Goal: Task Accomplishment & Management: Manage account settings

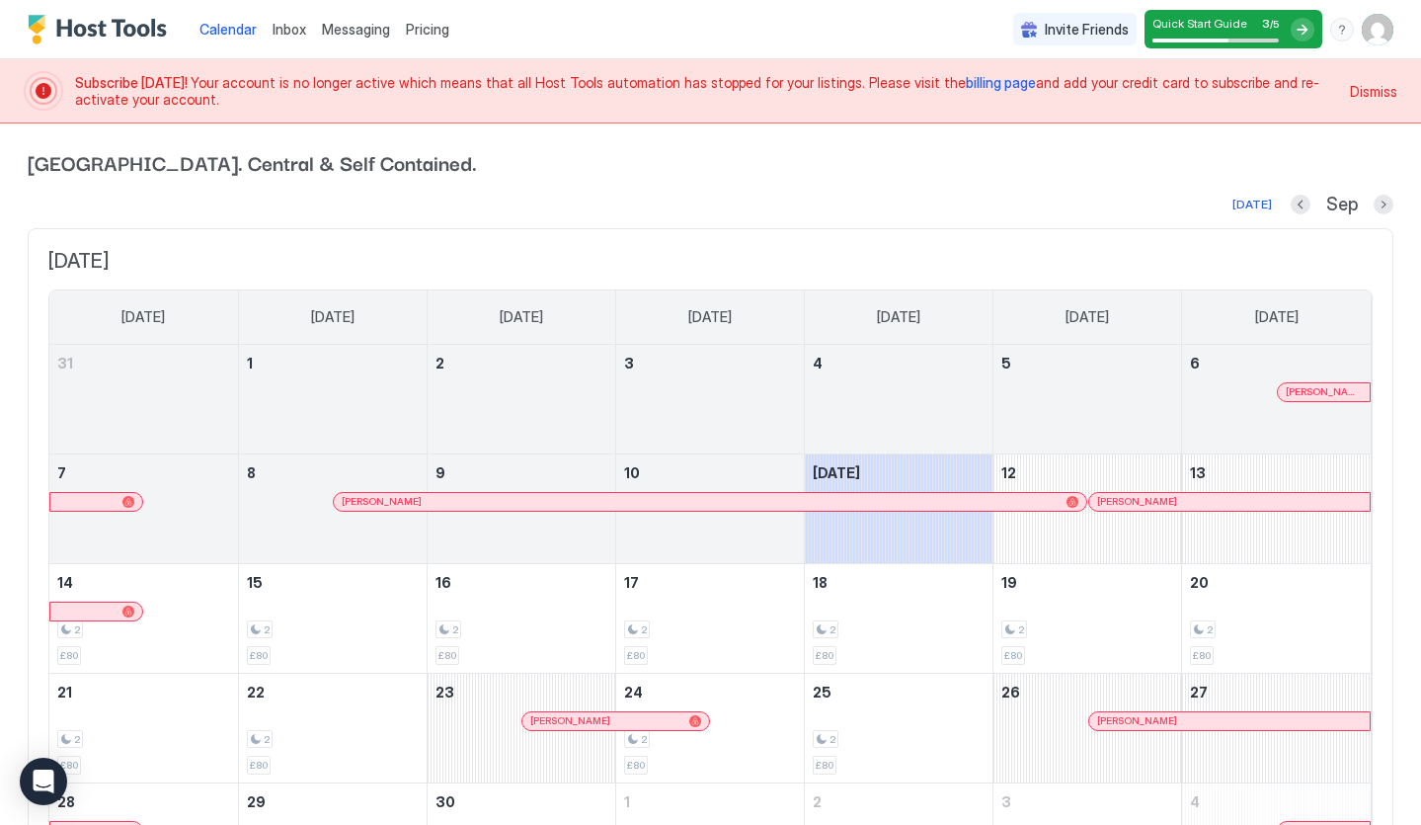
click at [1296, 26] on div at bounding box center [1303, 30] width 24 height 24
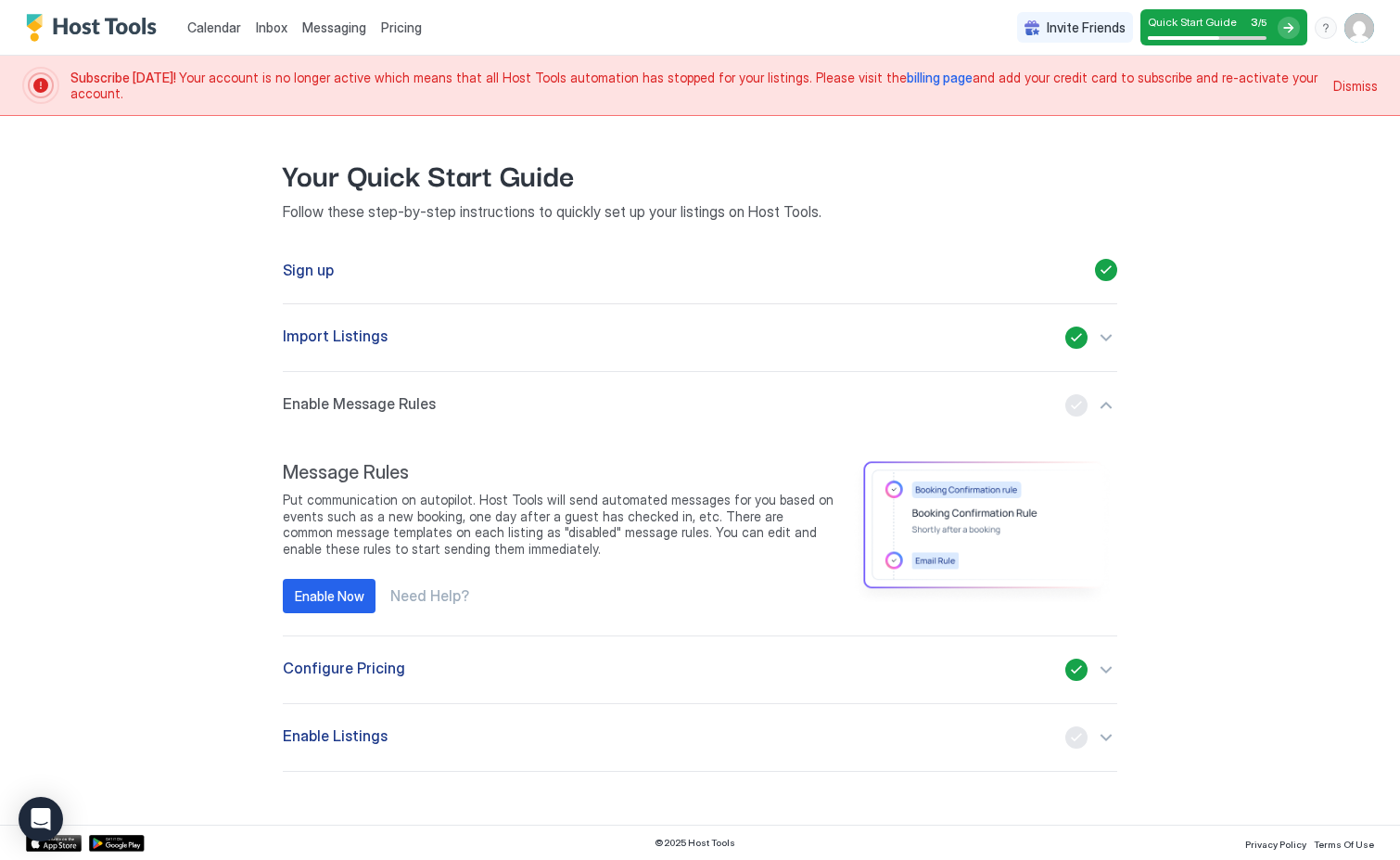
click at [405, 278] on div "Sign up" at bounding box center [699, 269] width 834 height 69
click at [287, 269] on span "Sign up" at bounding box center [308, 270] width 51 height 19
click at [1112, 339] on div "button" at bounding box center [1090, 338] width 52 height 23
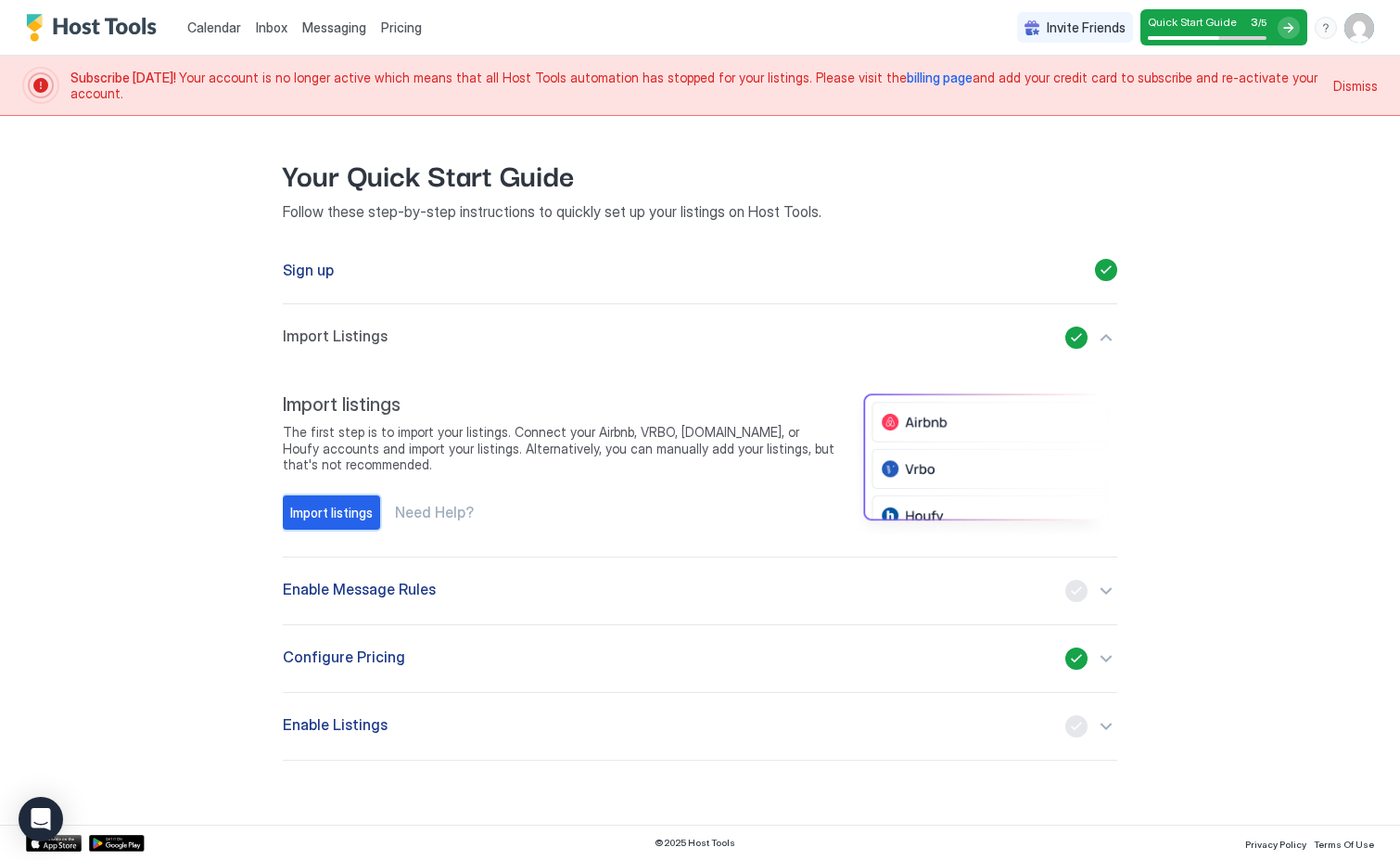
click at [314, 514] on div "Import listings" at bounding box center [331, 512] width 83 height 20
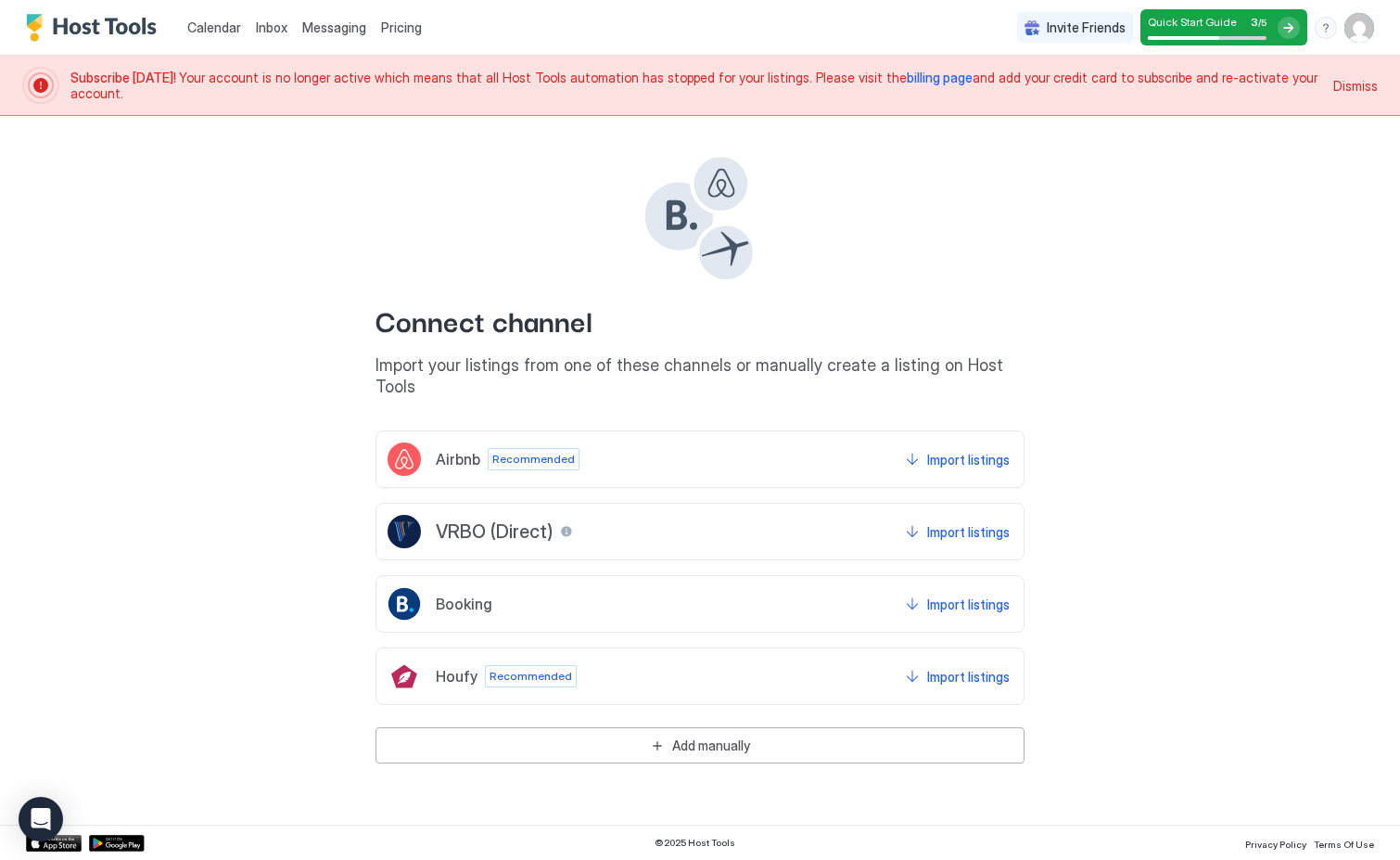
click at [1158, 233] on div "Connect channel Import your listings from one of these channels or manually cre…" at bounding box center [699, 438] width 1283 height 647
drag, startPoint x: 516, startPoint y: 153, endPoint x: 503, endPoint y: 116, distance: 39.2
click at [514, 153] on div "Connect channel Import your listings from one of these channels or manually cre…" at bounding box center [699, 275] width 648 height 244
click at [952, 522] on div "Import listings" at bounding box center [968, 531] width 83 height 20
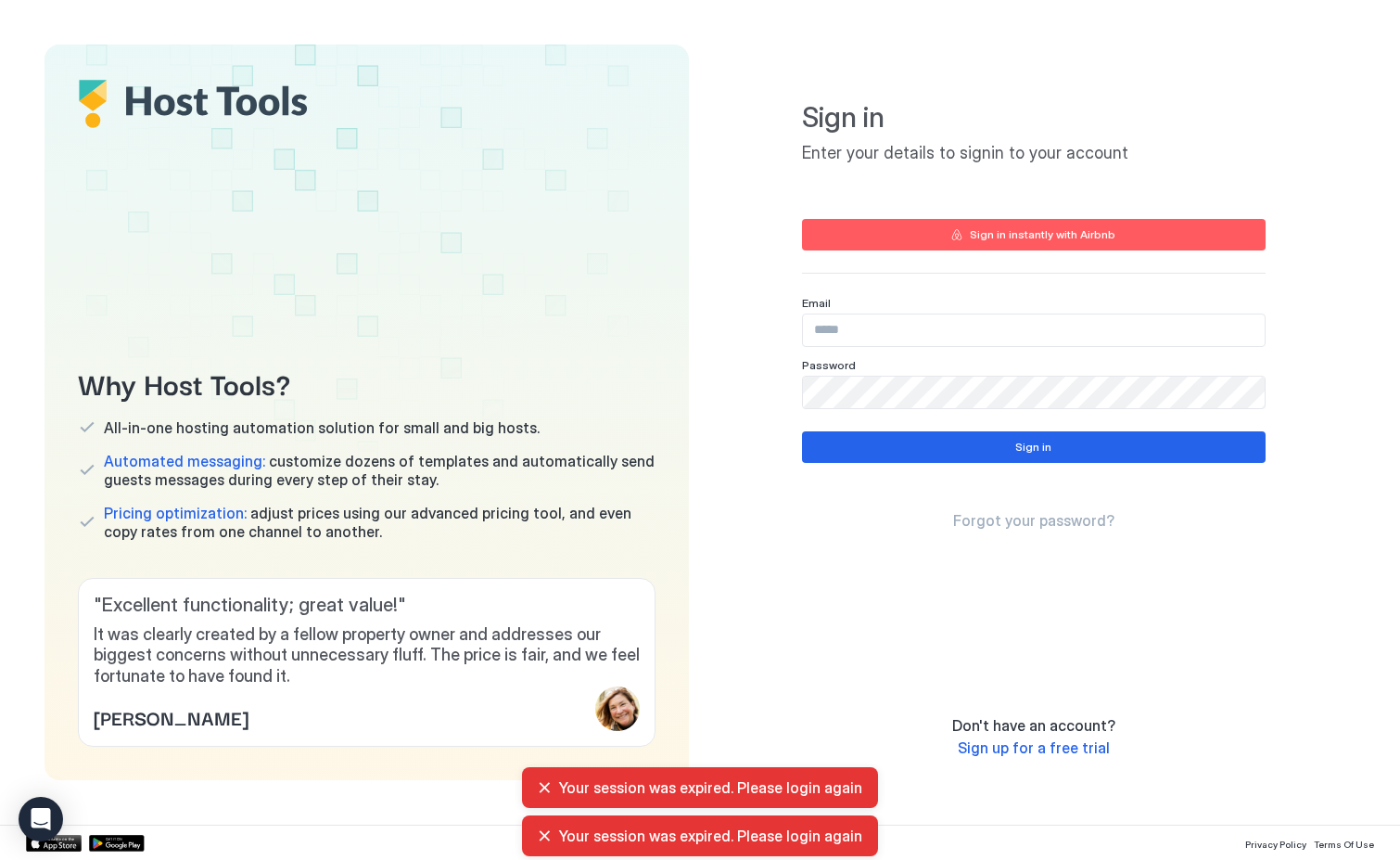
click at [963, 301] on div "Email" at bounding box center [1033, 302] width 464 height 14
drag, startPoint x: 946, startPoint y: 350, endPoint x: 953, endPoint y: 338, distance: 13.9
click at [946, 350] on div "Email Password" at bounding box center [1033, 352] width 464 height 114
click at [954, 336] on input "Input Field" at bounding box center [1033, 330] width 462 height 32
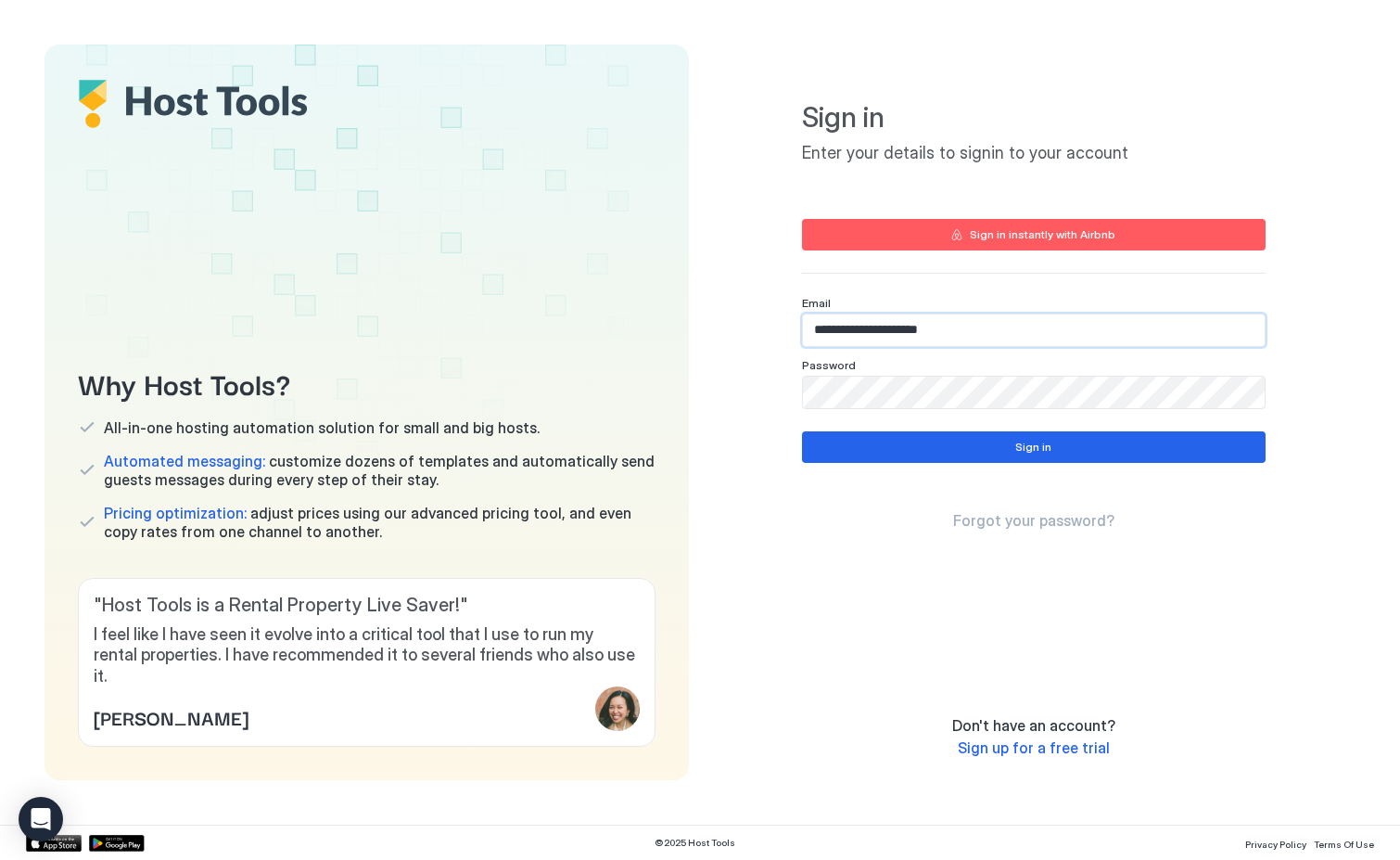
type input "**********"
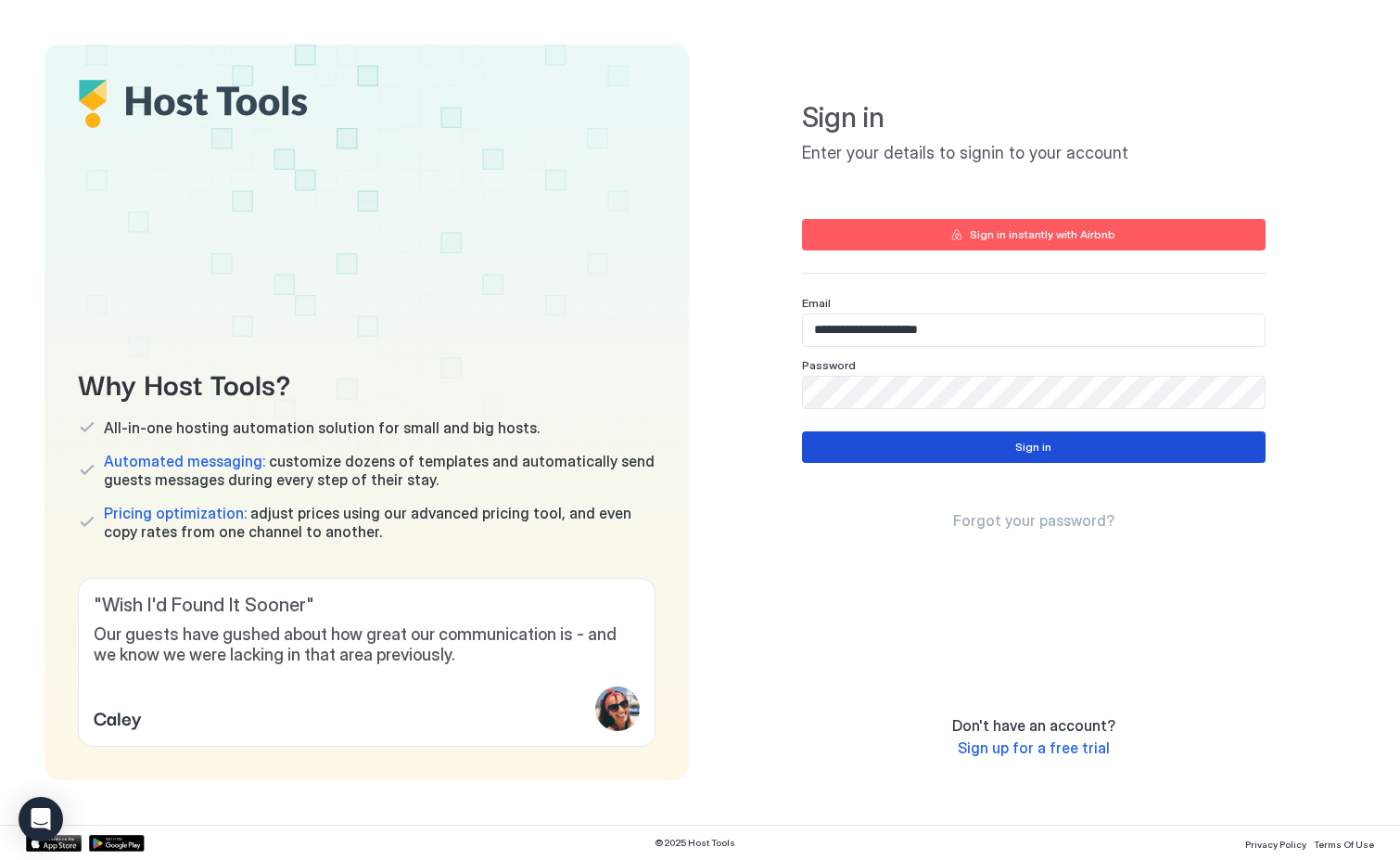
click at [983, 434] on button "Sign in" at bounding box center [1033, 447] width 464 height 32
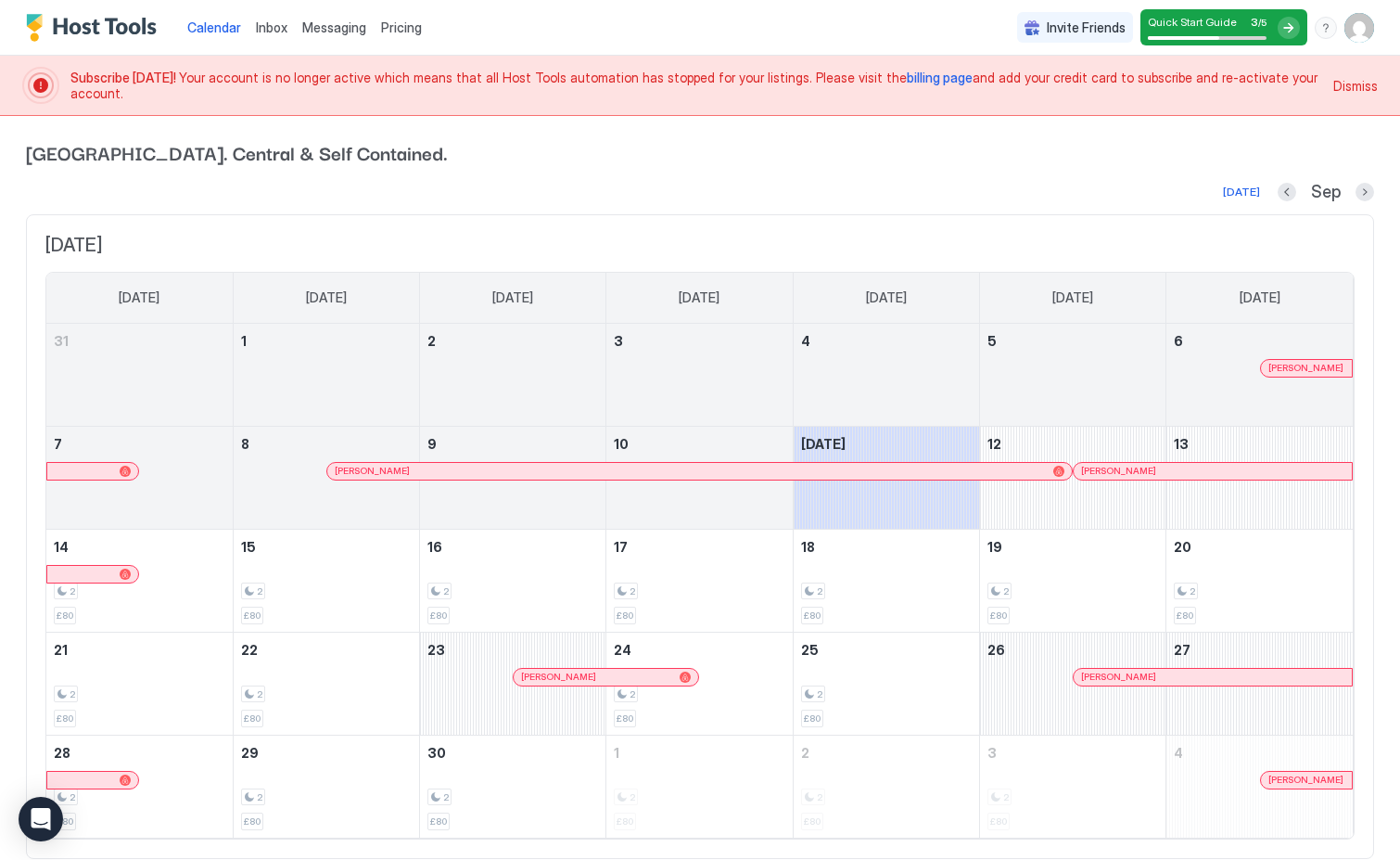
click at [1213, 28] on span "Quick Start Guide" at bounding box center [1192, 22] width 89 height 14
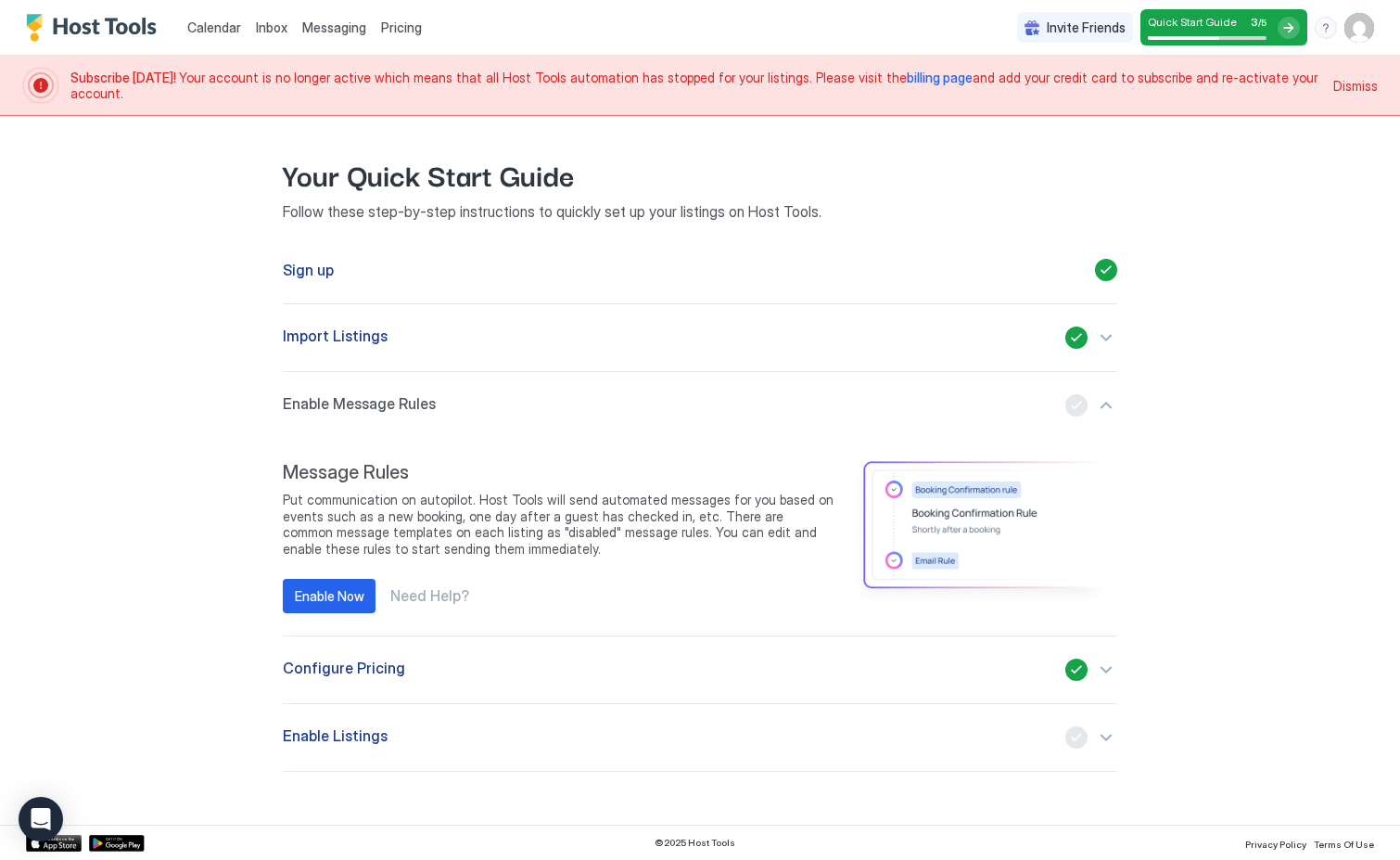
click at [1101, 269] on div at bounding box center [1106, 270] width 23 height 23
click at [1106, 339] on div "button" at bounding box center [1090, 338] width 52 height 23
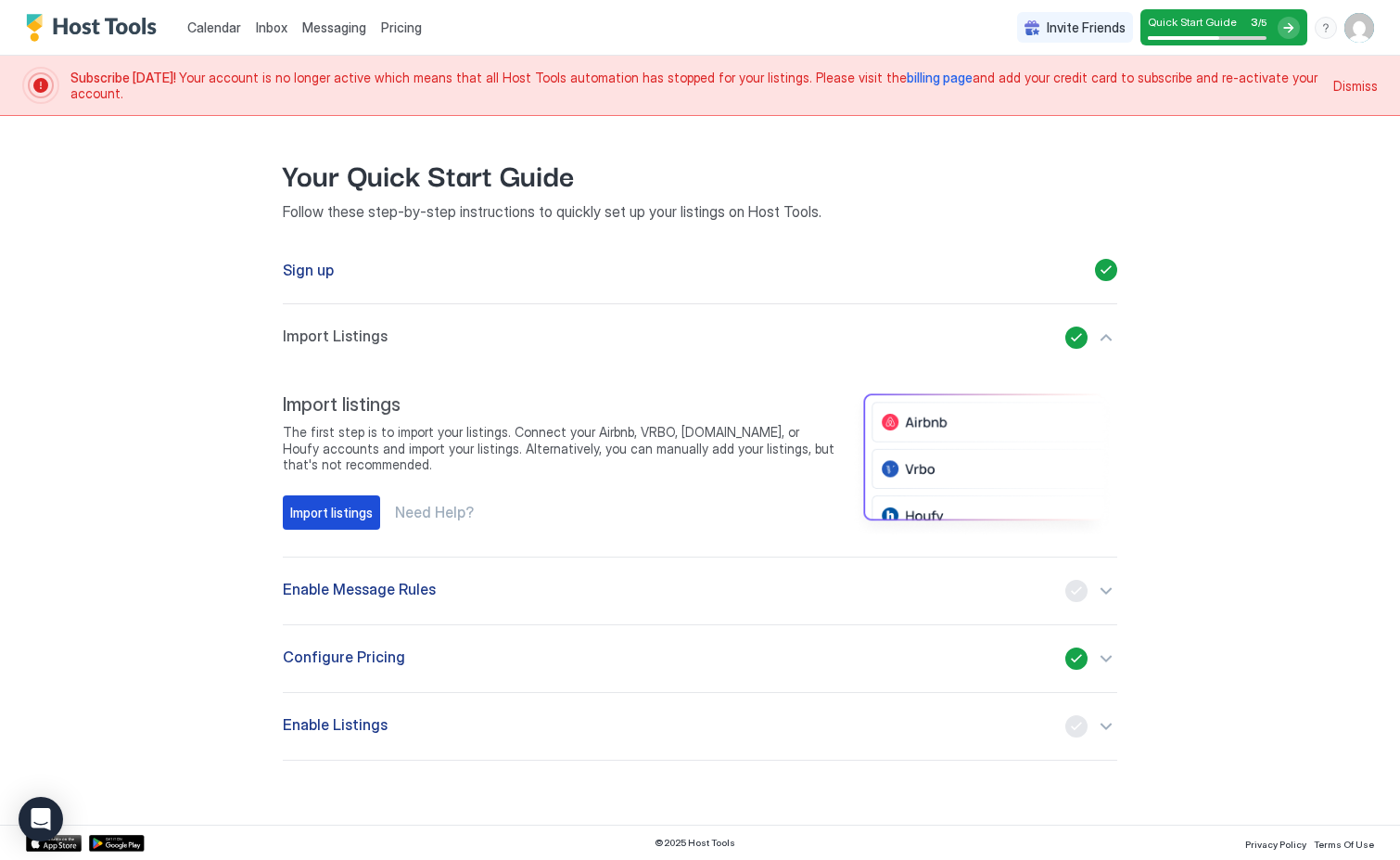
click at [317, 509] on div "Import listings" at bounding box center [331, 512] width 83 height 20
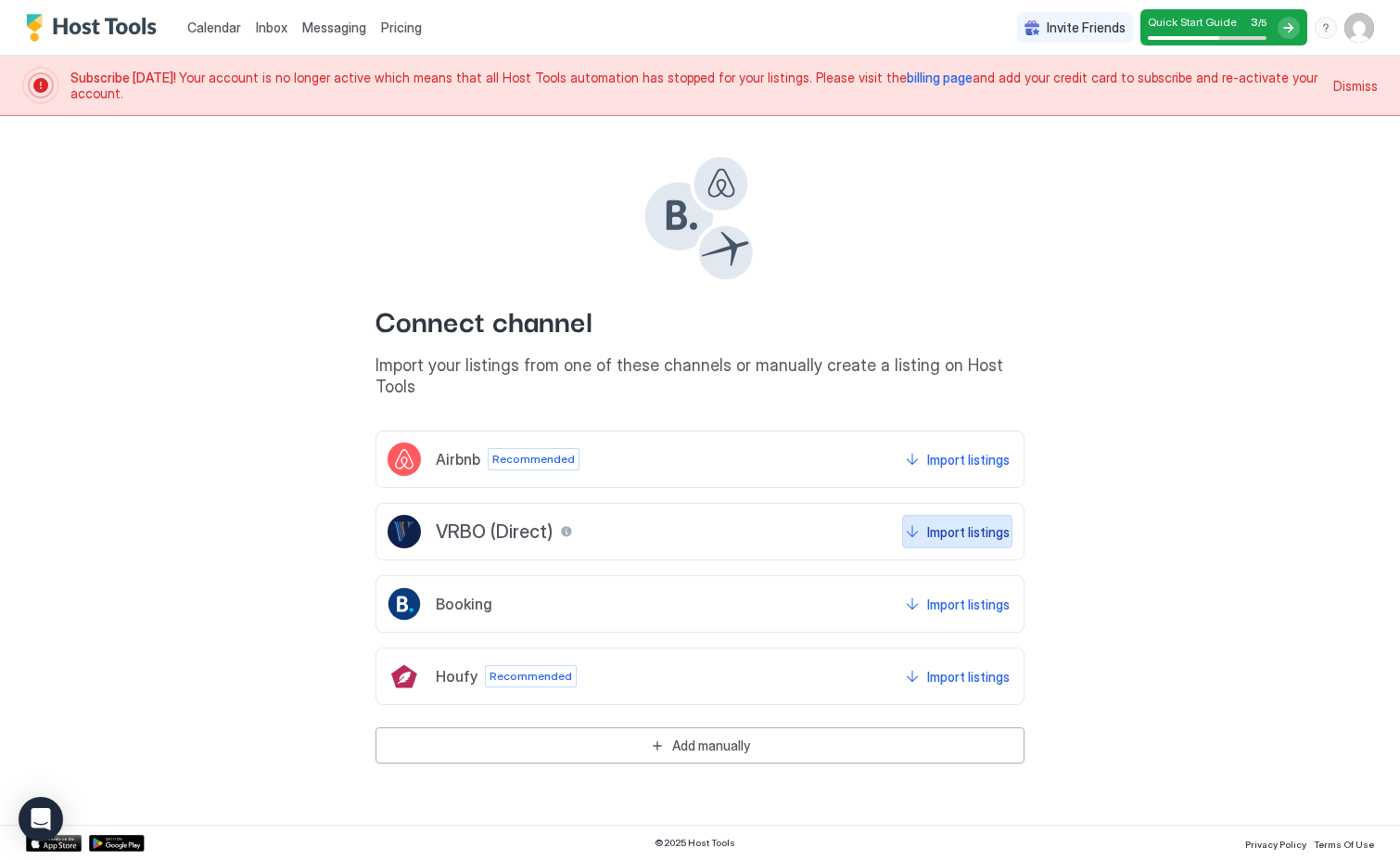
click at [945, 522] on div "Import listings" at bounding box center [968, 531] width 83 height 20
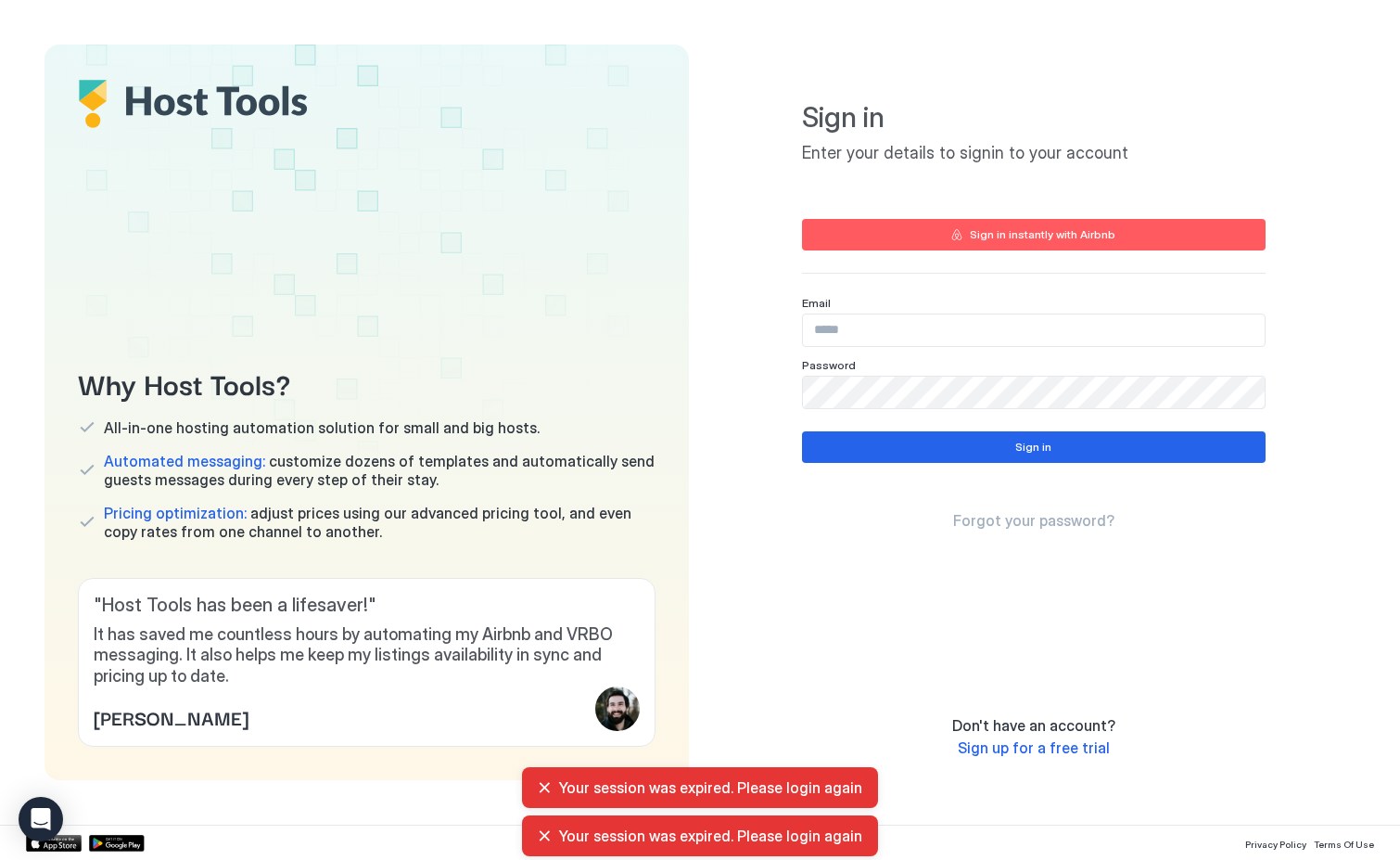
click at [972, 236] on button "Sign in instantly with Airbnb" at bounding box center [1033, 235] width 464 height 32
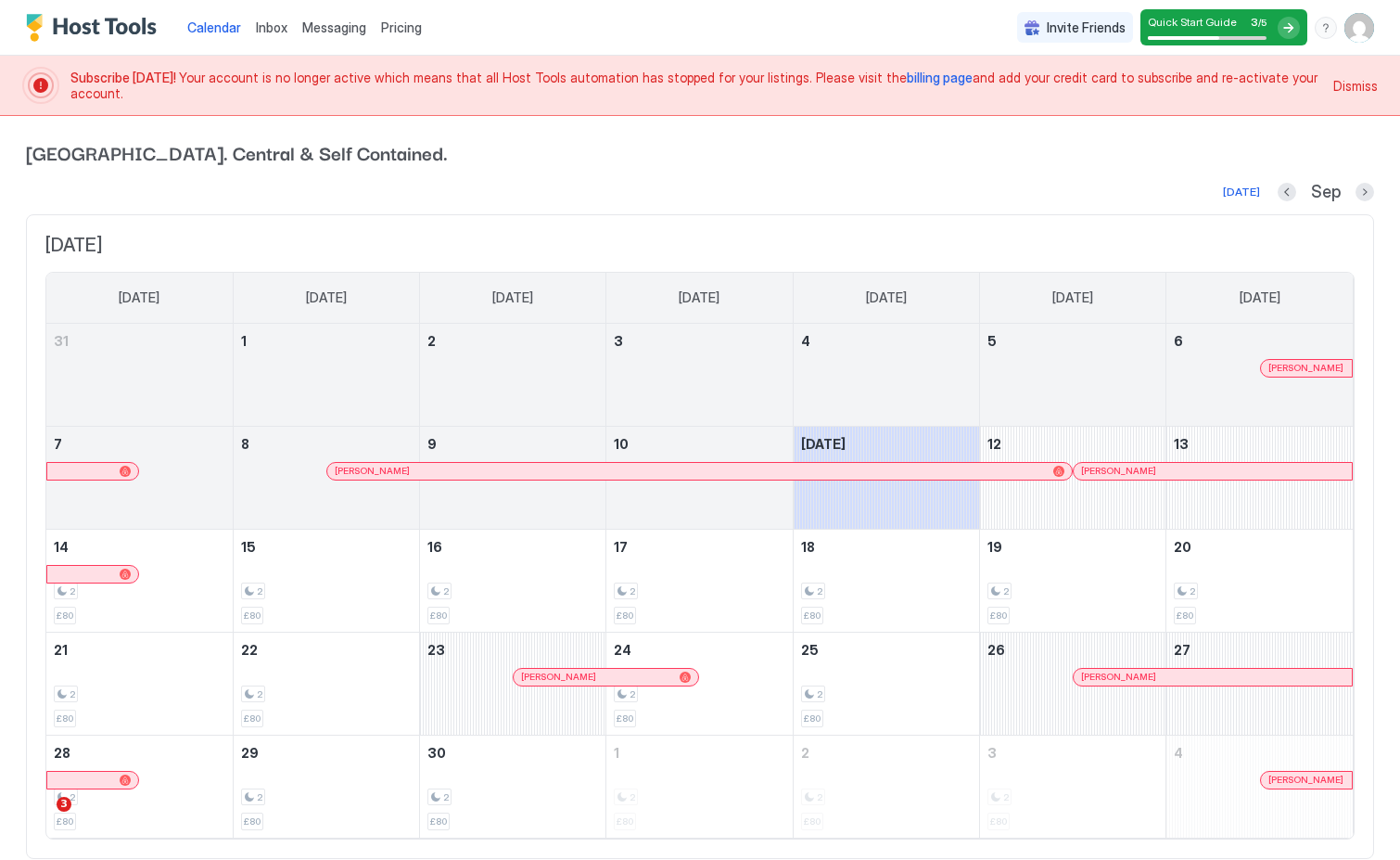
click at [1282, 26] on div at bounding box center [1288, 28] width 23 height 23
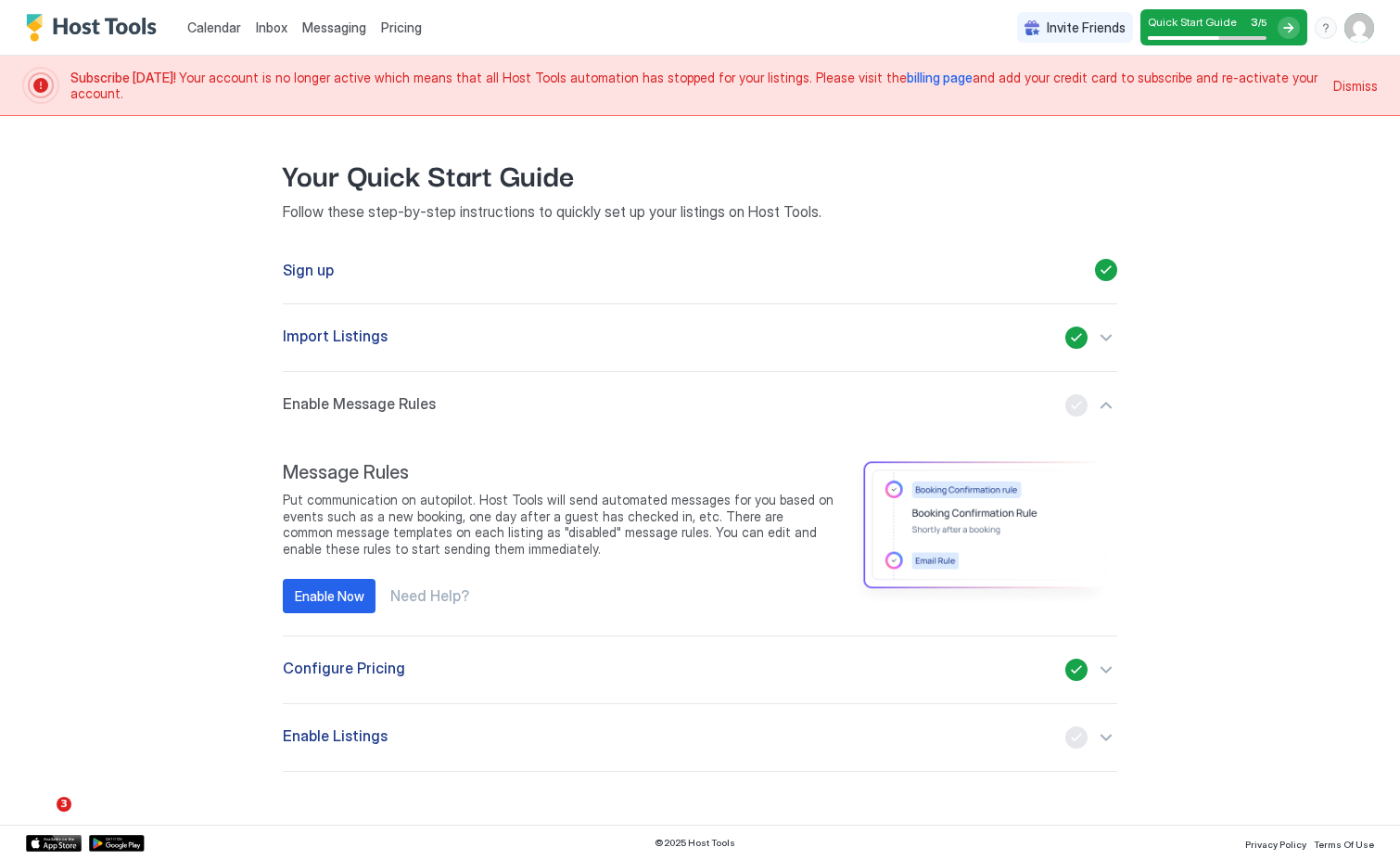
click at [1105, 330] on div "button" at bounding box center [1090, 338] width 52 height 23
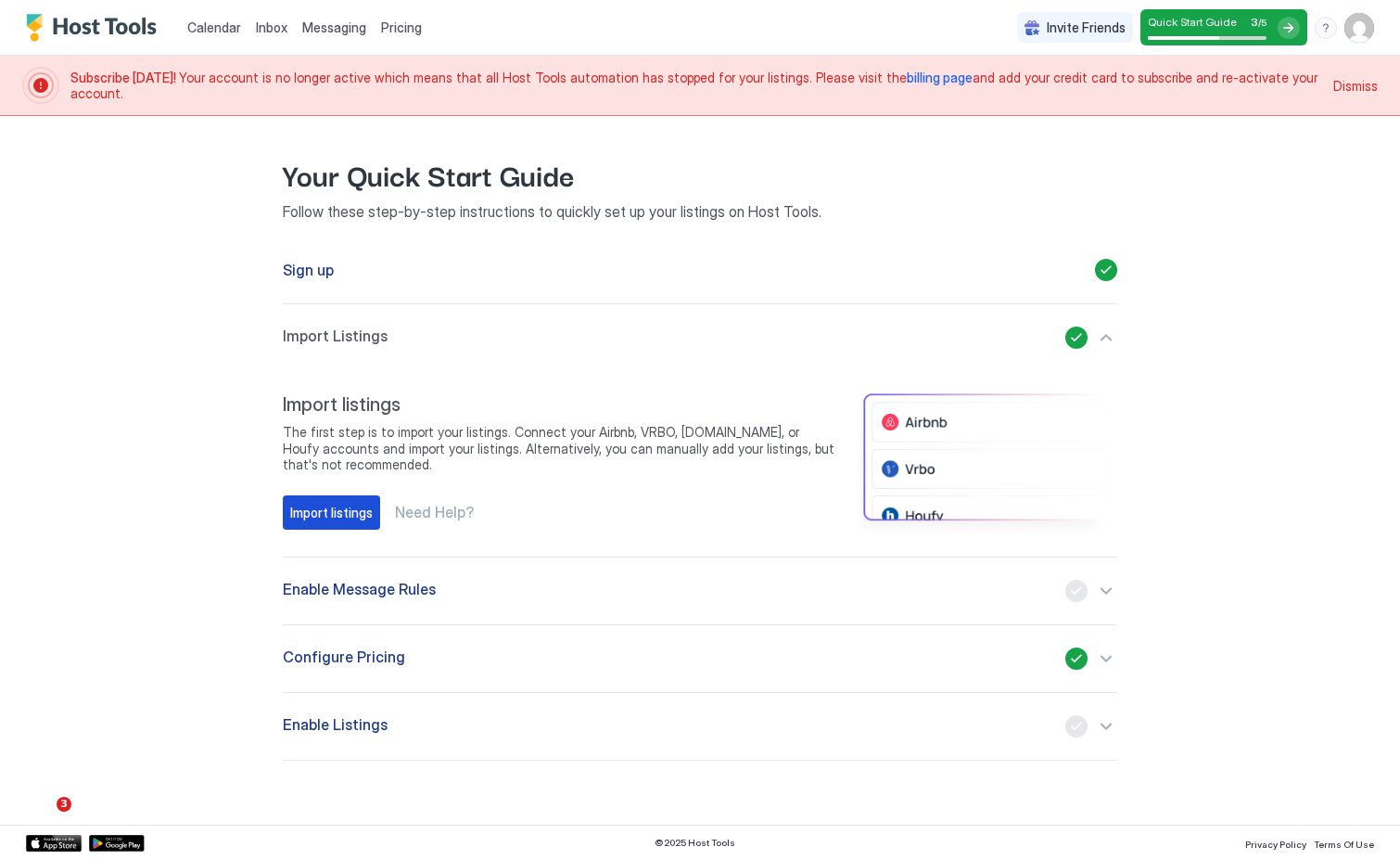
click at [325, 510] on div "Import listings" at bounding box center [331, 512] width 83 height 20
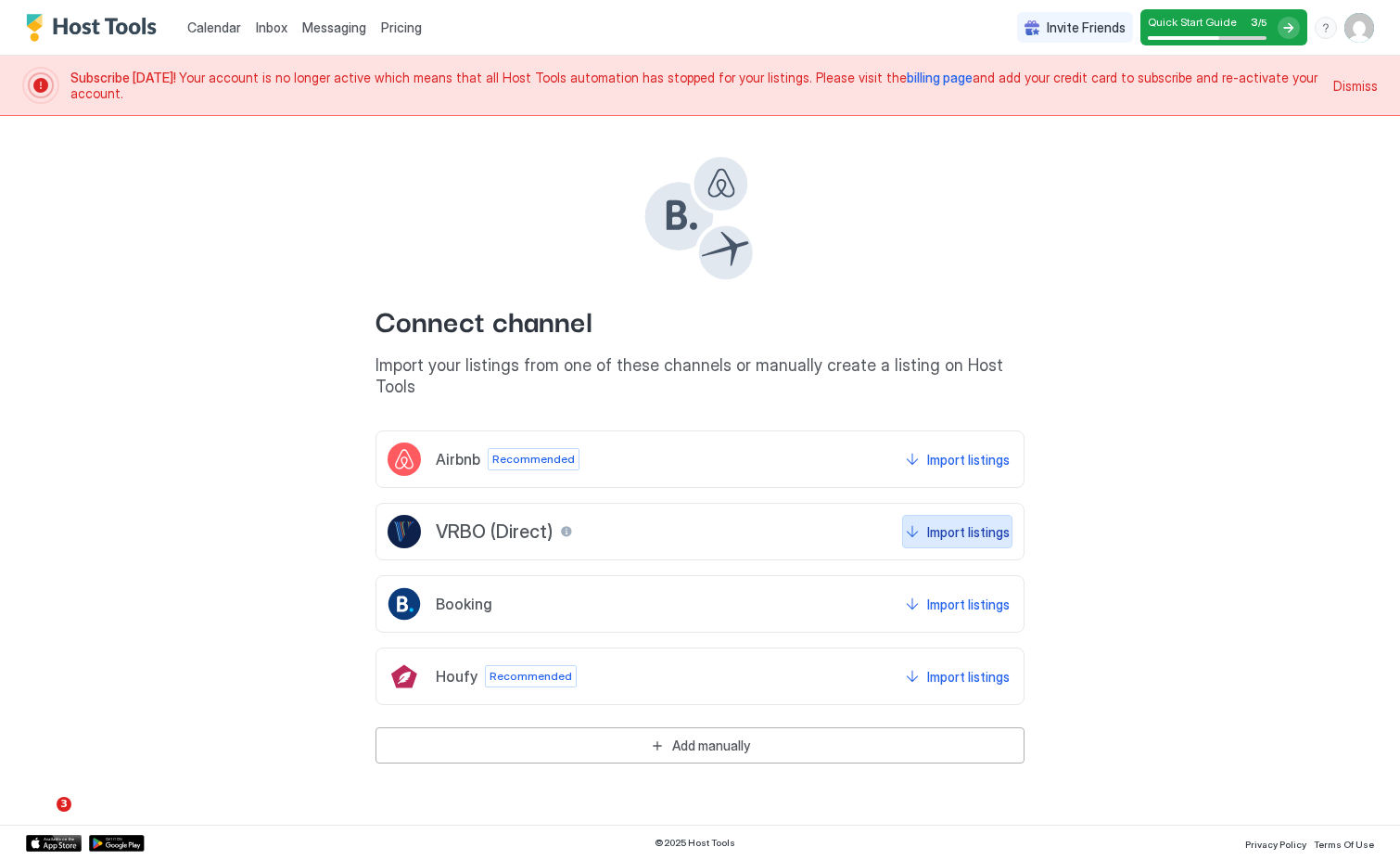
click at [936, 522] on div "Import listings" at bounding box center [968, 531] width 83 height 20
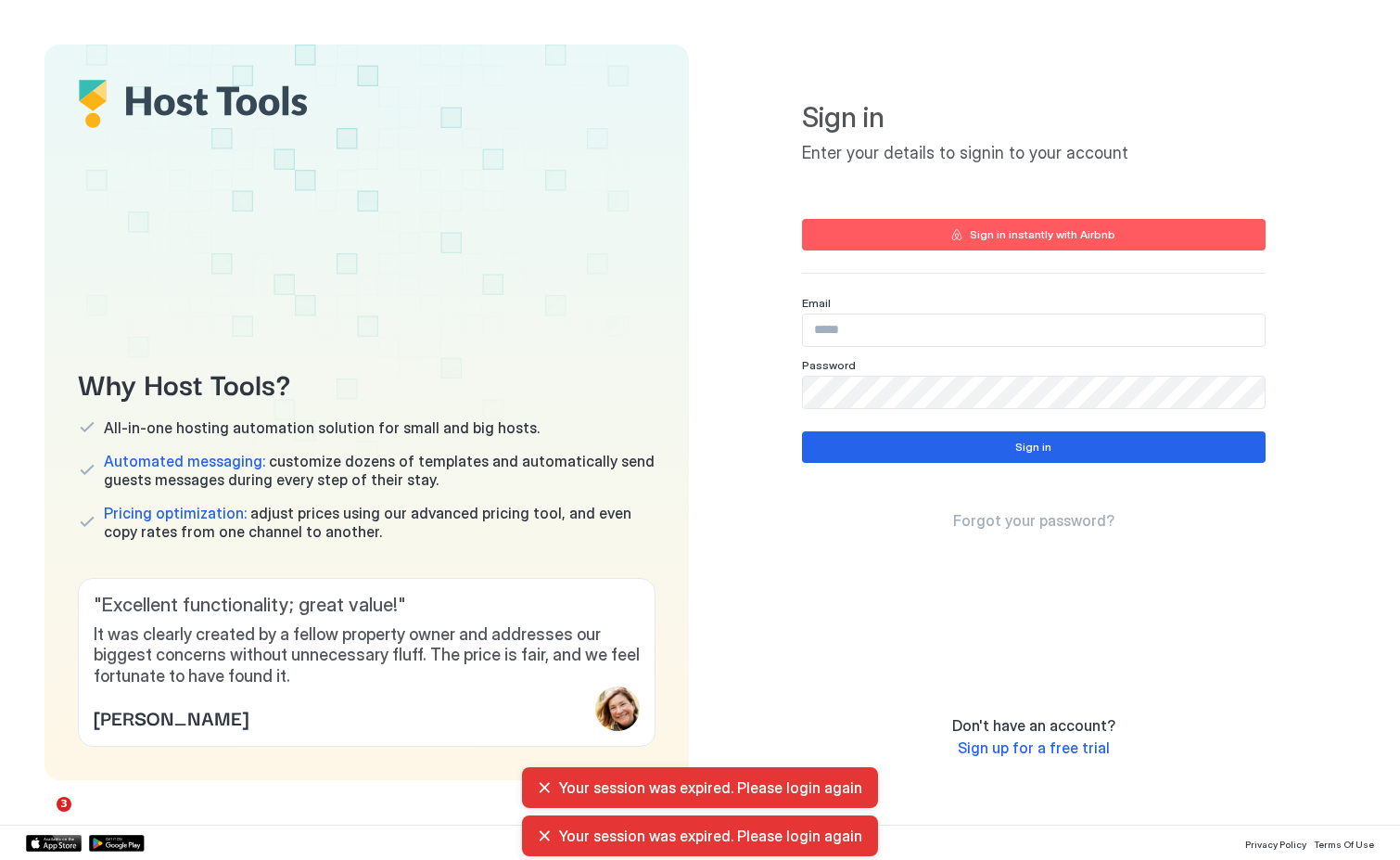
click at [1066, 230] on div "Sign in instantly with Airbnb" at bounding box center [1042, 235] width 145 height 17
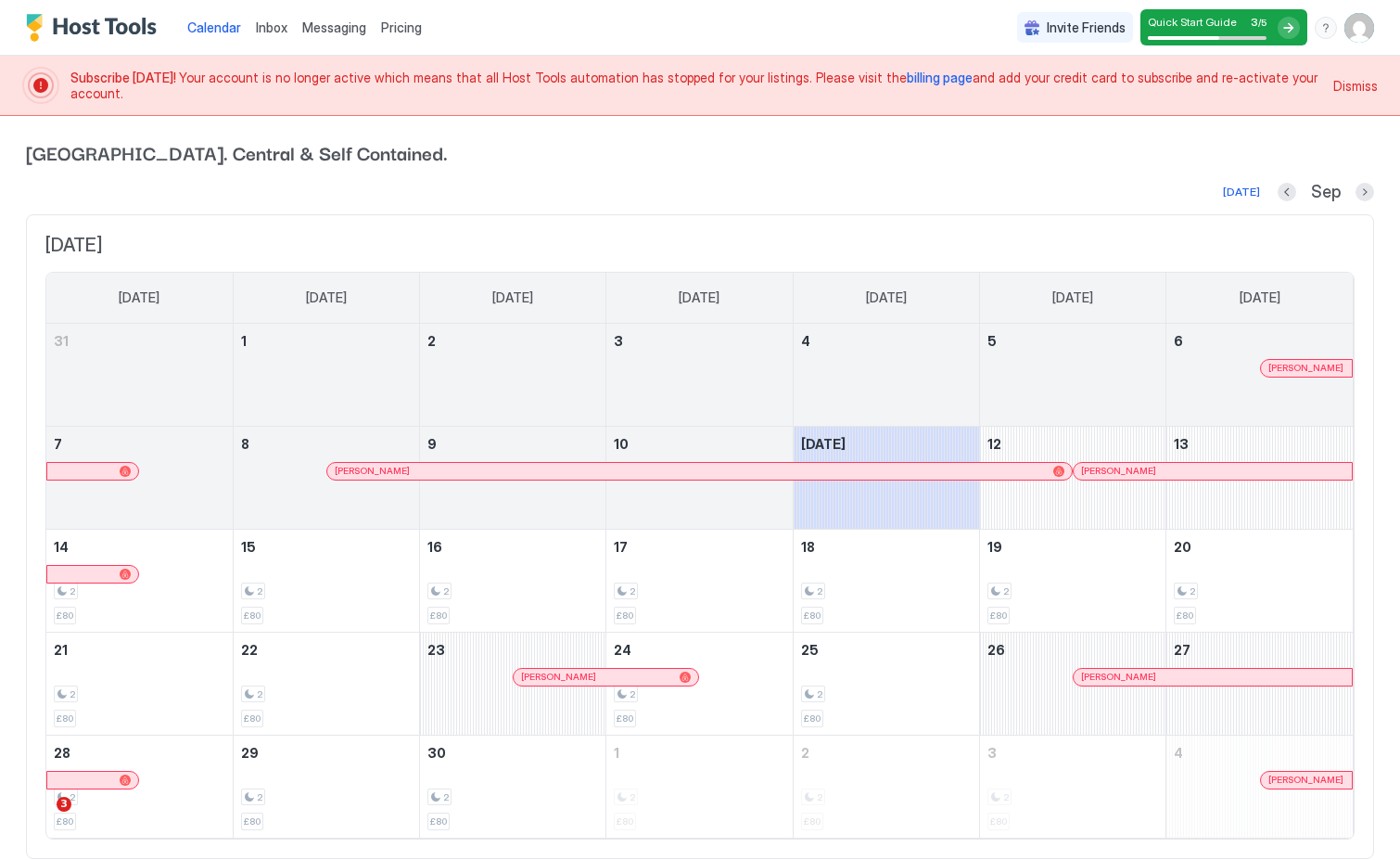
click at [1247, 31] on div "Quick Start Guide 3 / 5" at bounding box center [1207, 27] width 118 height 25
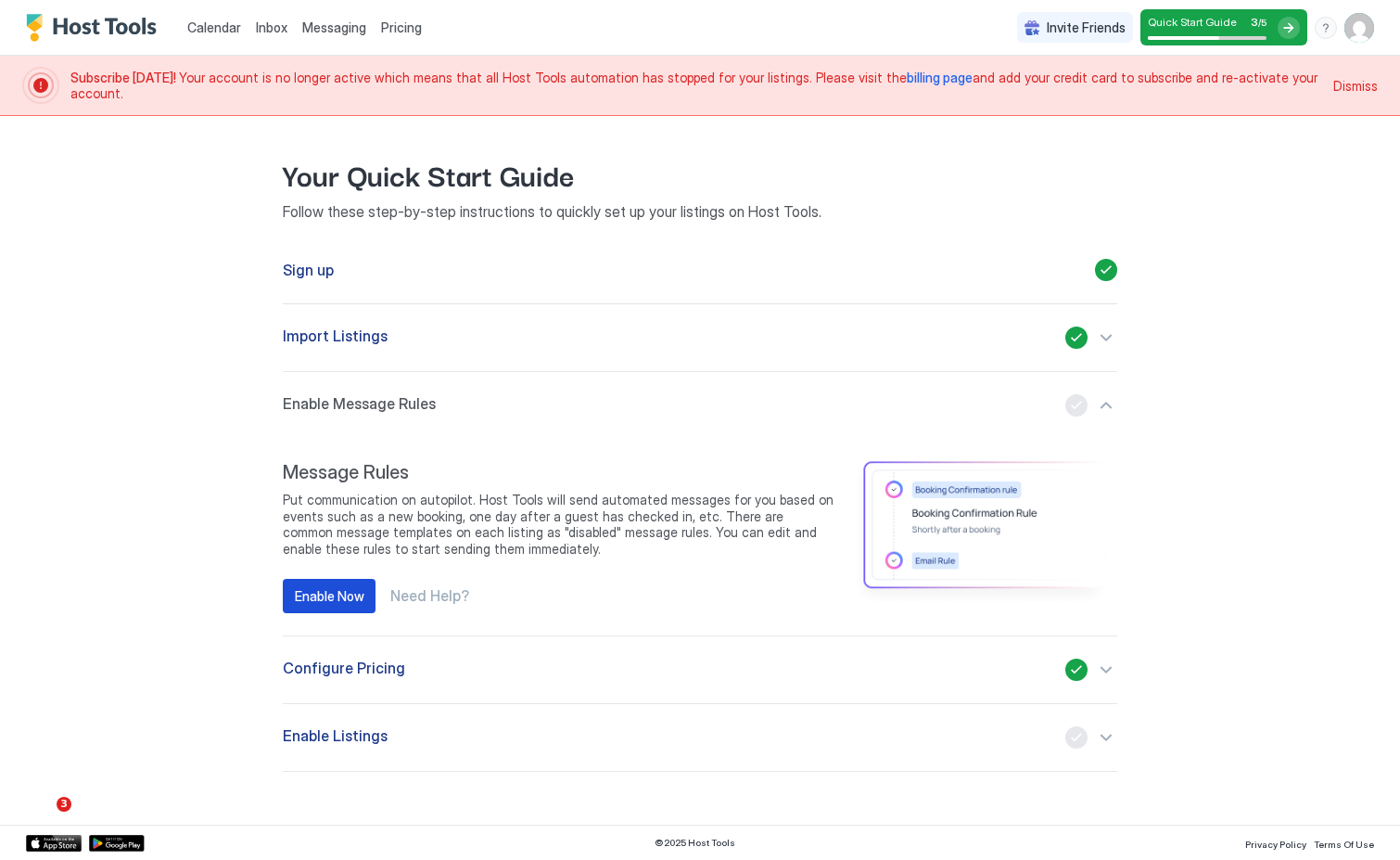
click at [338, 599] on div "Enable Now" at bounding box center [329, 595] width 69 height 20
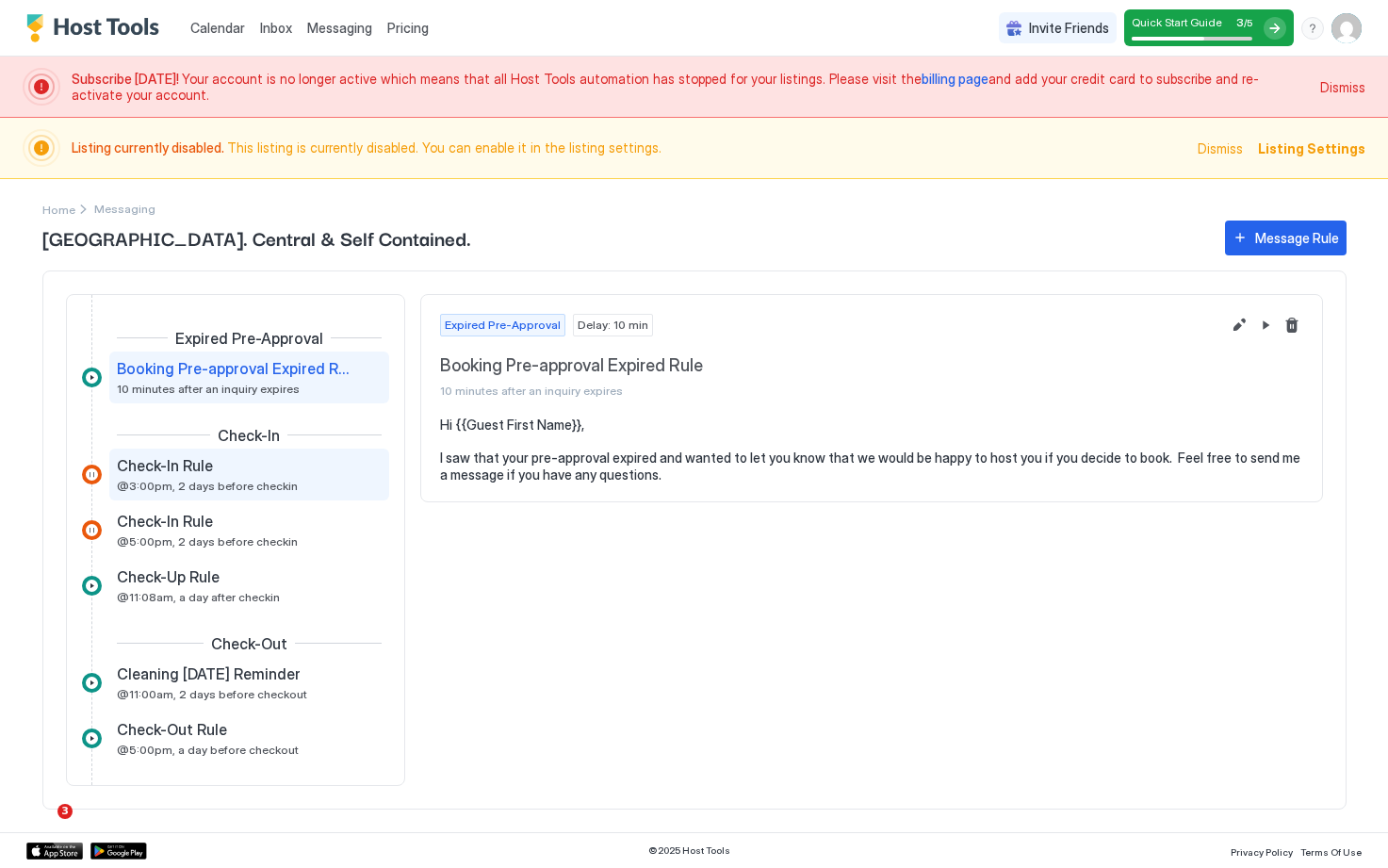
click at [261, 492] on span "@3:00pm, 2 days before checkin" at bounding box center [207, 486] width 181 height 14
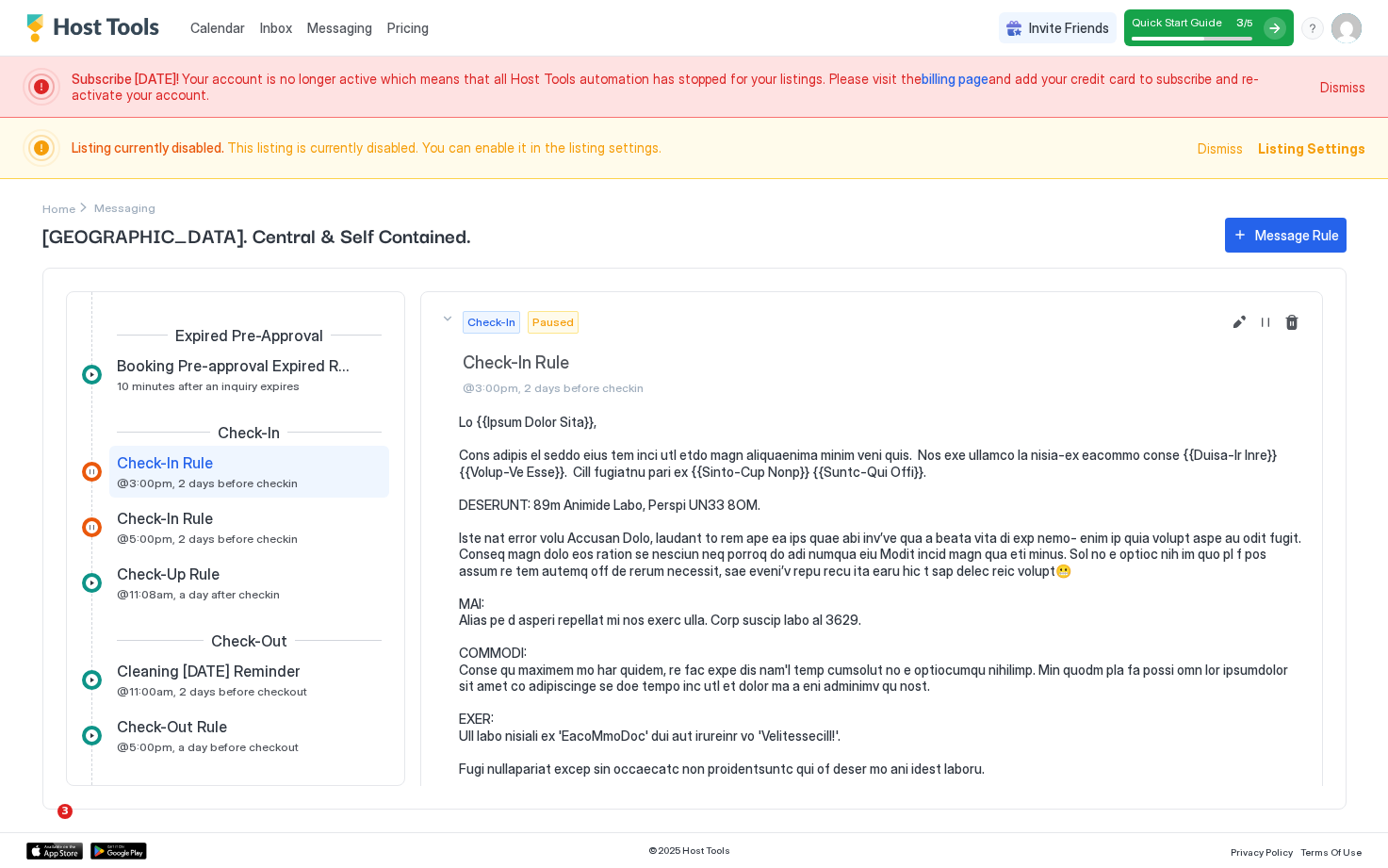
scroll to position [55, 0]
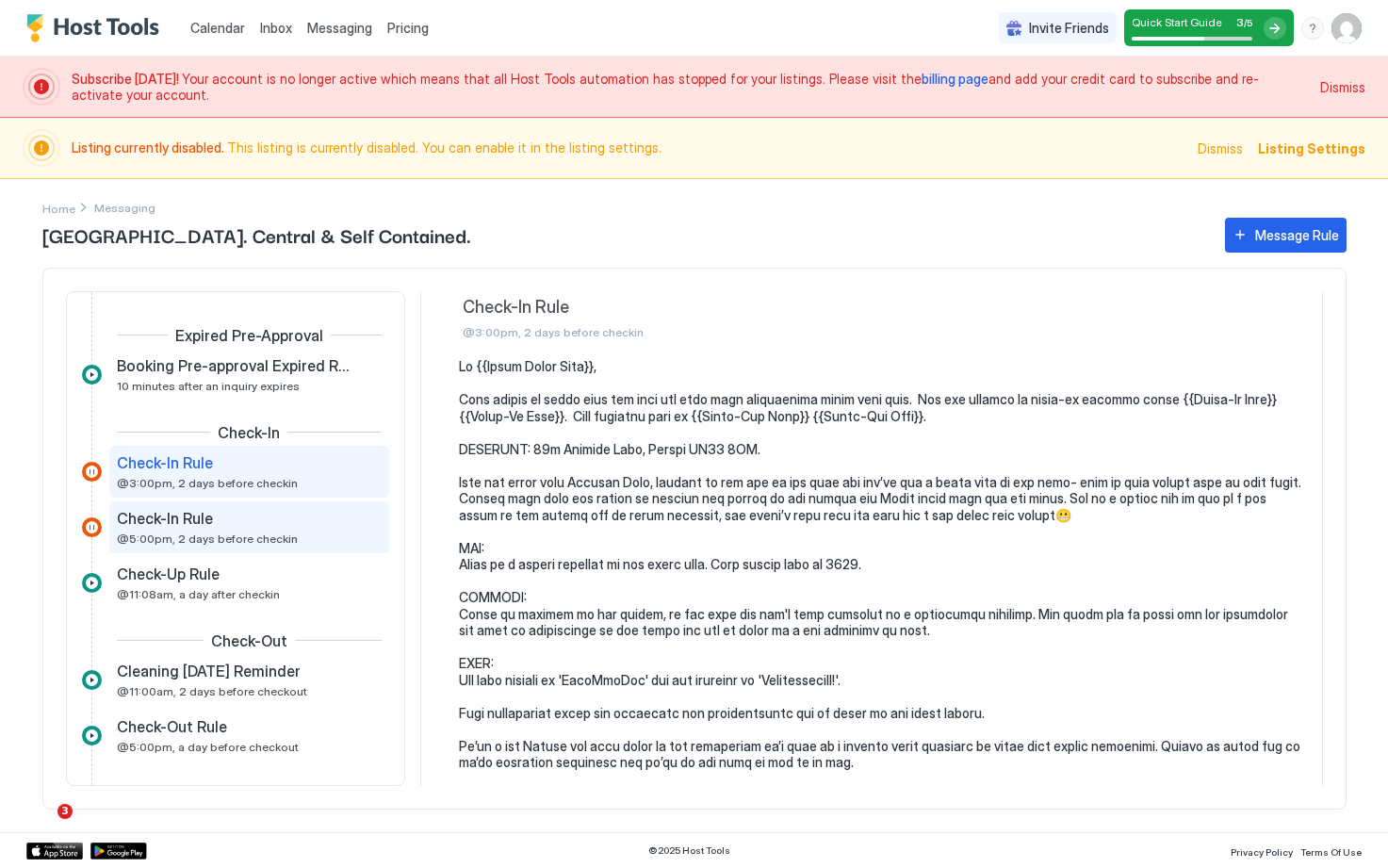
click at [270, 516] on div "Check-In Rule" at bounding box center [236, 518] width 238 height 19
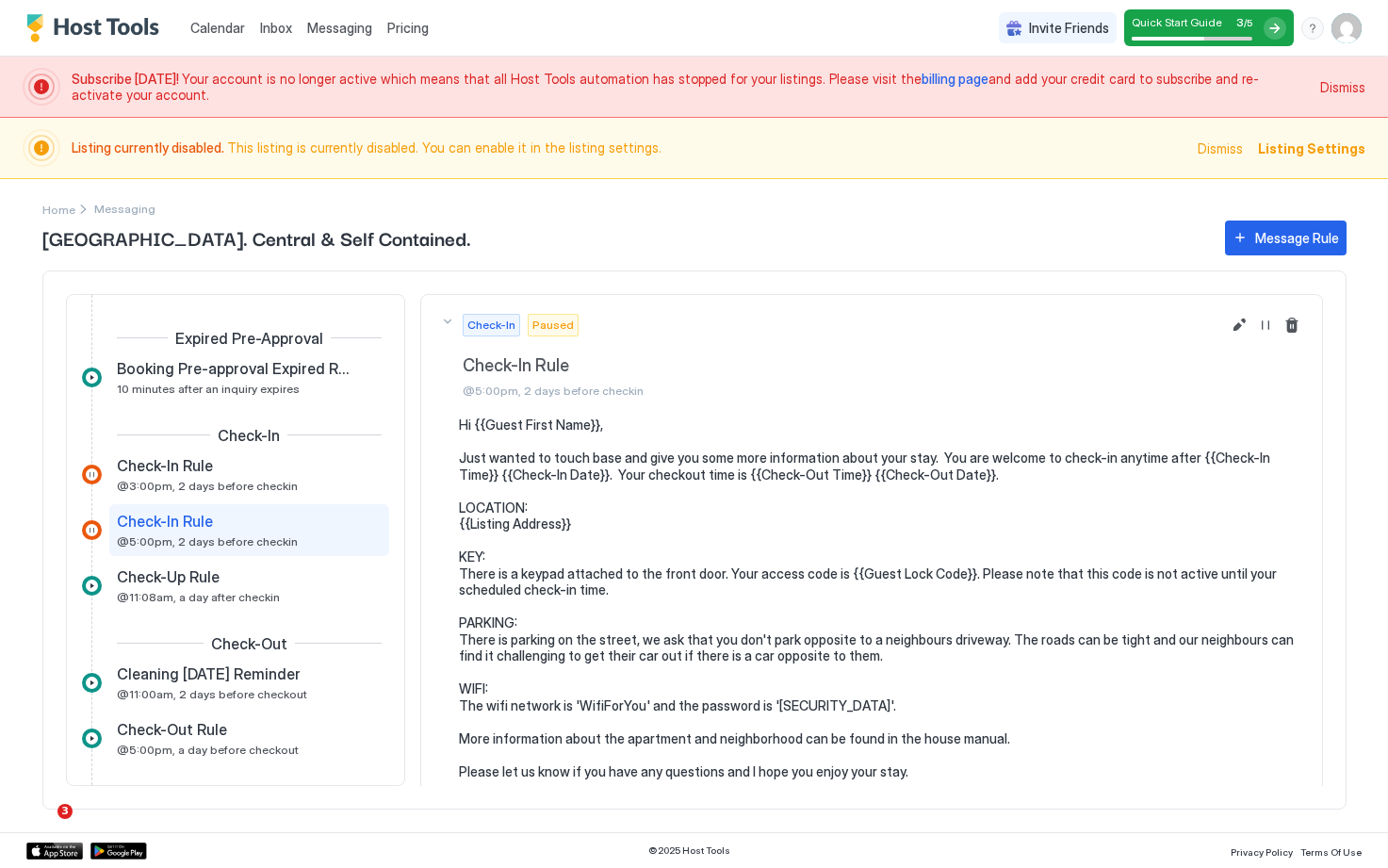
click at [1338, 148] on span "Listing Settings" at bounding box center [1312, 148] width 108 height 20
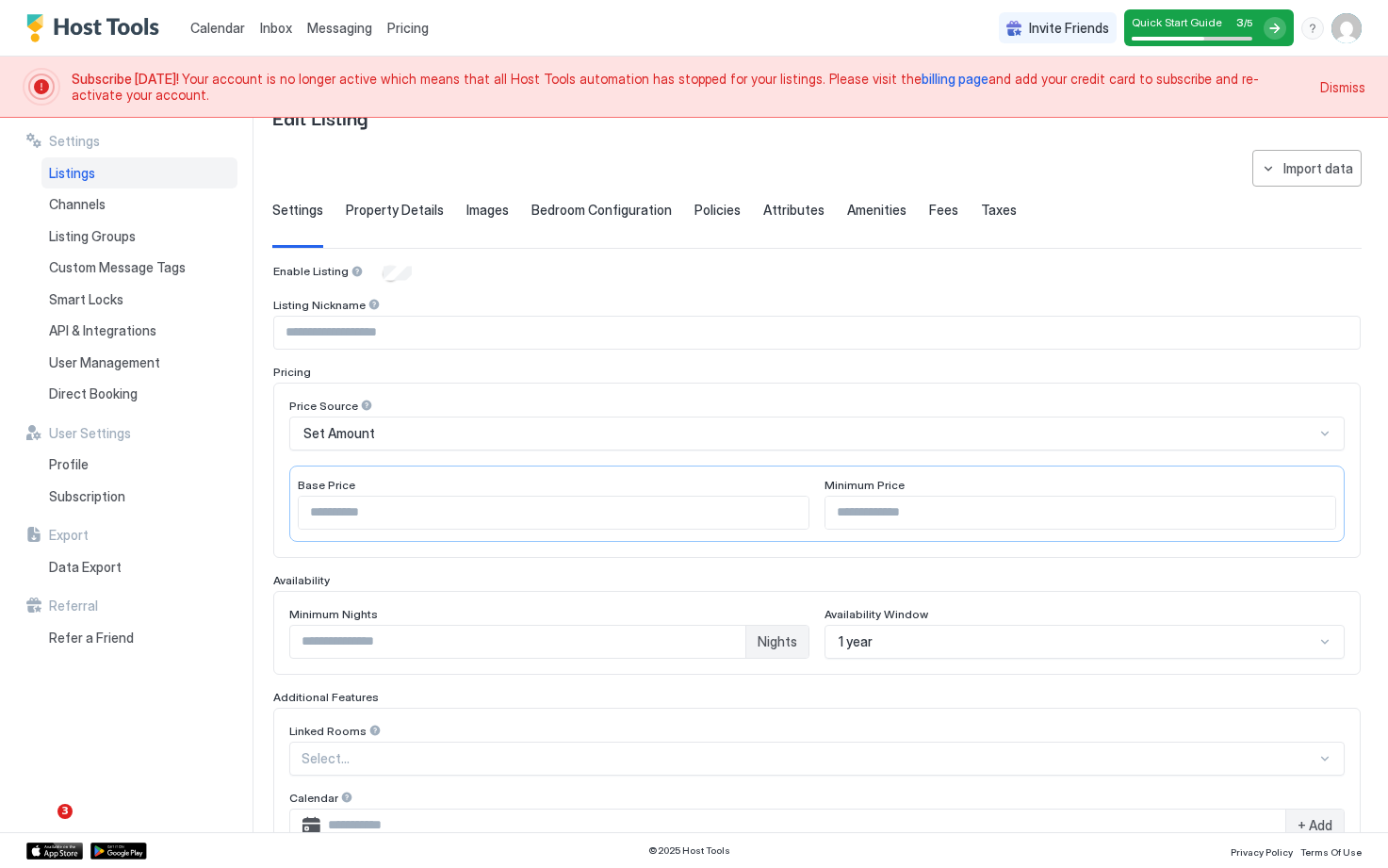
scroll to position [58, 0]
click at [423, 211] on span "Property Details" at bounding box center [395, 209] width 98 height 17
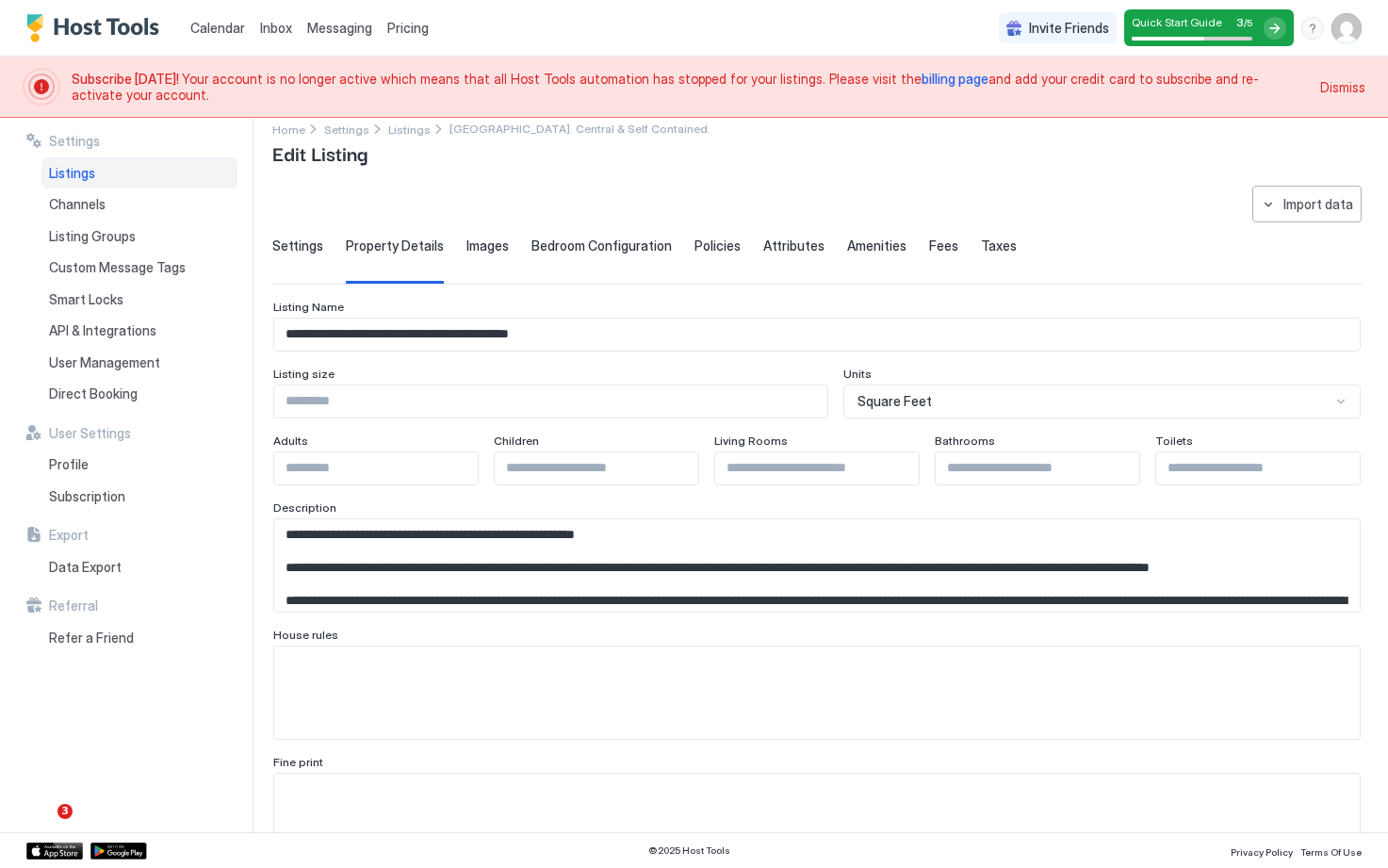
scroll to position [7, 0]
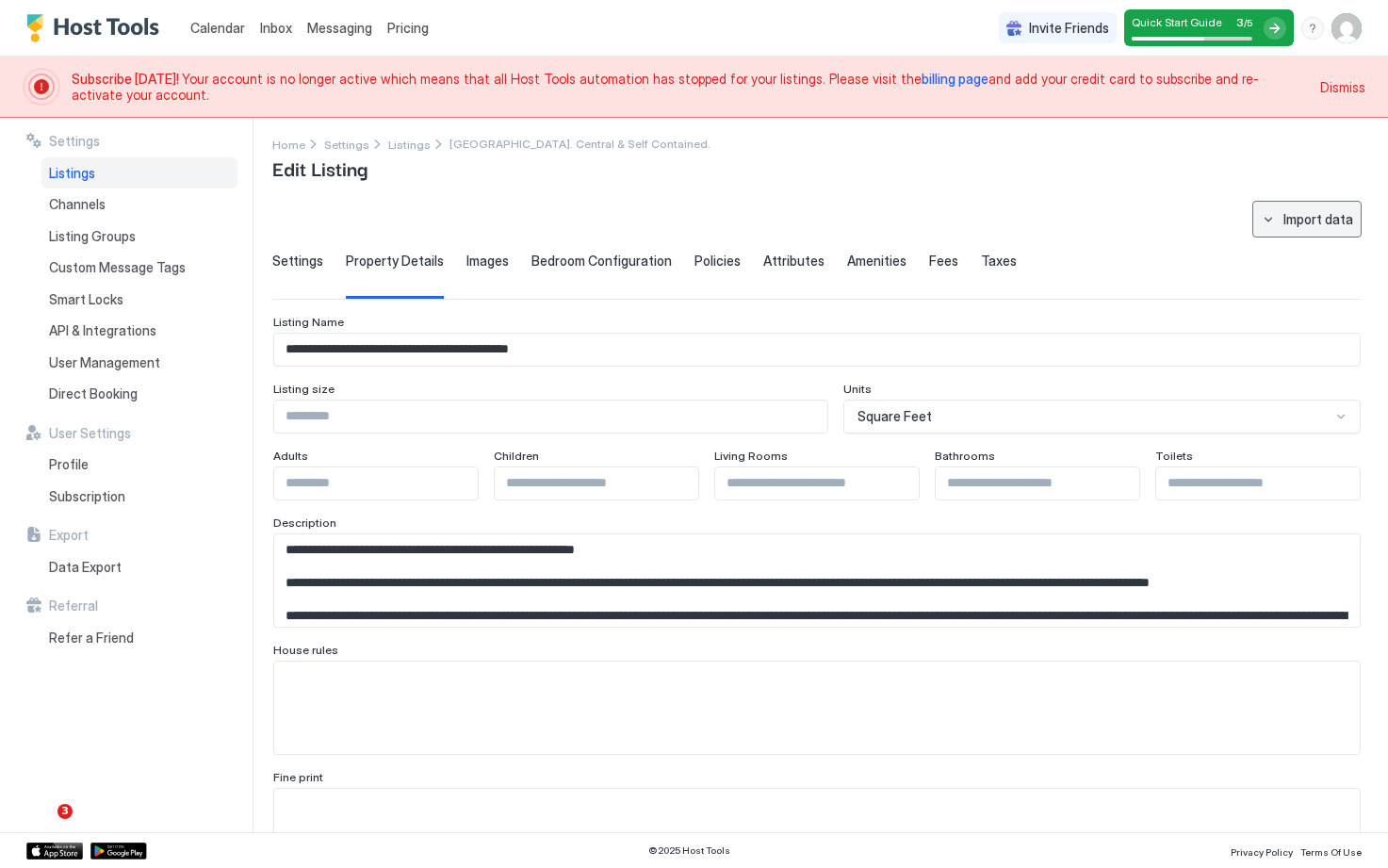
click at [1292, 214] on div "Import data" at bounding box center [1317, 218] width 70 height 20
click at [1328, 250] on div "Airbnb" at bounding box center [1324, 255] width 57 height 17
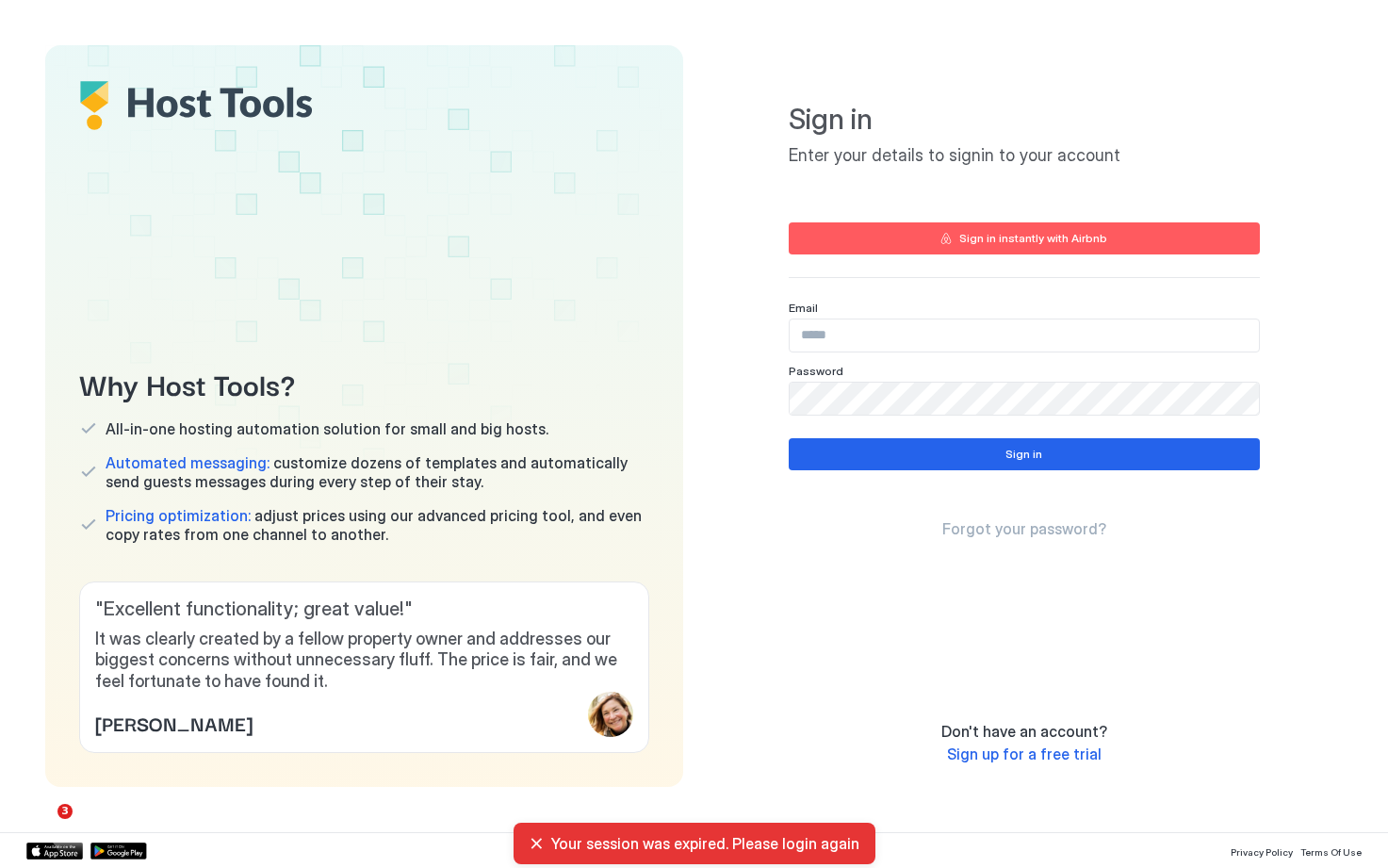
click at [1112, 239] on button "Sign in instantly with Airbnb" at bounding box center [1025, 238] width 471 height 32
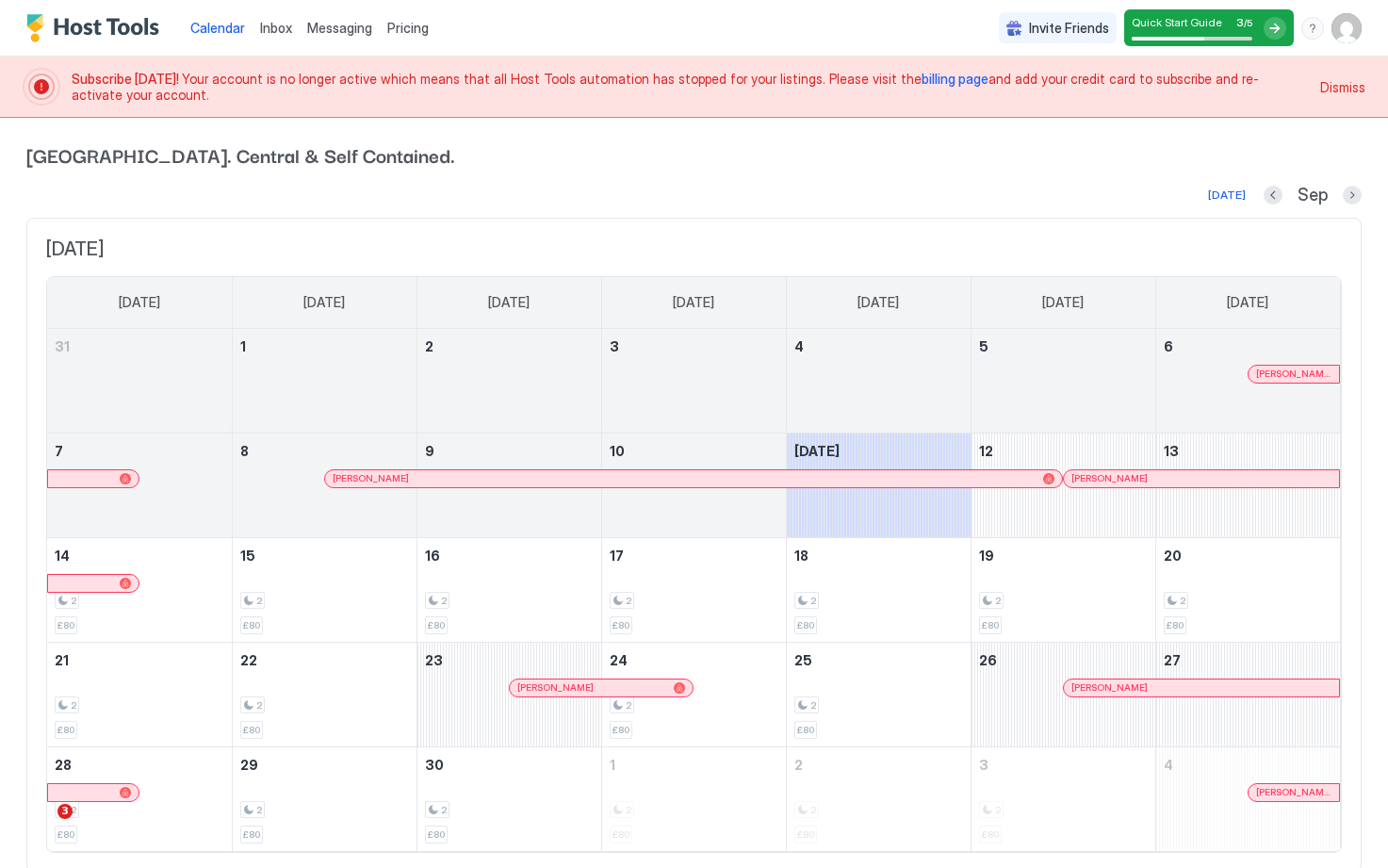
drag, startPoint x: 1274, startPoint y: 28, endPoint x: 1262, endPoint y: 37, distance: 15.0
click at [1274, 29] on div at bounding box center [1275, 29] width 23 height 23
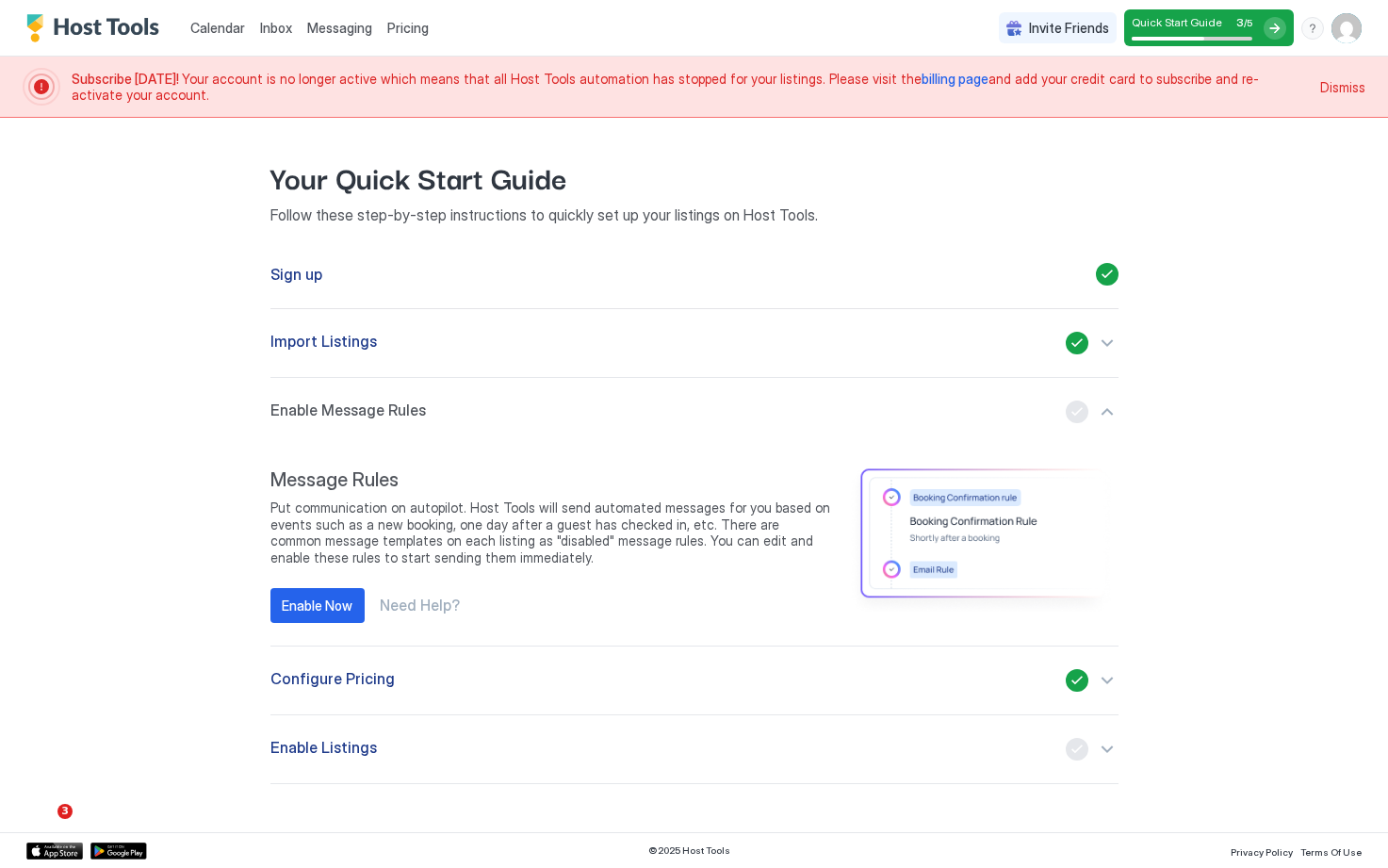
click at [383, 675] on span "Configure Pricing" at bounding box center [333, 680] width 124 height 23
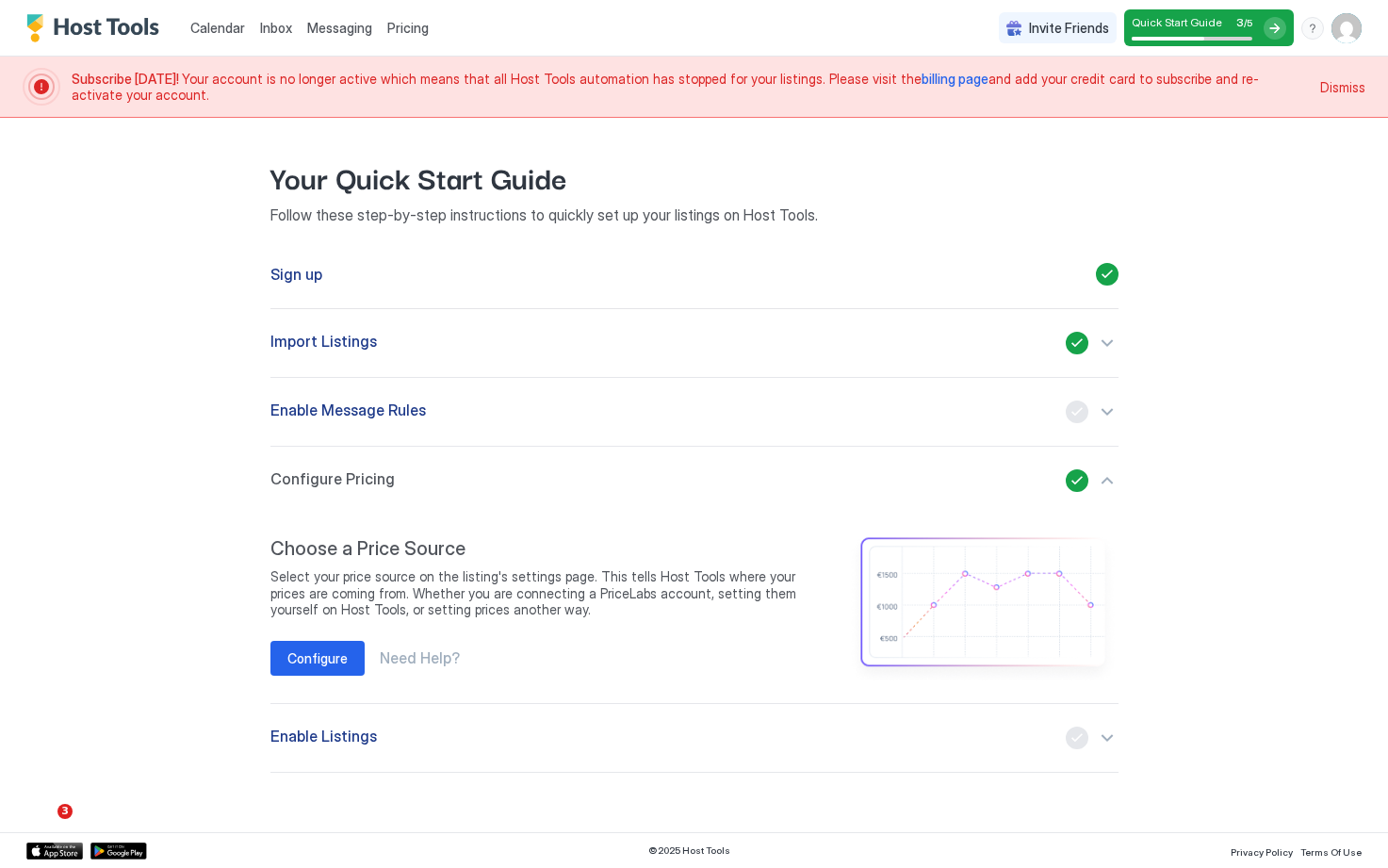
click at [312, 734] on span "Enable Listings" at bounding box center [324, 738] width 107 height 23
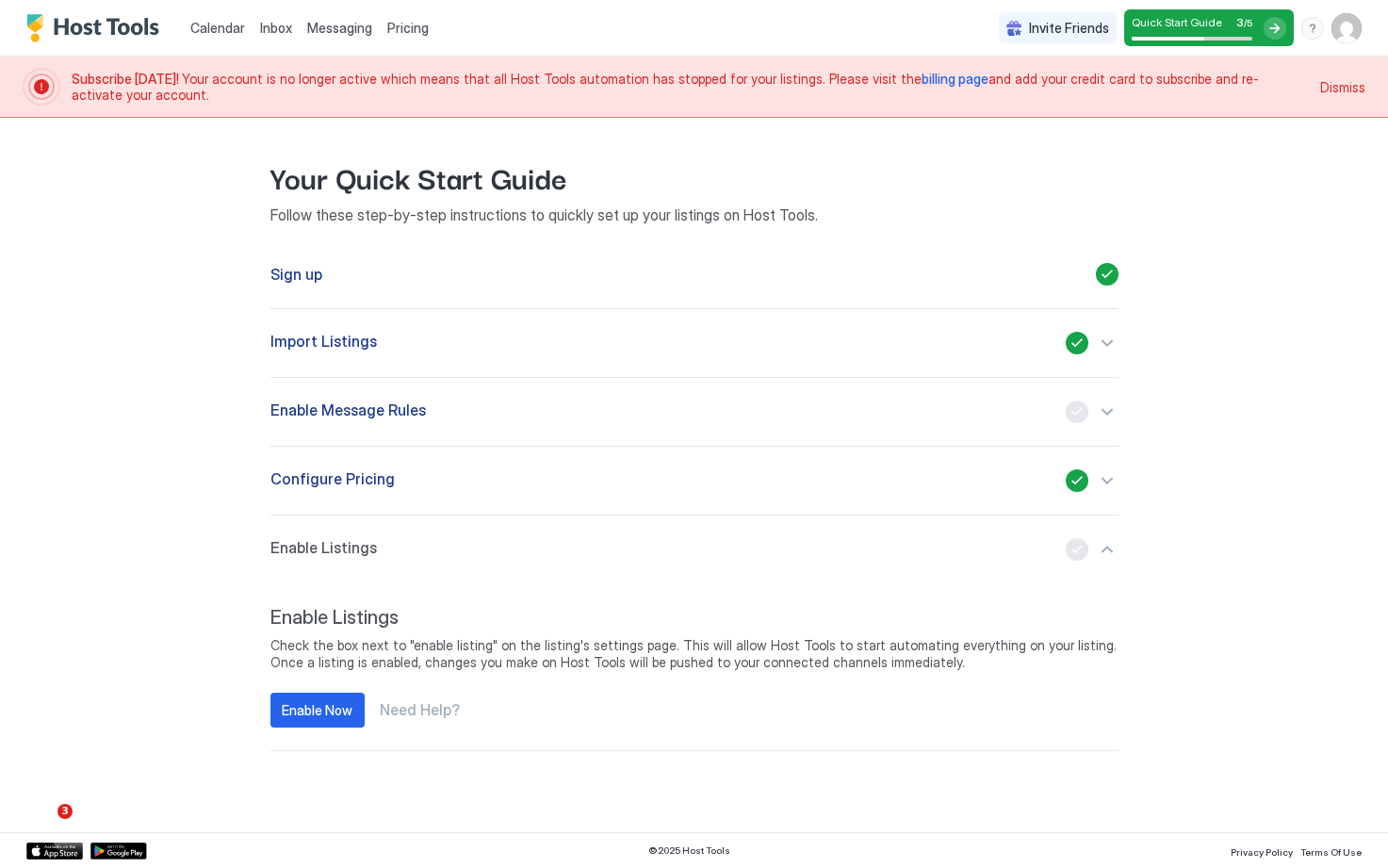
click at [570, 344] on div "Import Listings" at bounding box center [694, 343] width 848 height 23
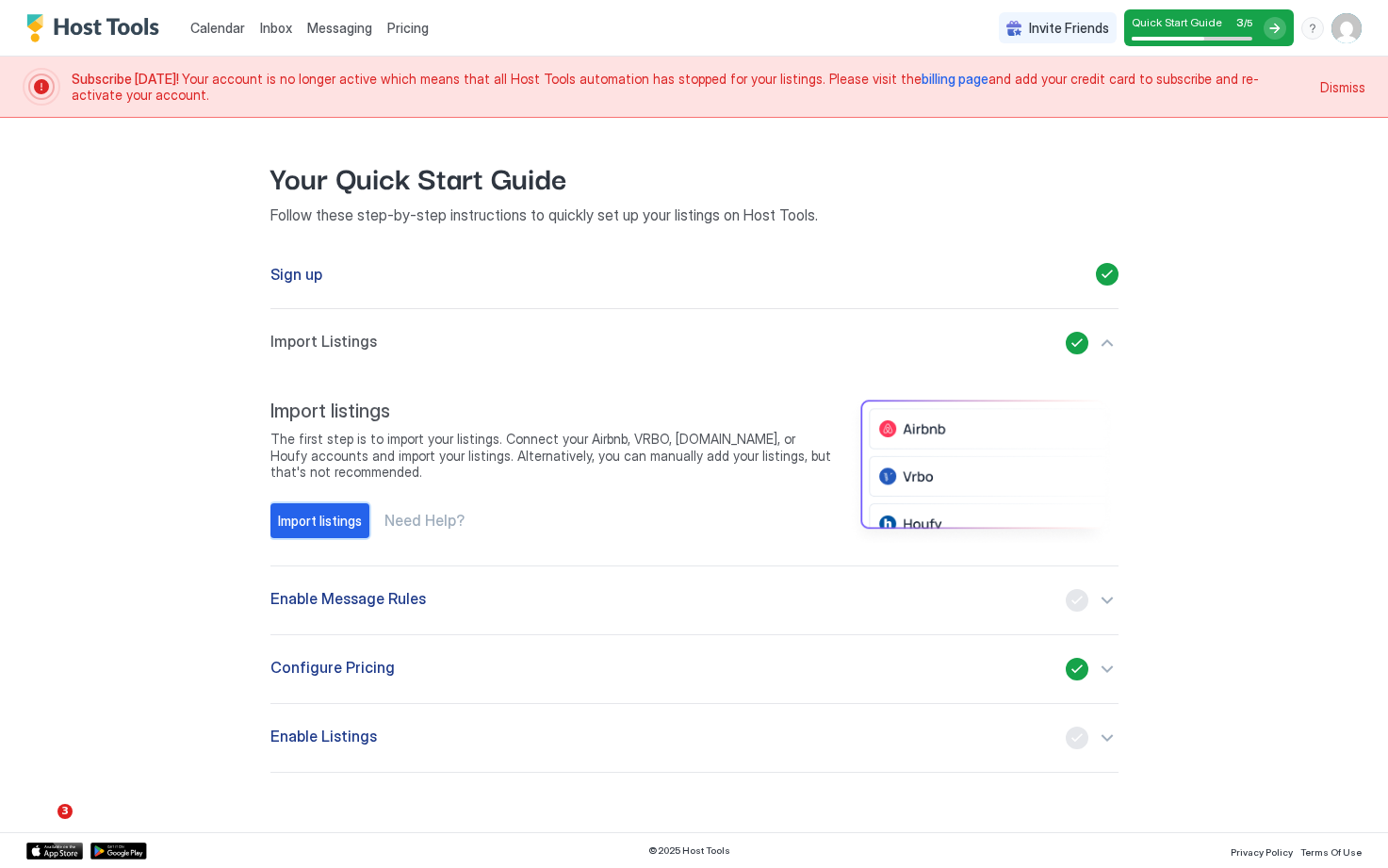
click at [335, 512] on div "Import listings" at bounding box center [320, 520] width 84 height 20
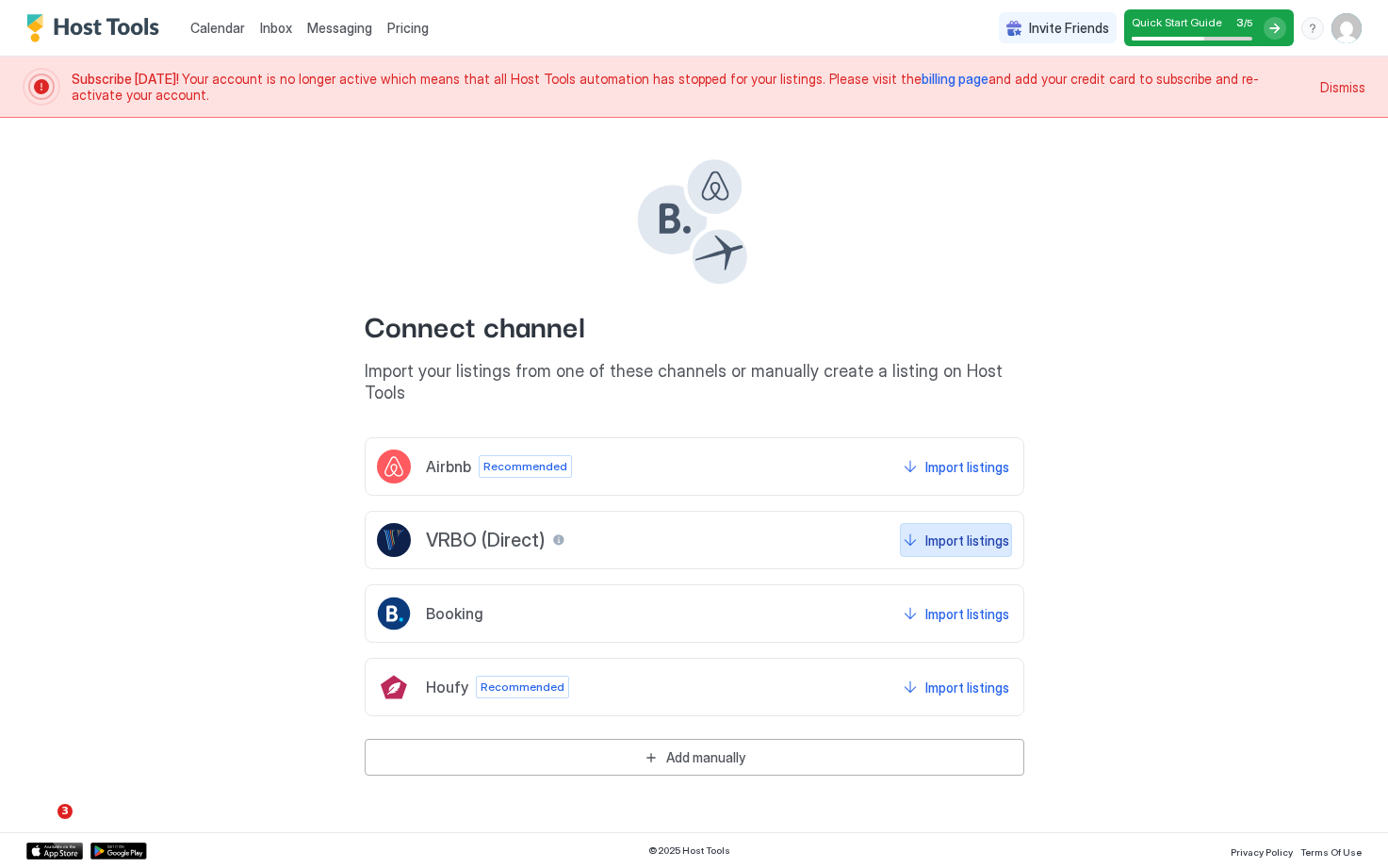
click at [957, 530] on div "Import listings" at bounding box center [967, 540] width 84 height 20
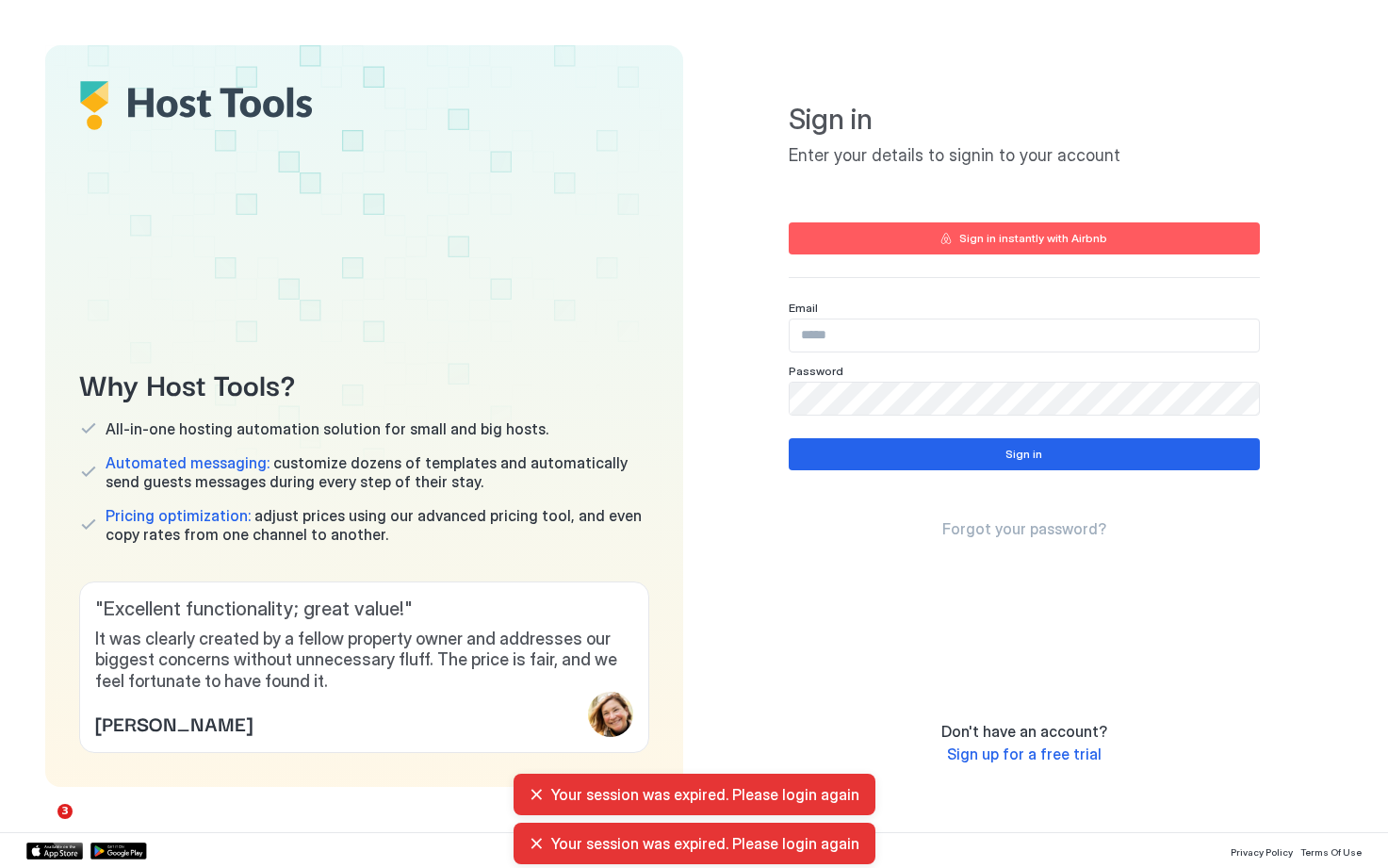
click at [1054, 244] on div "Sign in instantly with Airbnb" at bounding box center [1033, 238] width 148 height 17
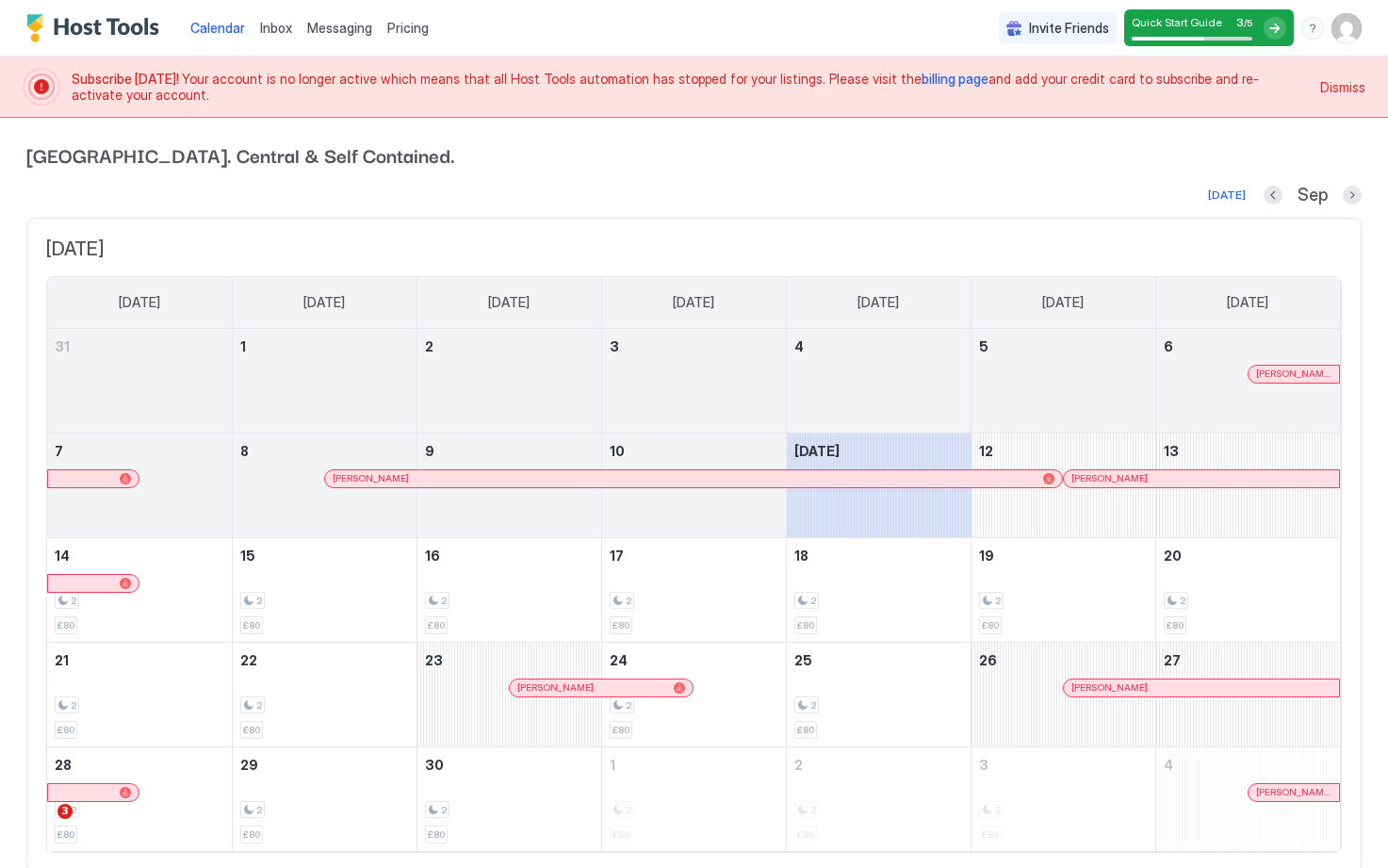
click at [1260, 33] on div "Quick Start Guide 3 / 5" at bounding box center [1209, 28] width 170 height 37
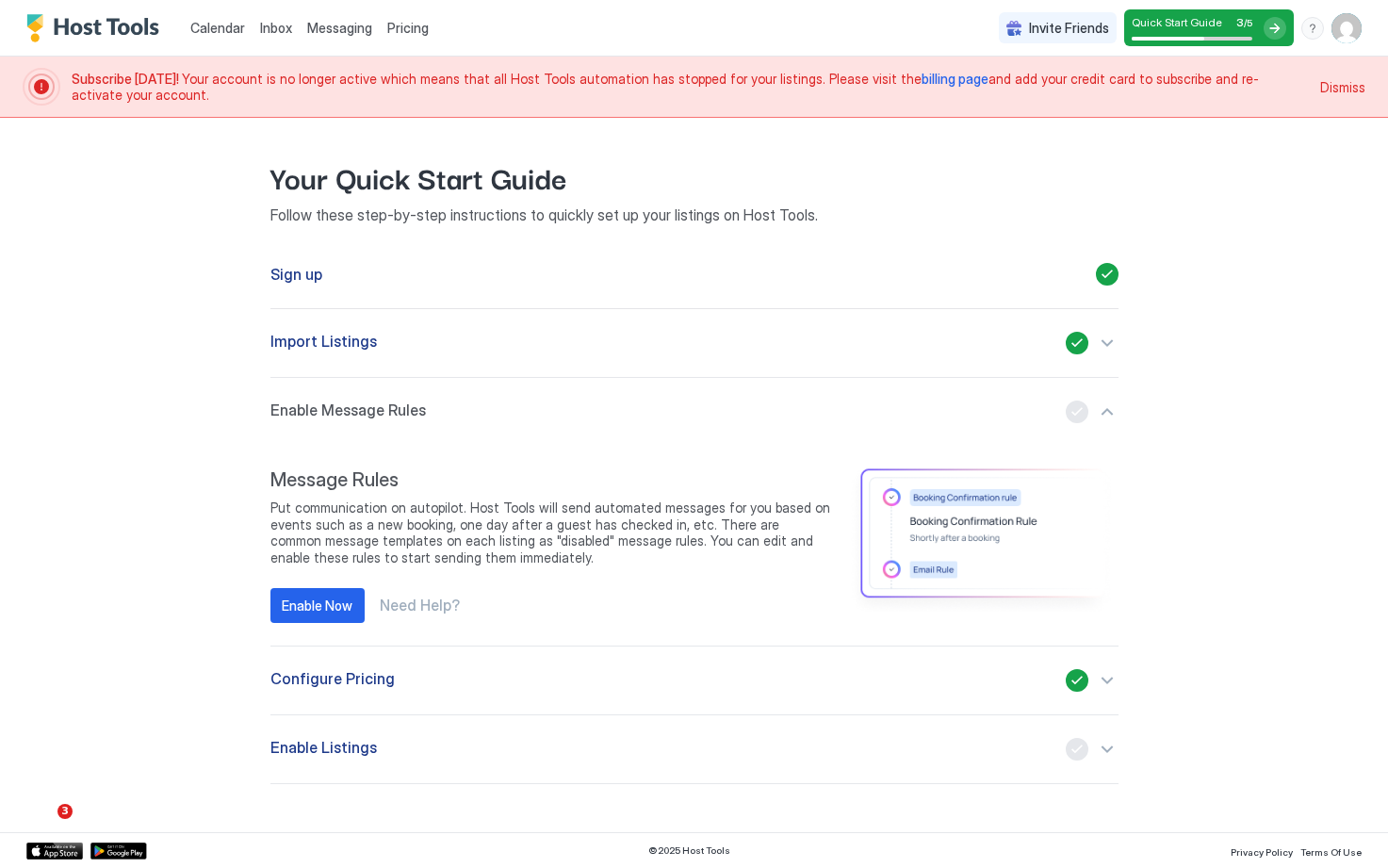
click at [393, 316] on button "Import Listings" at bounding box center [694, 342] width 848 height 68
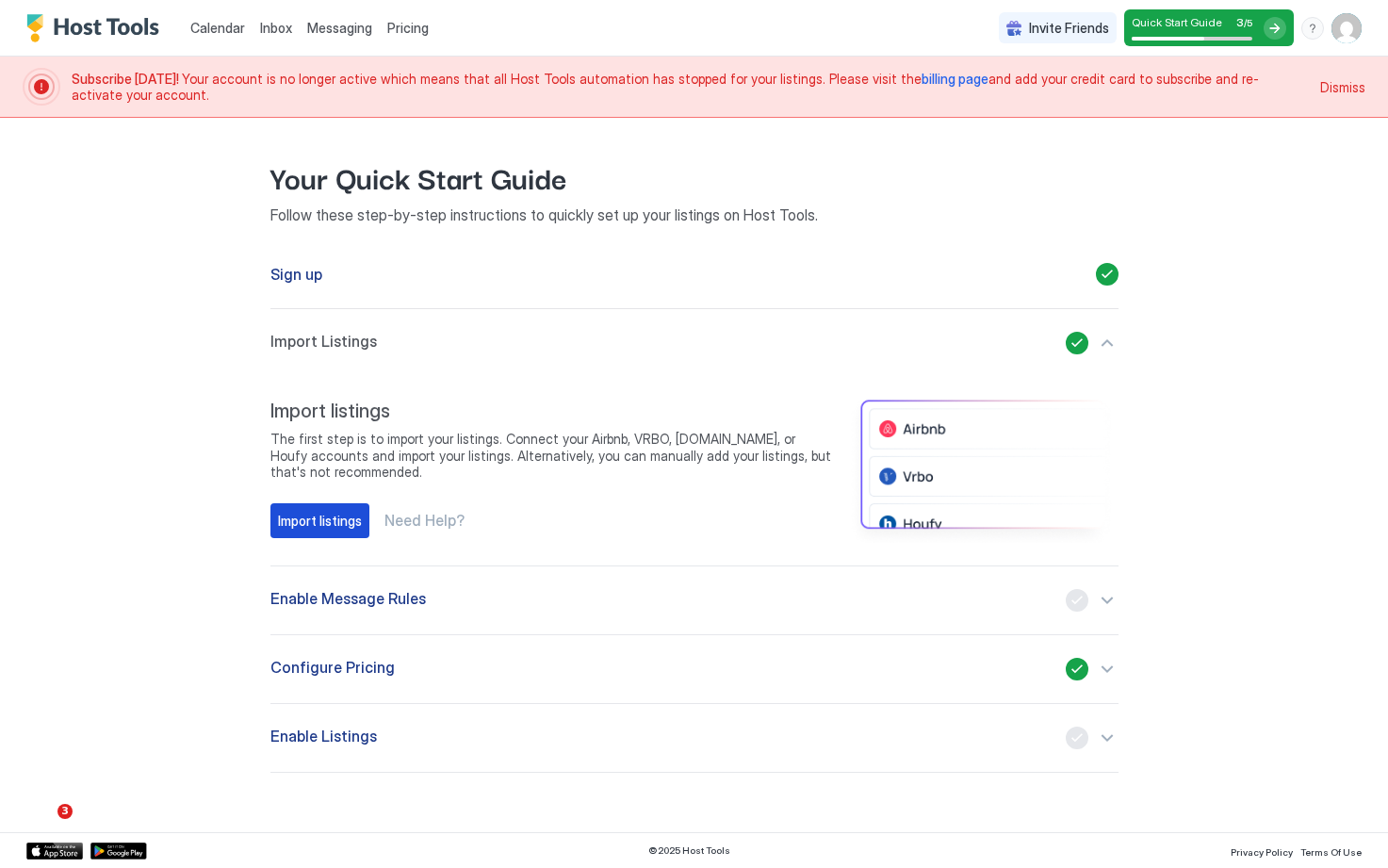
click at [342, 511] on div "Import listings" at bounding box center [320, 520] width 84 height 20
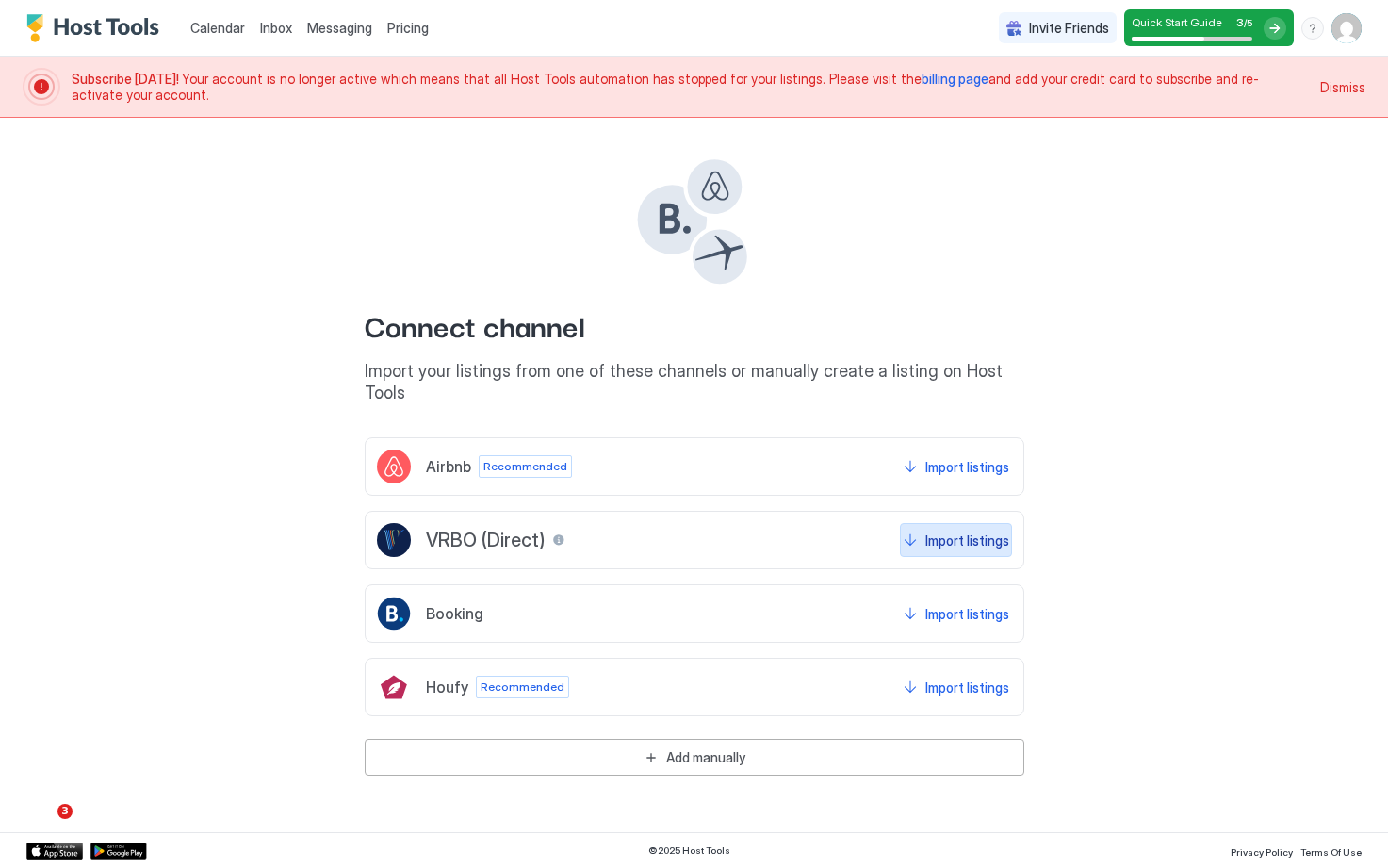
click at [943, 530] on div "Import listings" at bounding box center [967, 540] width 84 height 20
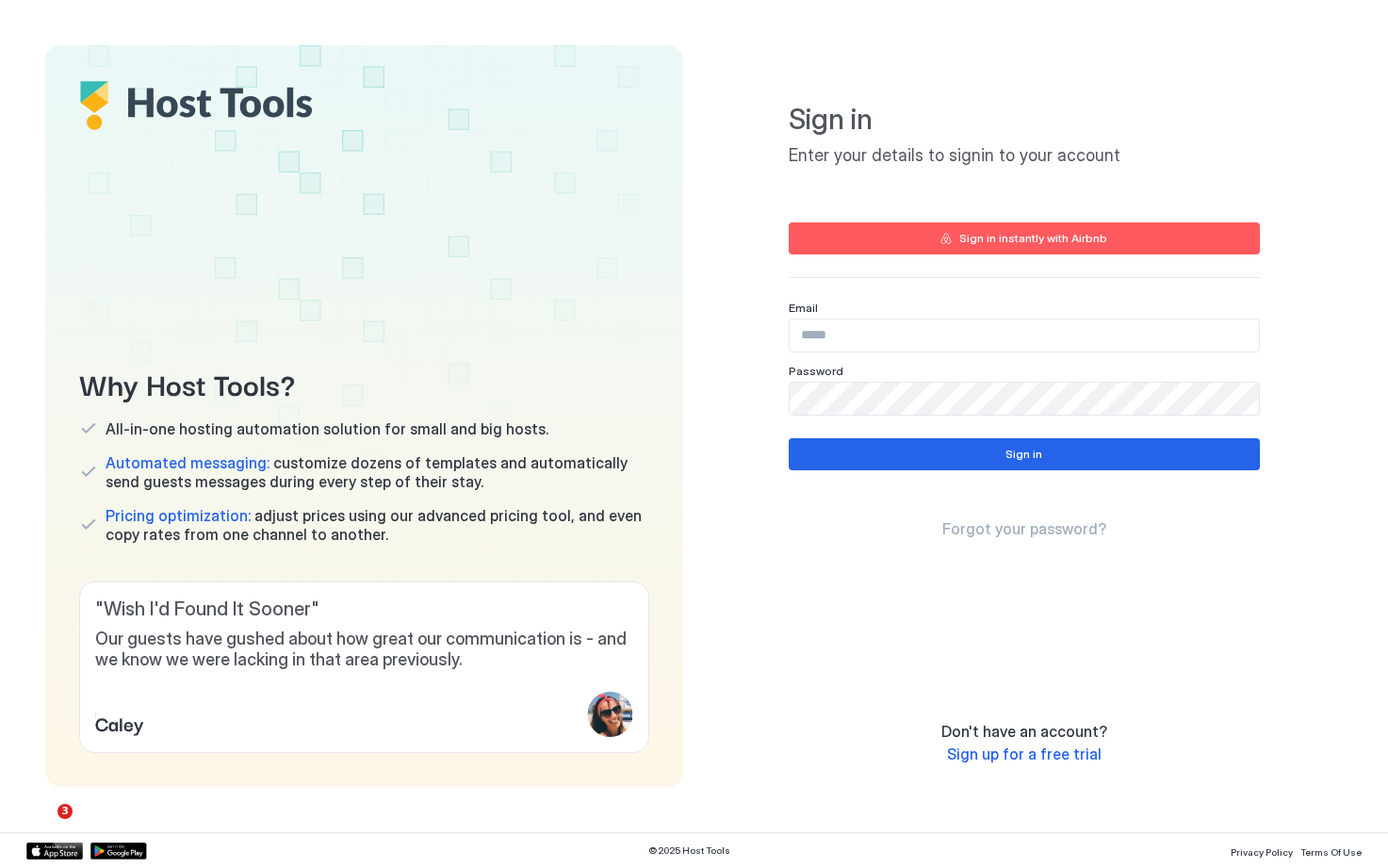
click at [1000, 249] on button "Sign in instantly with Airbnb" at bounding box center [1025, 238] width 471 height 32
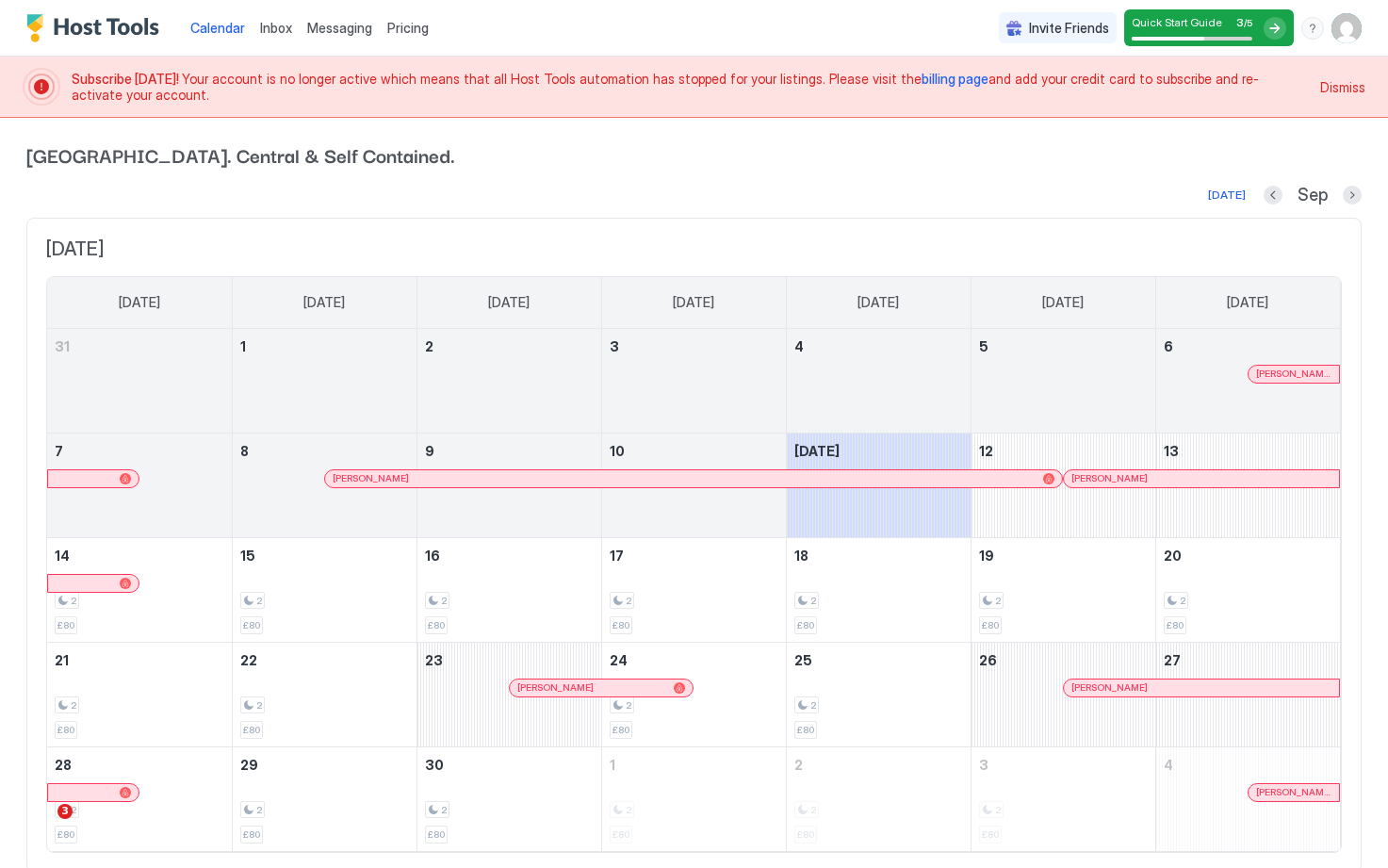
click at [104, 29] on img "Host Tools Logo" at bounding box center [97, 29] width 141 height 29
click at [1269, 27] on div at bounding box center [1275, 29] width 23 height 23
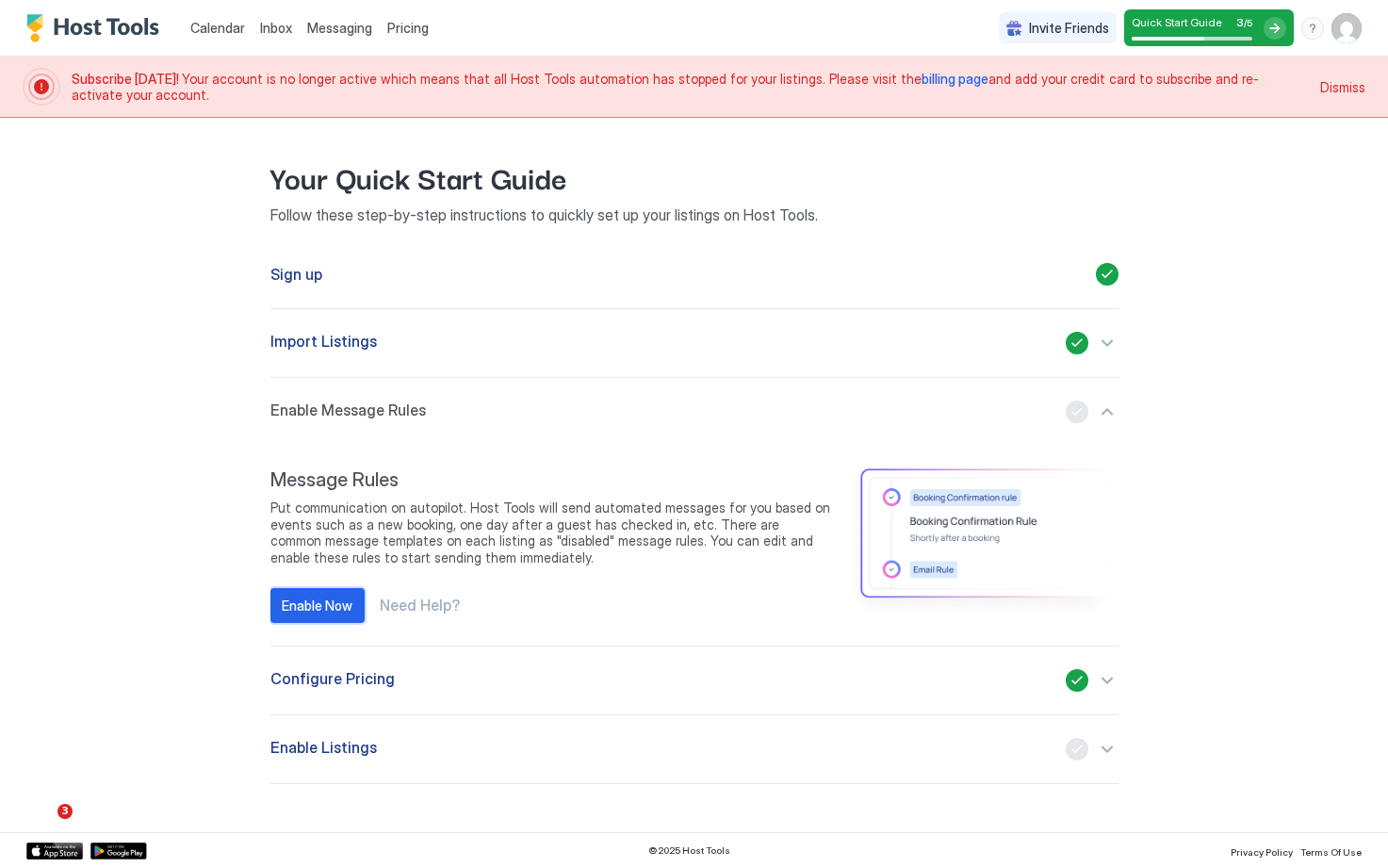
click at [337, 603] on div "Enable Now" at bounding box center [317, 605] width 71 height 20
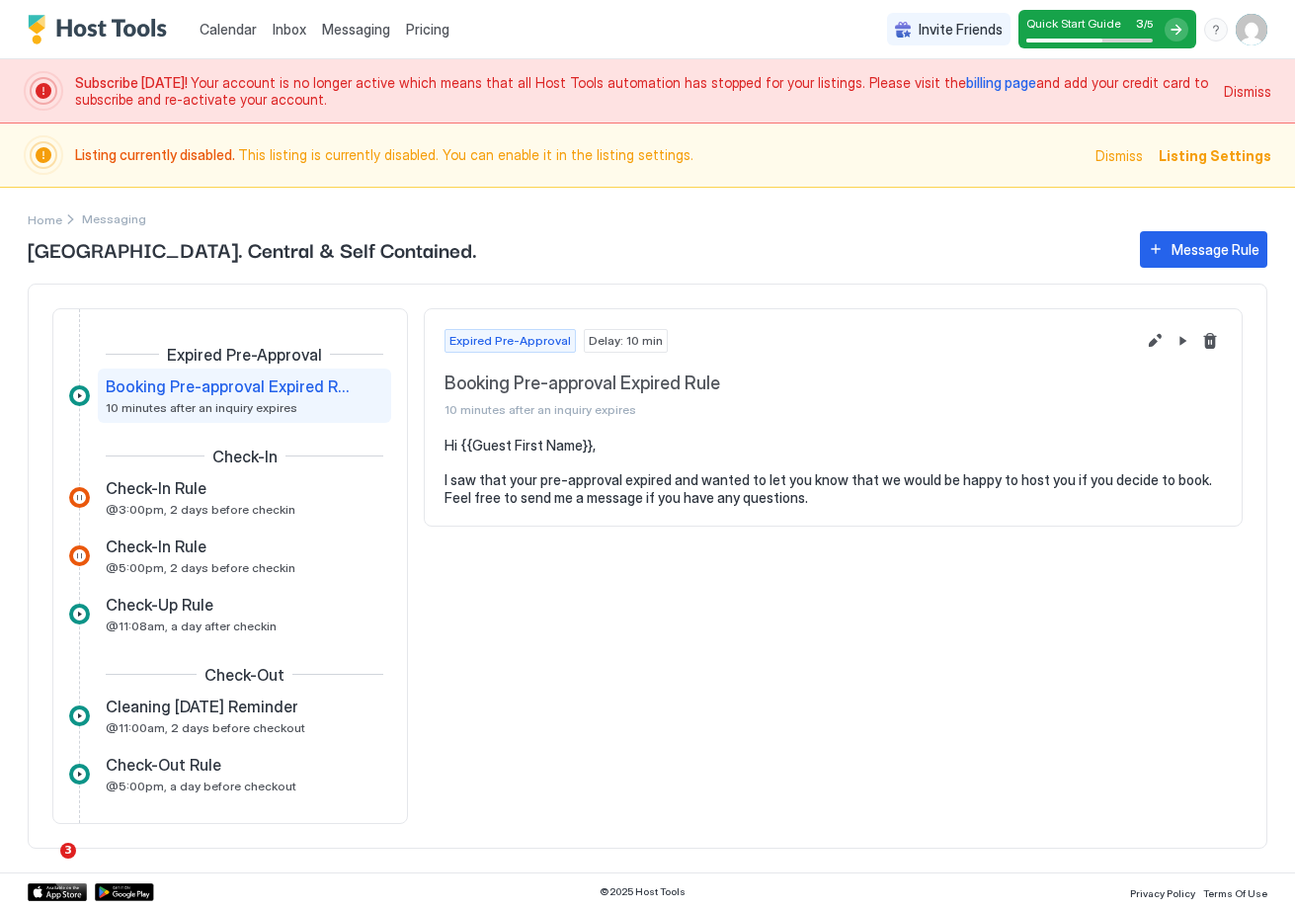
click at [586, 383] on span "Booking Pre-approval Expired Rule" at bounding box center [790, 383] width 690 height 23
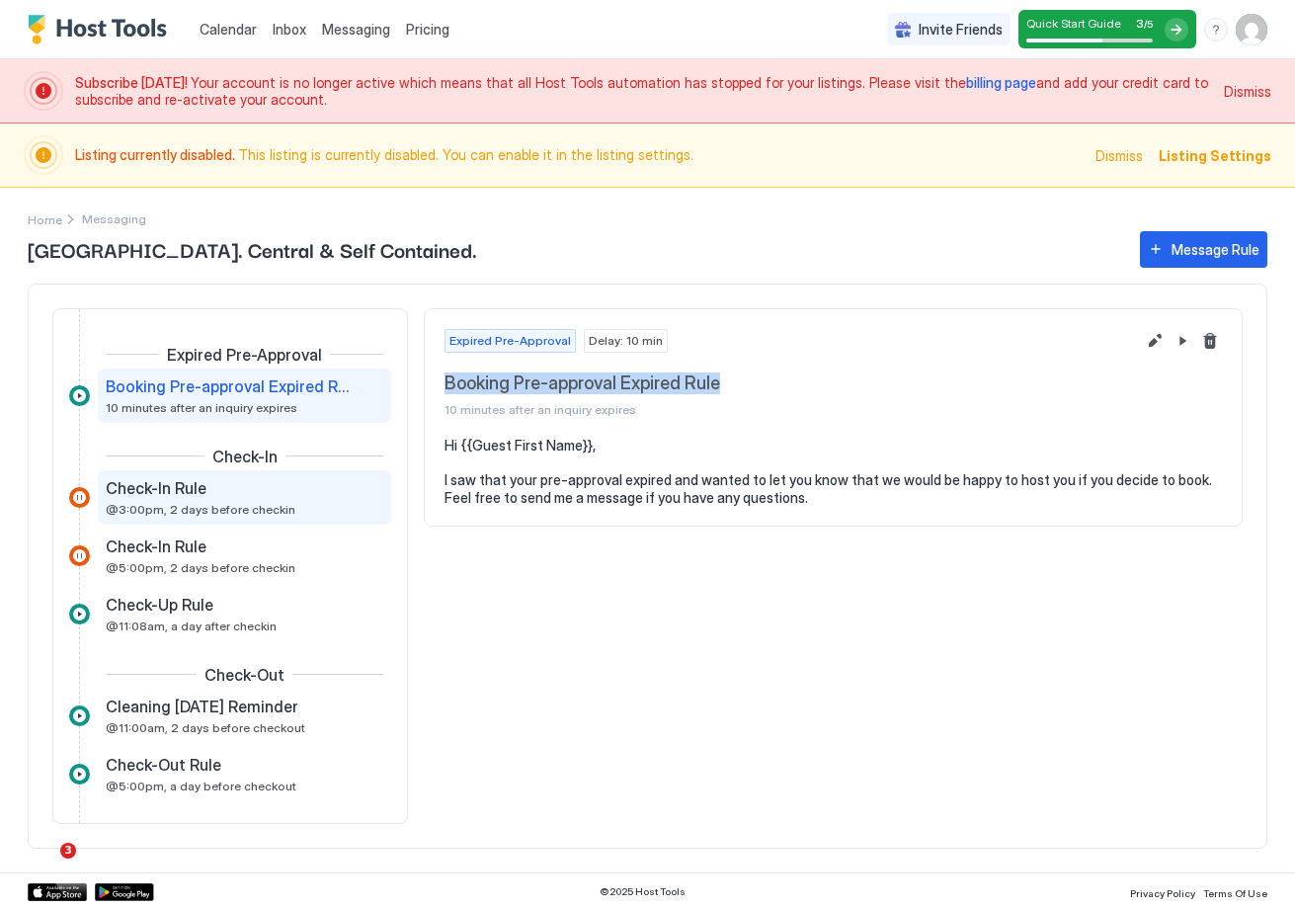
copy span "Booking Pre-approval Expired Rule"
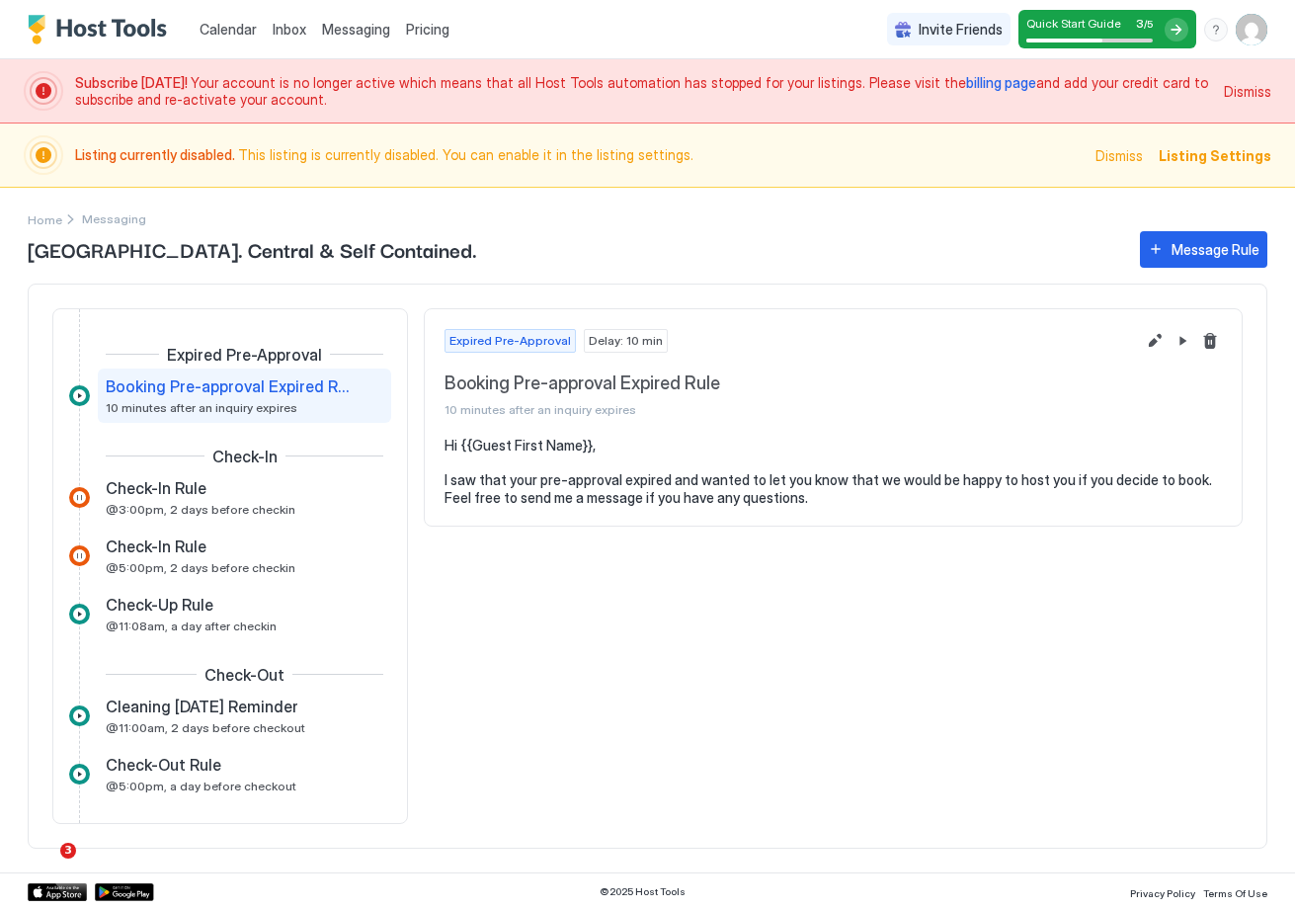
click at [658, 492] on pre "Hi {{Guest First Name}}, I saw that your pre-approval expired and wanted to let…" at bounding box center [833, 471] width 777 height 69
click at [658, 491] on pre "Hi {{Guest First Name}}, I saw that your pre-approval expired and wanted to let…" at bounding box center [833, 471] width 777 height 69
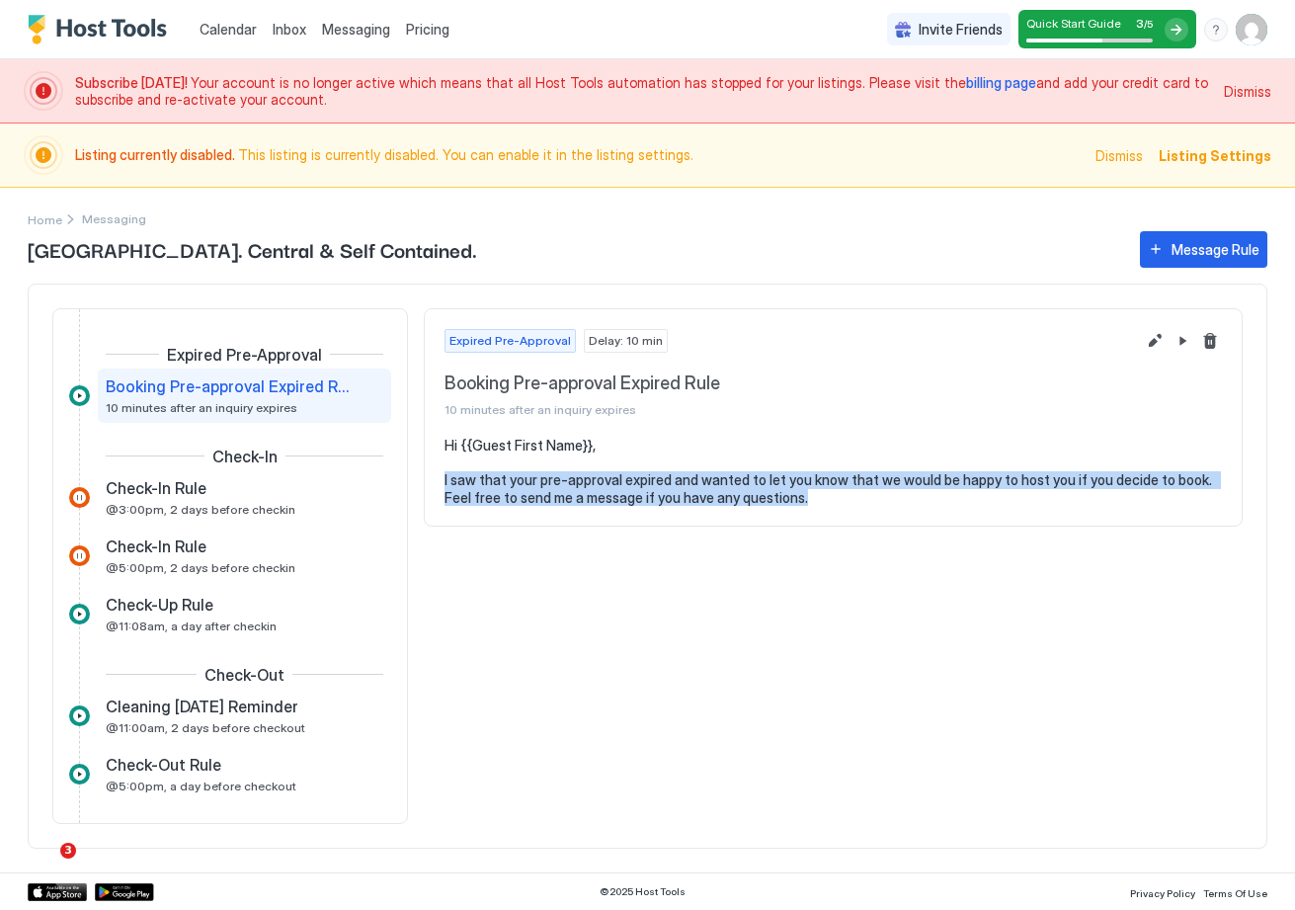
click at [658, 491] on pre "Hi {{Guest First Name}}, I saw that your pre-approval expired and wanted to let…" at bounding box center [833, 471] width 777 height 69
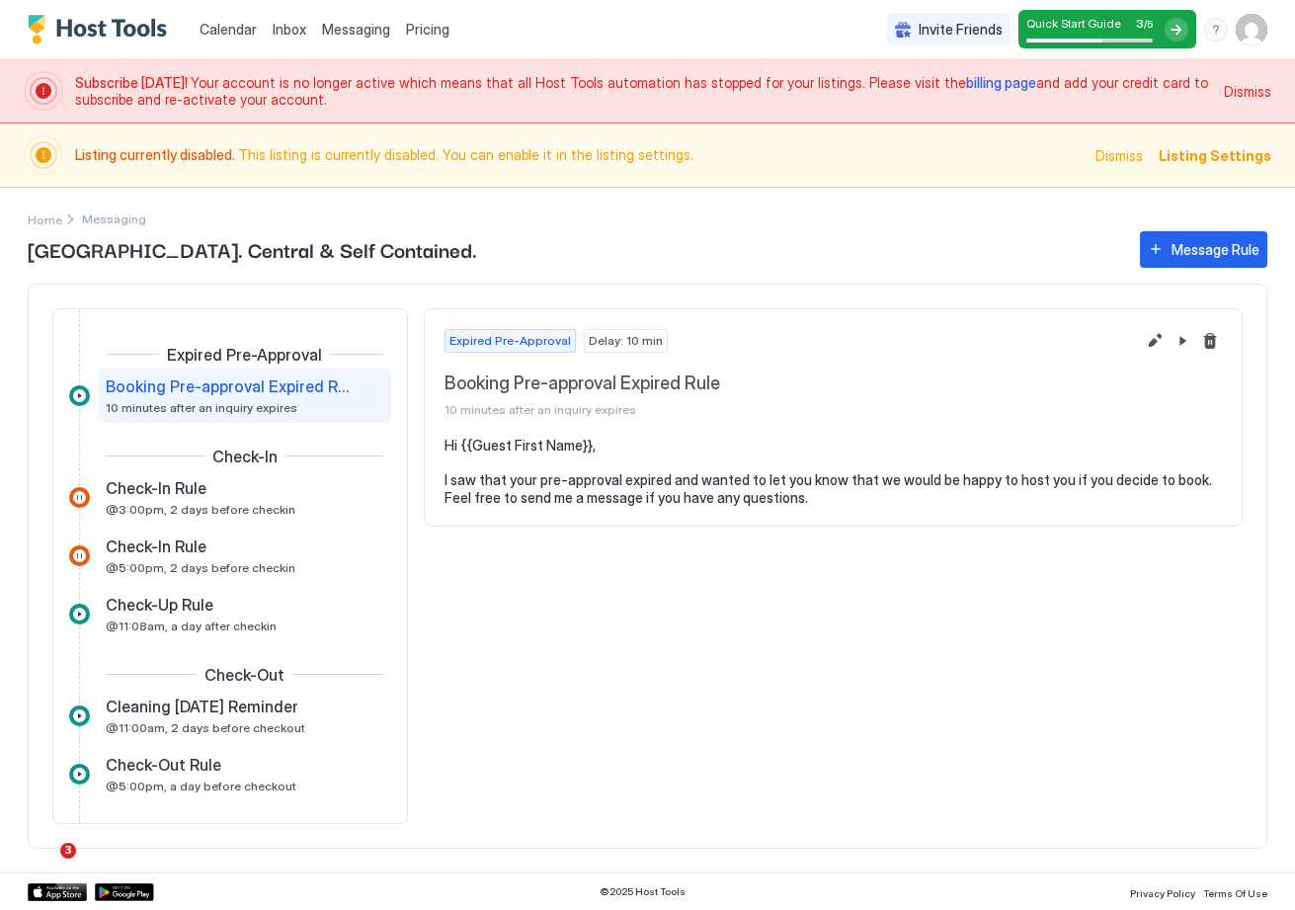
drag, startPoint x: 658, startPoint y: 493, endPoint x: 744, endPoint y: 508, distance: 87.2
click at [658, 493] on pre "Hi {{Guest First Name}}, I saw that your pre-approval expired and wanted to let…" at bounding box center [833, 471] width 777 height 69
click at [808, 507] on section "Hi {{Guest First Name}}, I saw that your pre-approval expired and wanted to let…" at bounding box center [833, 481] width 817 height 89
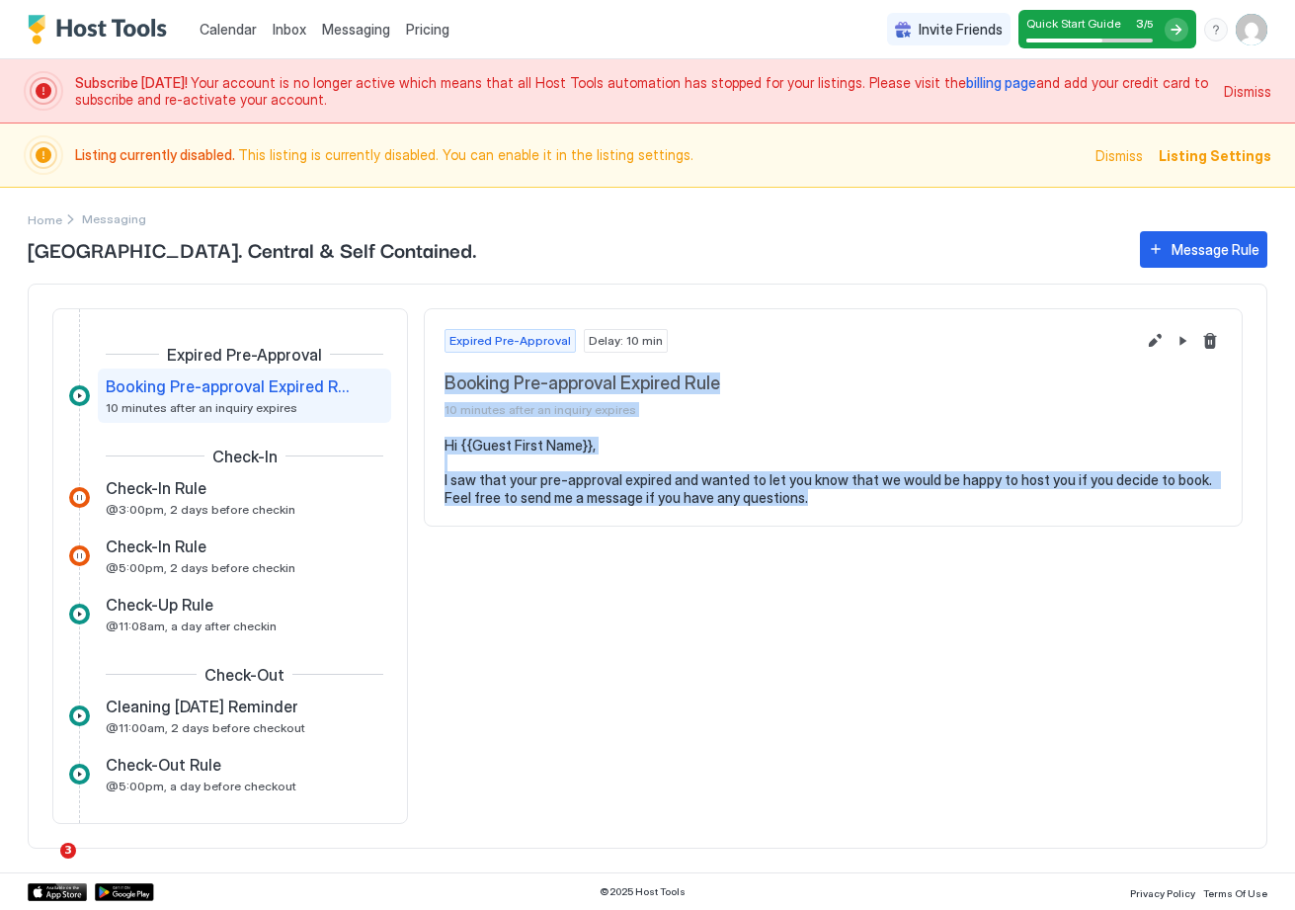
drag, startPoint x: 826, startPoint y: 506, endPoint x: 435, endPoint y: 391, distance: 407.6
click at [435, 391] on div "Expired Pre-Approval Delay: 10 min Booking Pre-approval Expired Rule 10 minutes…" at bounding box center [833, 417] width 819 height 219
copy div "Booking Pre-approval Expired Rule 10 minutes after an inquiry expires Hi {{Gues…"
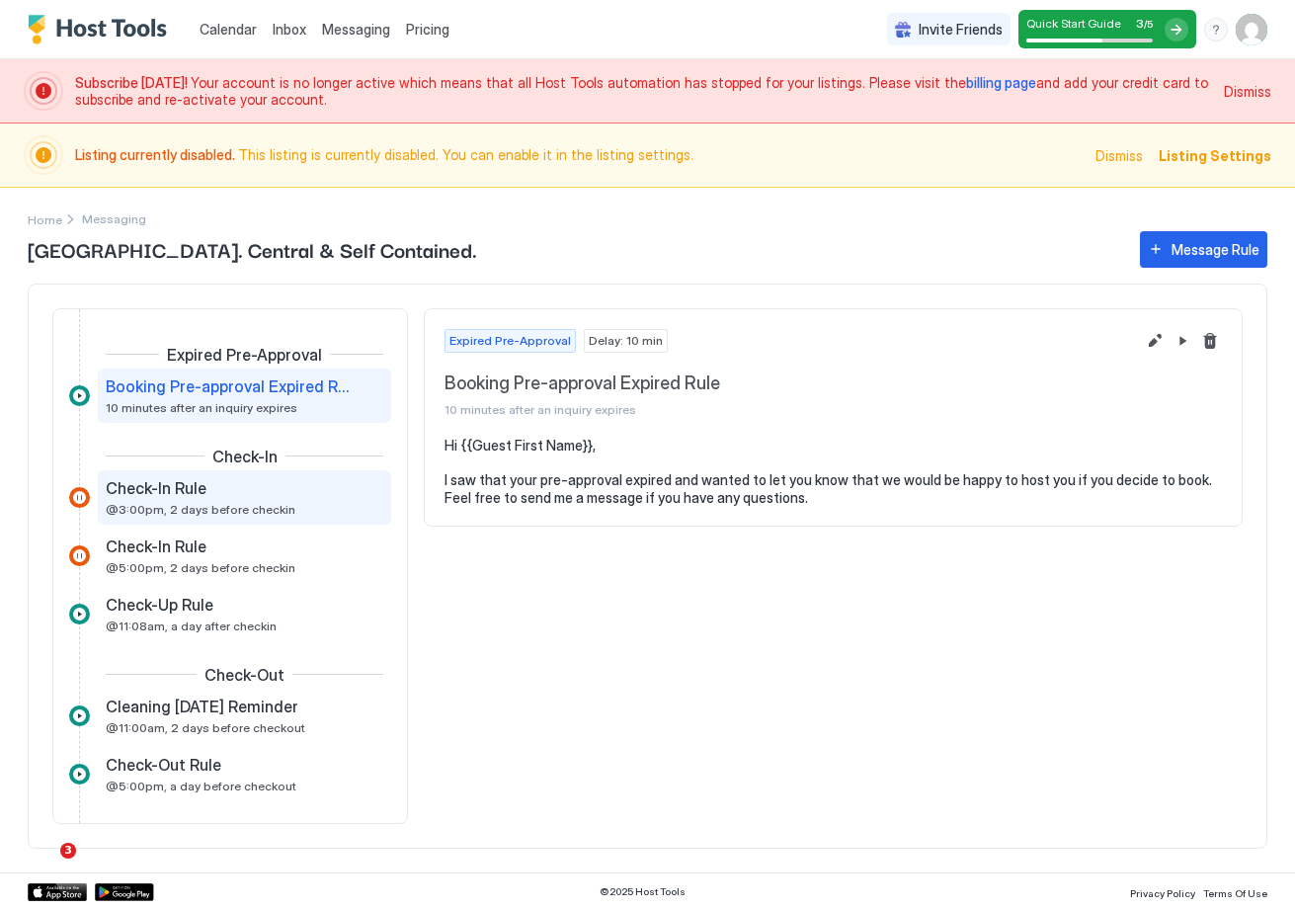
click at [246, 503] on span "@3:00pm, 2 days before checkin" at bounding box center [201, 509] width 190 height 15
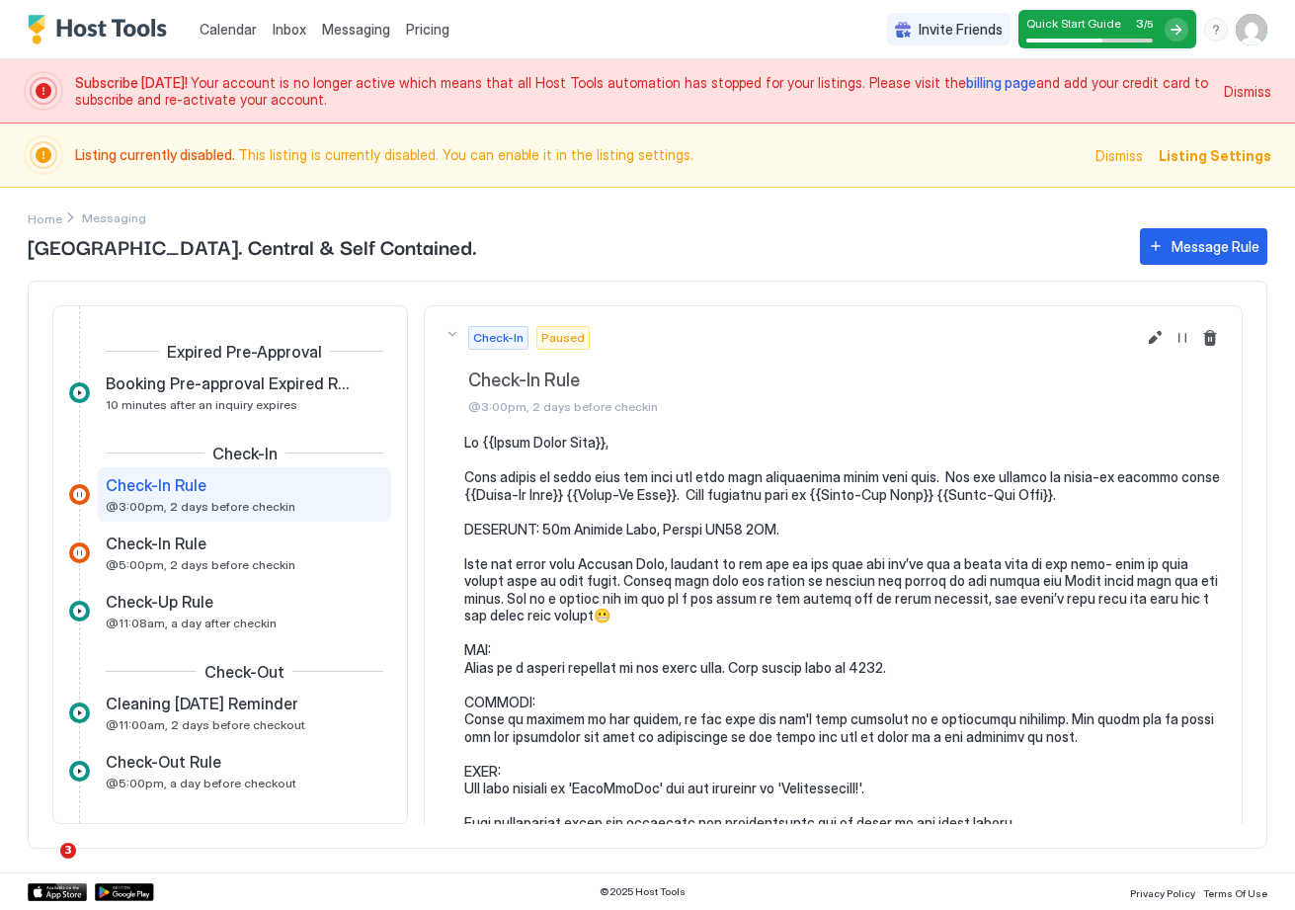
click at [477, 373] on span "Check-In Rule" at bounding box center [801, 380] width 667 height 23
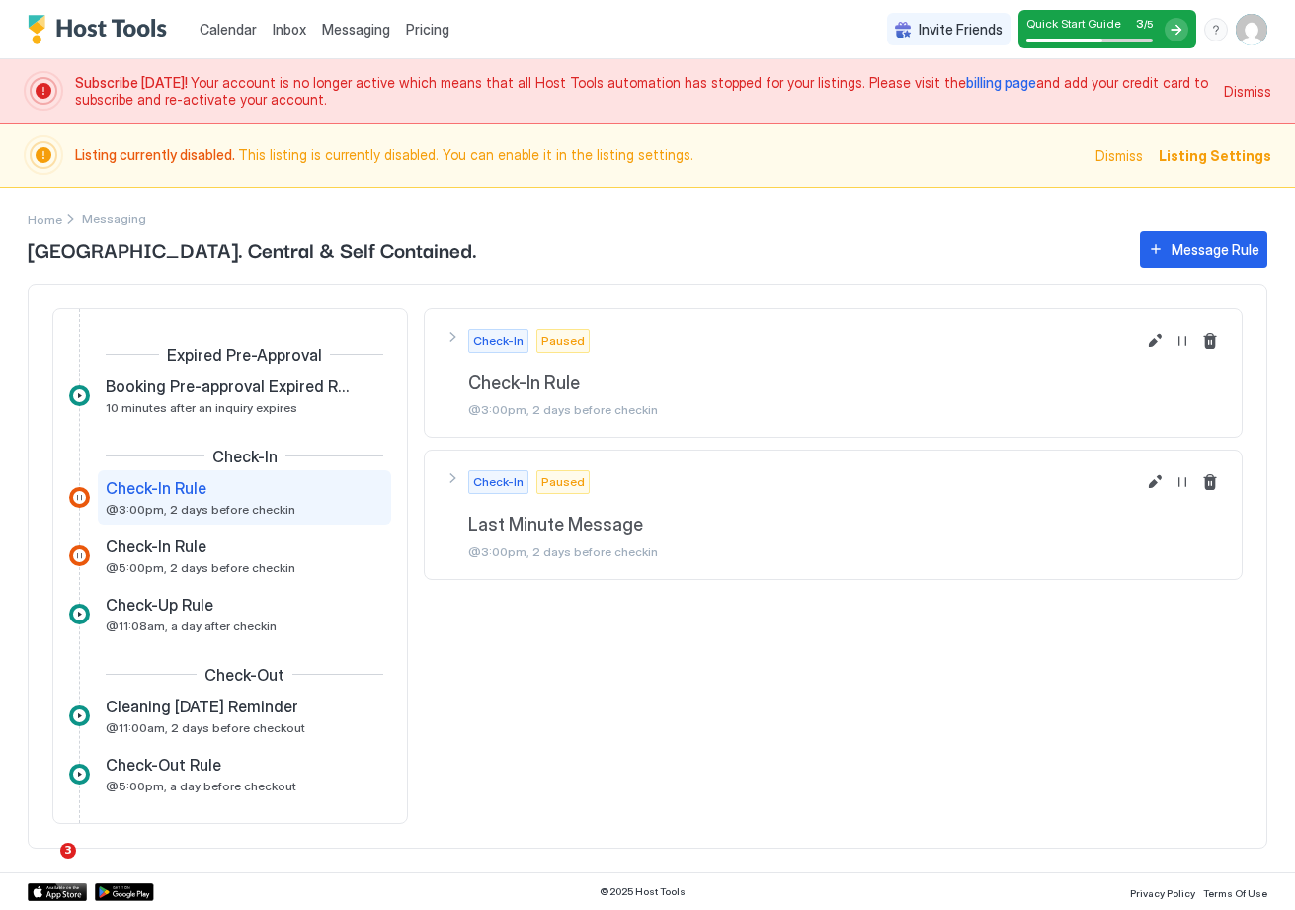
drag, startPoint x: 487, startPoint y: 383, endPoint x: 654, endPoint y: 461, distance: 184.3
click at [489, 384] on span "Check-In Rule" at bounding box center [801, 383] width 667 height 23
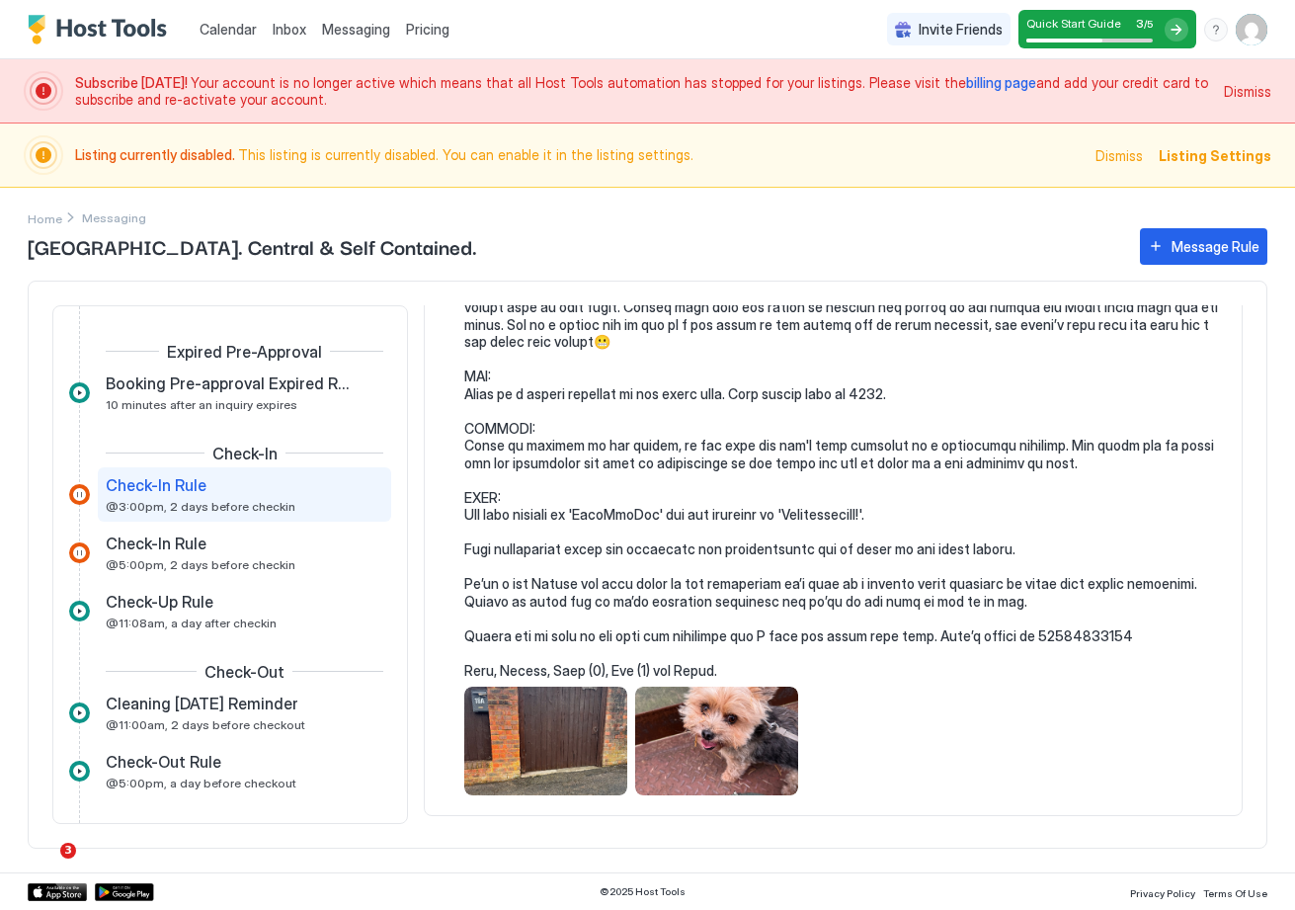
scroll to position [408, 0]
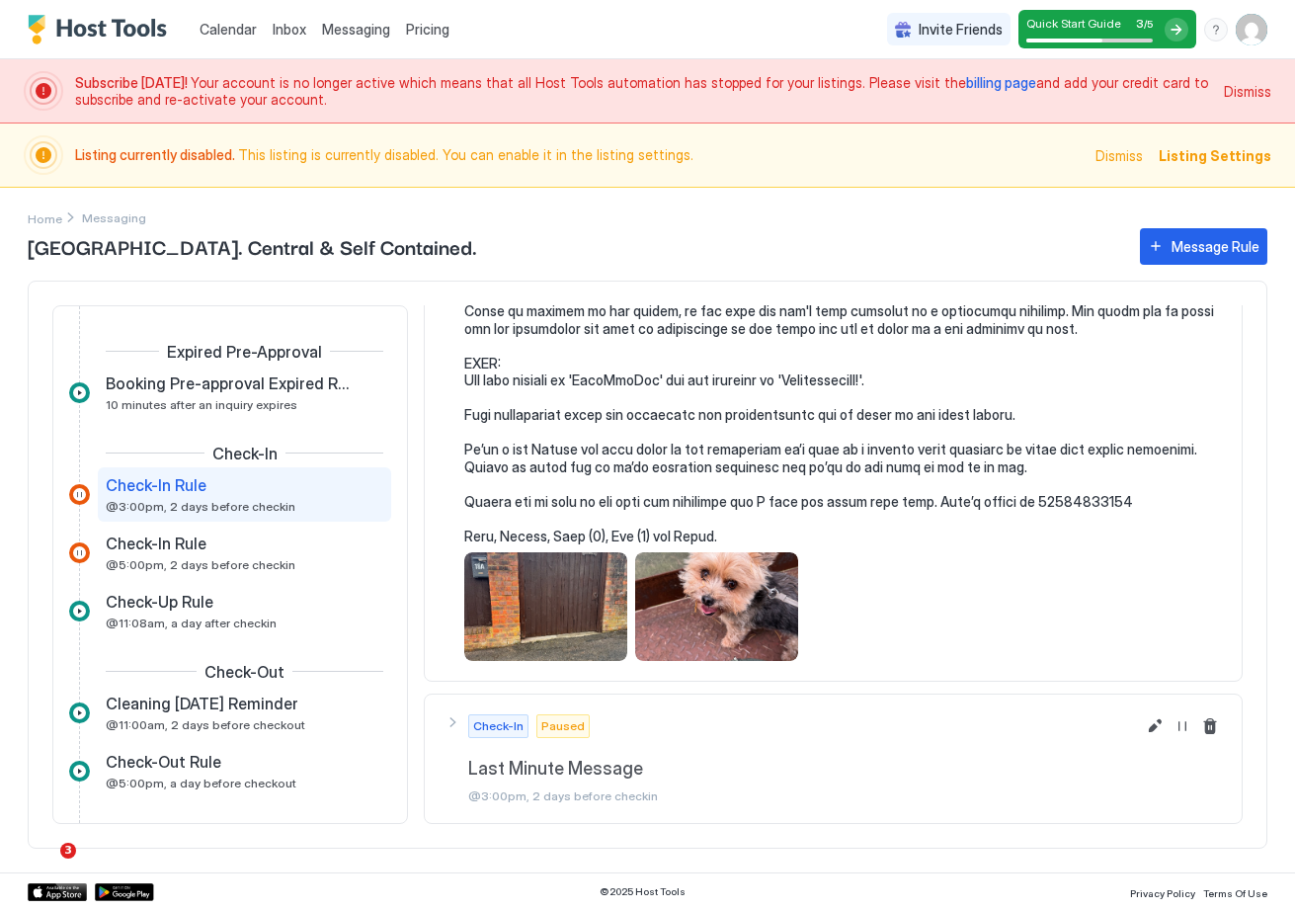
drag, startPoint x: 1076, startPoint y: 505, endPoint x: 1128, endPoint y: 504, distance: 52.4
click at [1084, 506] on pre at bounding box center [843, 285] width 758 height 519
click at [1162, 502] on pre at bounding box center [843, 285] width 758 height 519
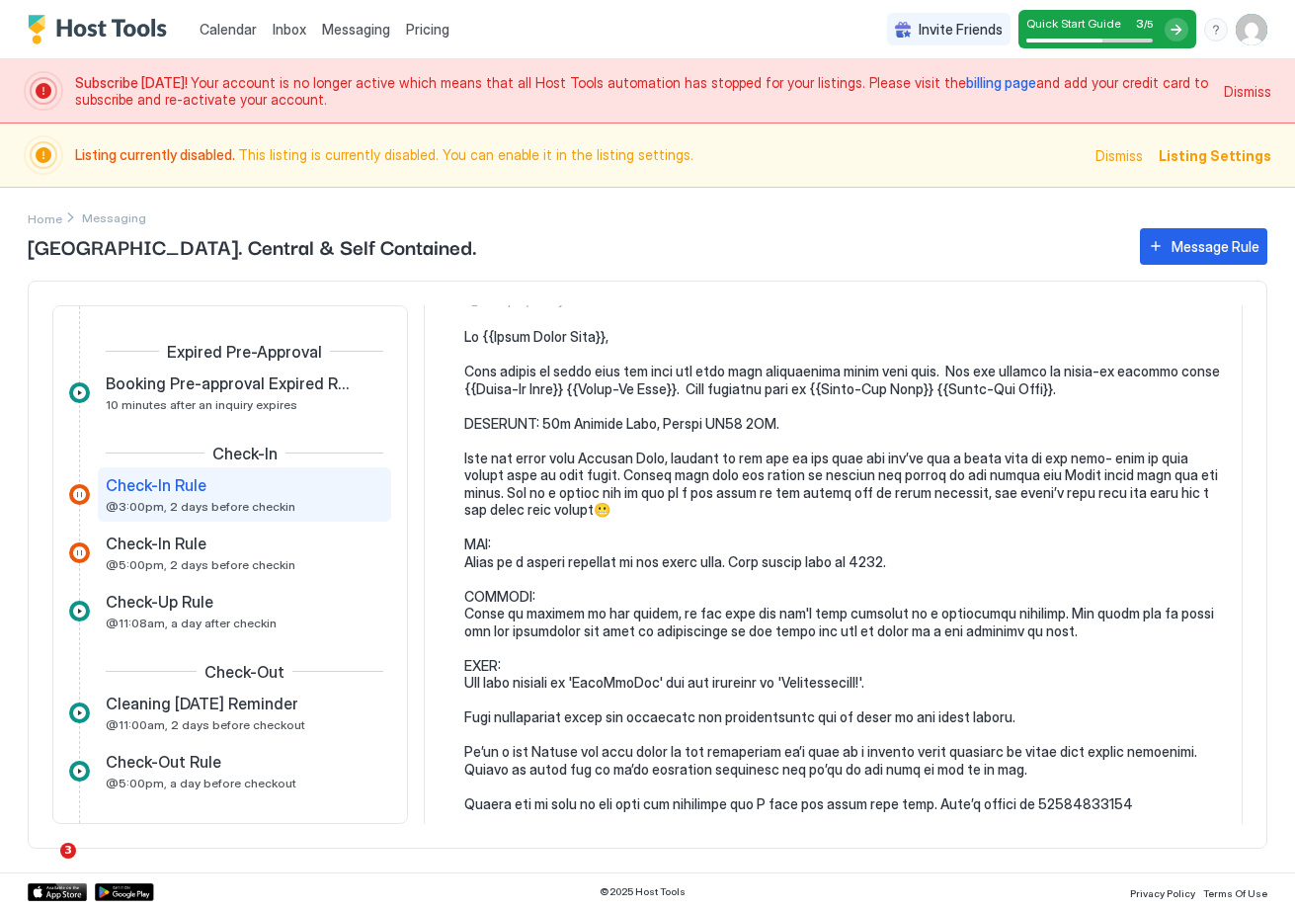
scroll to position [0, 0]
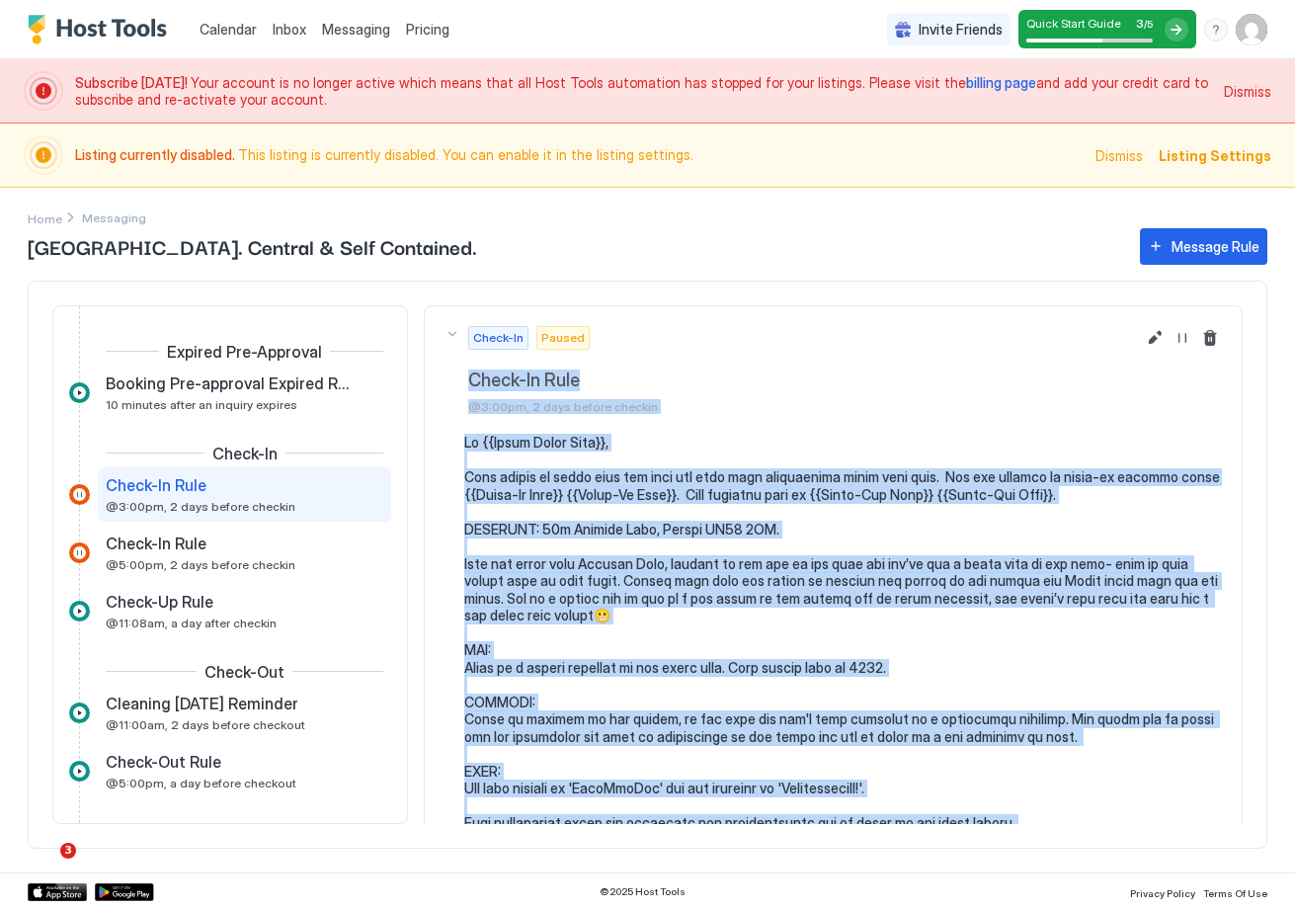
drag, startPoint x: 1132, startPoint y: 495, endPoint x: 459, endPoint y: 376, distance: 683.1
click at [459, 376] on div "Check-In Paused Check-In Rule @3:00pm, 2 days before checkin" at bounding box center [833, 697] width 819 height 785
copy div "Lorem-Ip Dolo @9:98si, 1 amet consec adipisc El {{Seddo Eiusm Temp}}, Inci utla…"
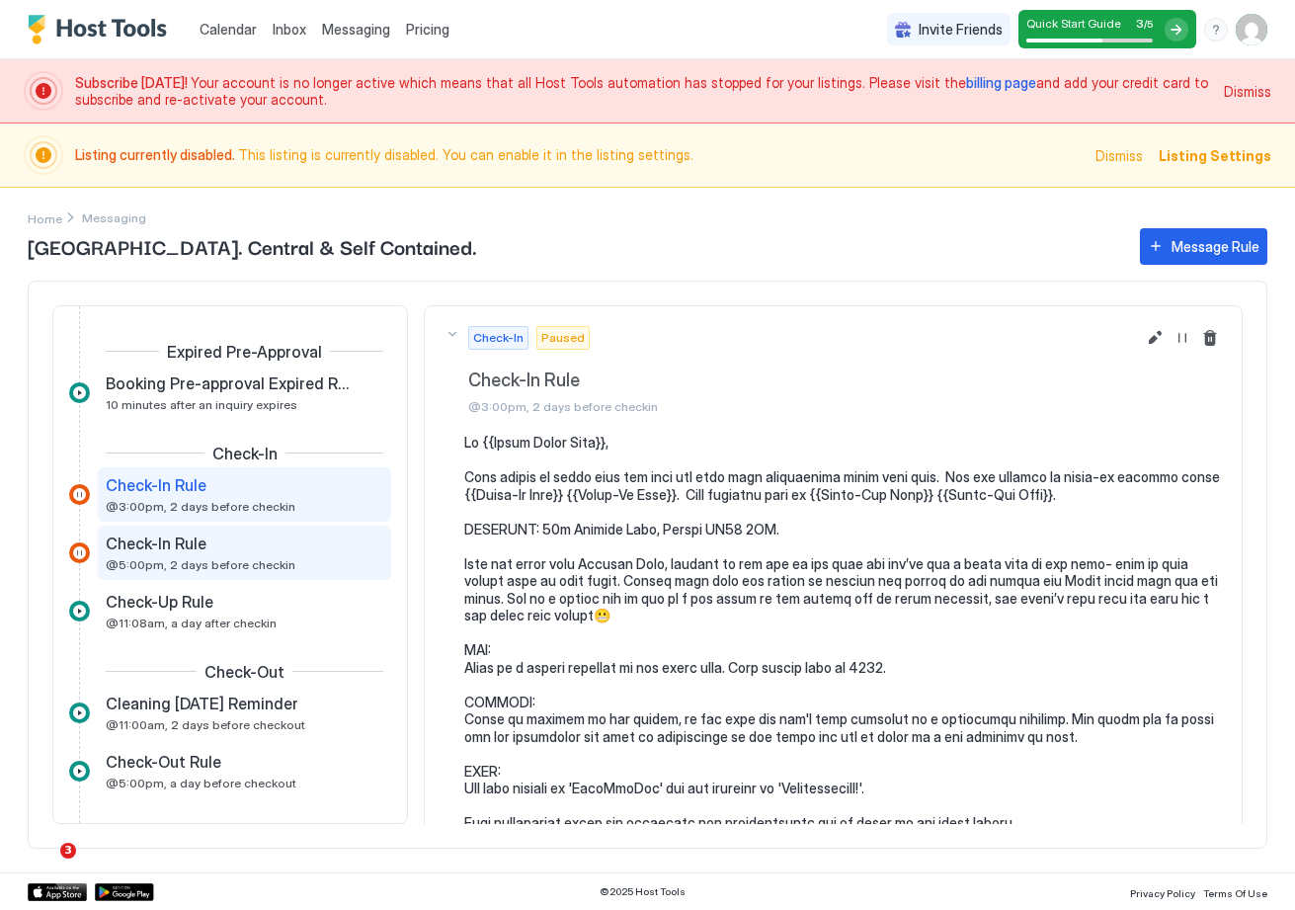
click at [292, 539] on div "Check-In Rule" at bounding box center [231, 543] width 250 height 20
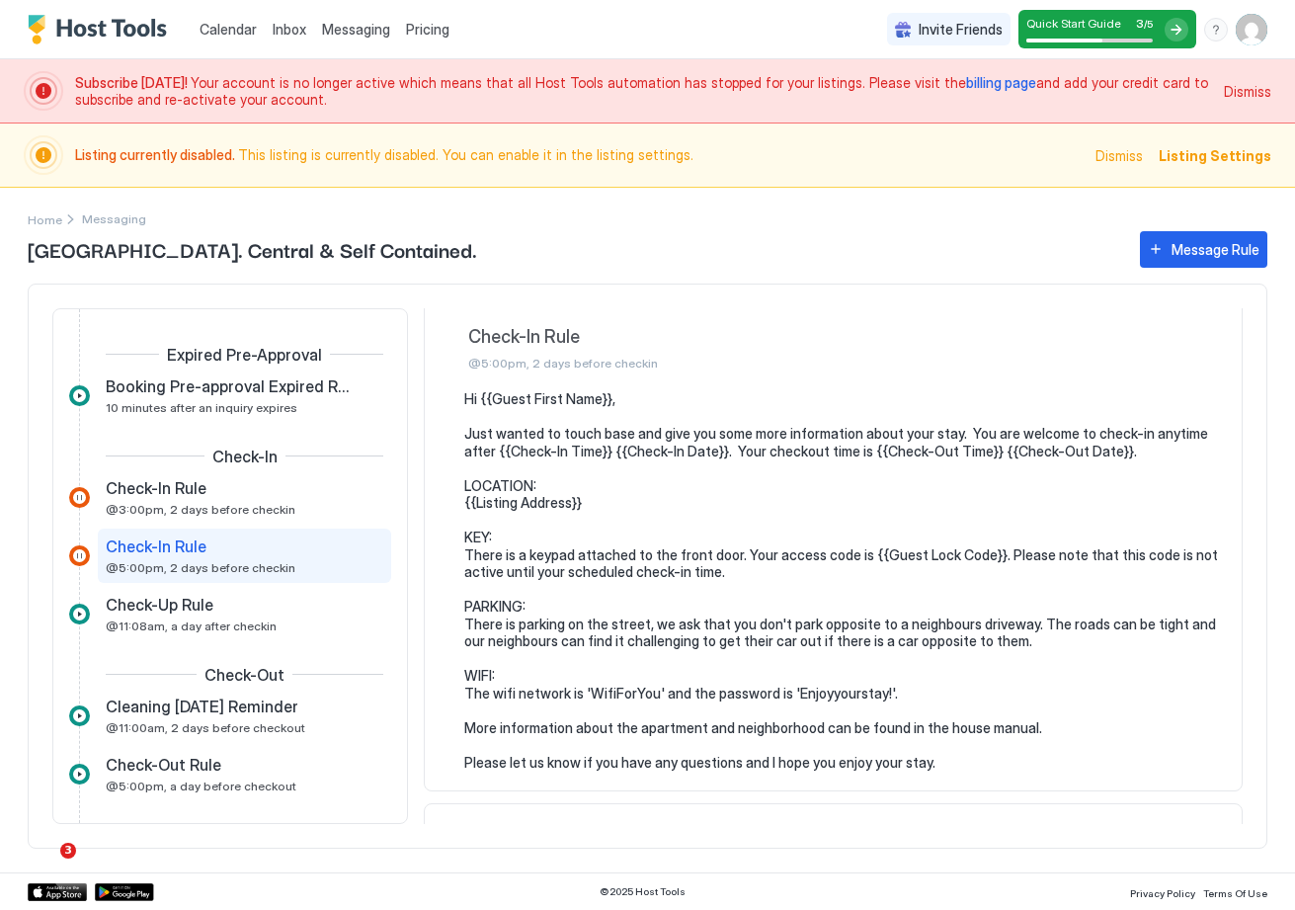
scroll to position [34, 0]
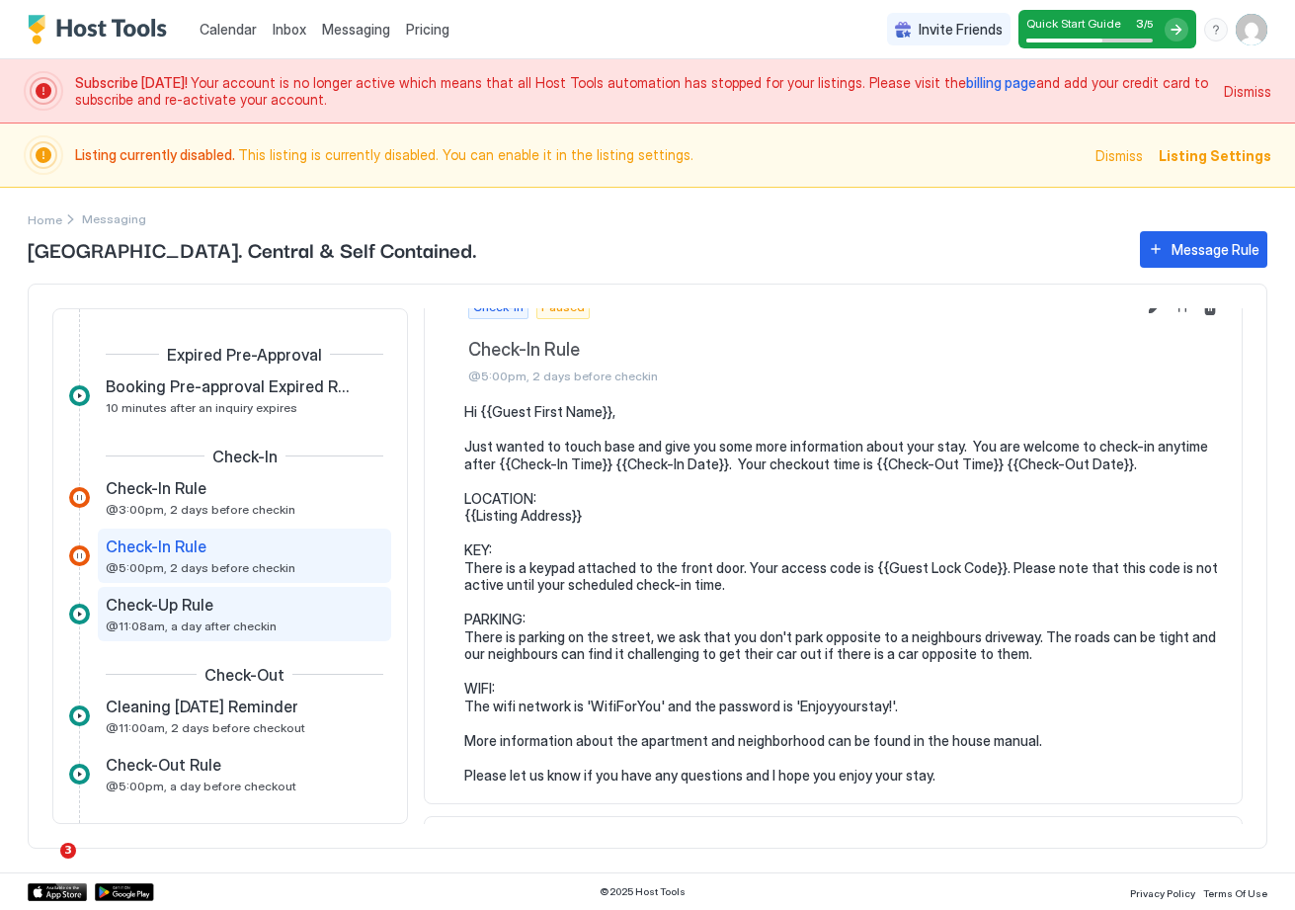
click at [291, 597] on div "Check-Up Rule" at bounding box center [231, 605] width 250 height 20
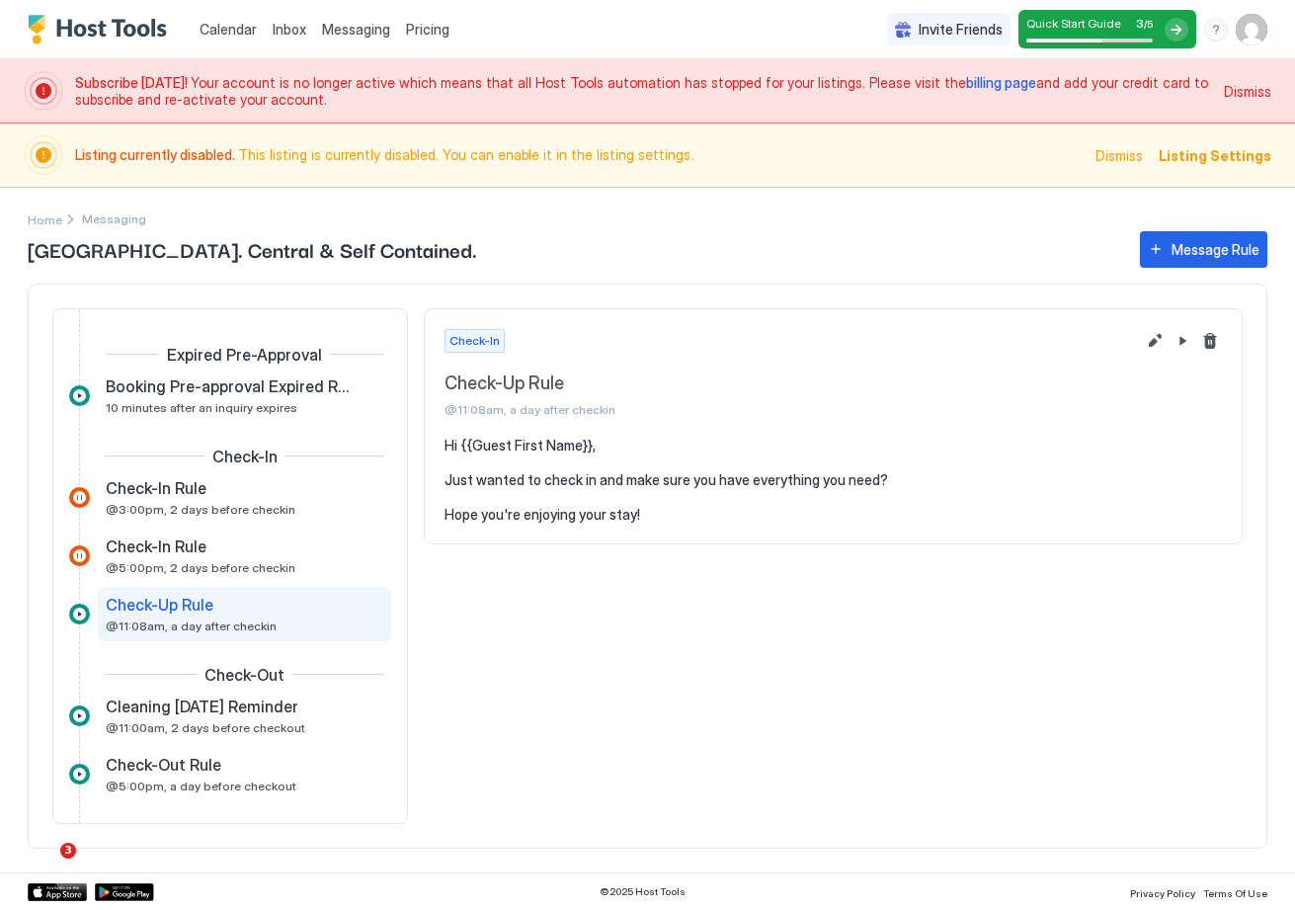
click at [687, 510] on pre "Hi {{Guest First Name}}, Just wanted to check in and make sure you have everyth…" at bounding box center [833, 480] width 777 height 87
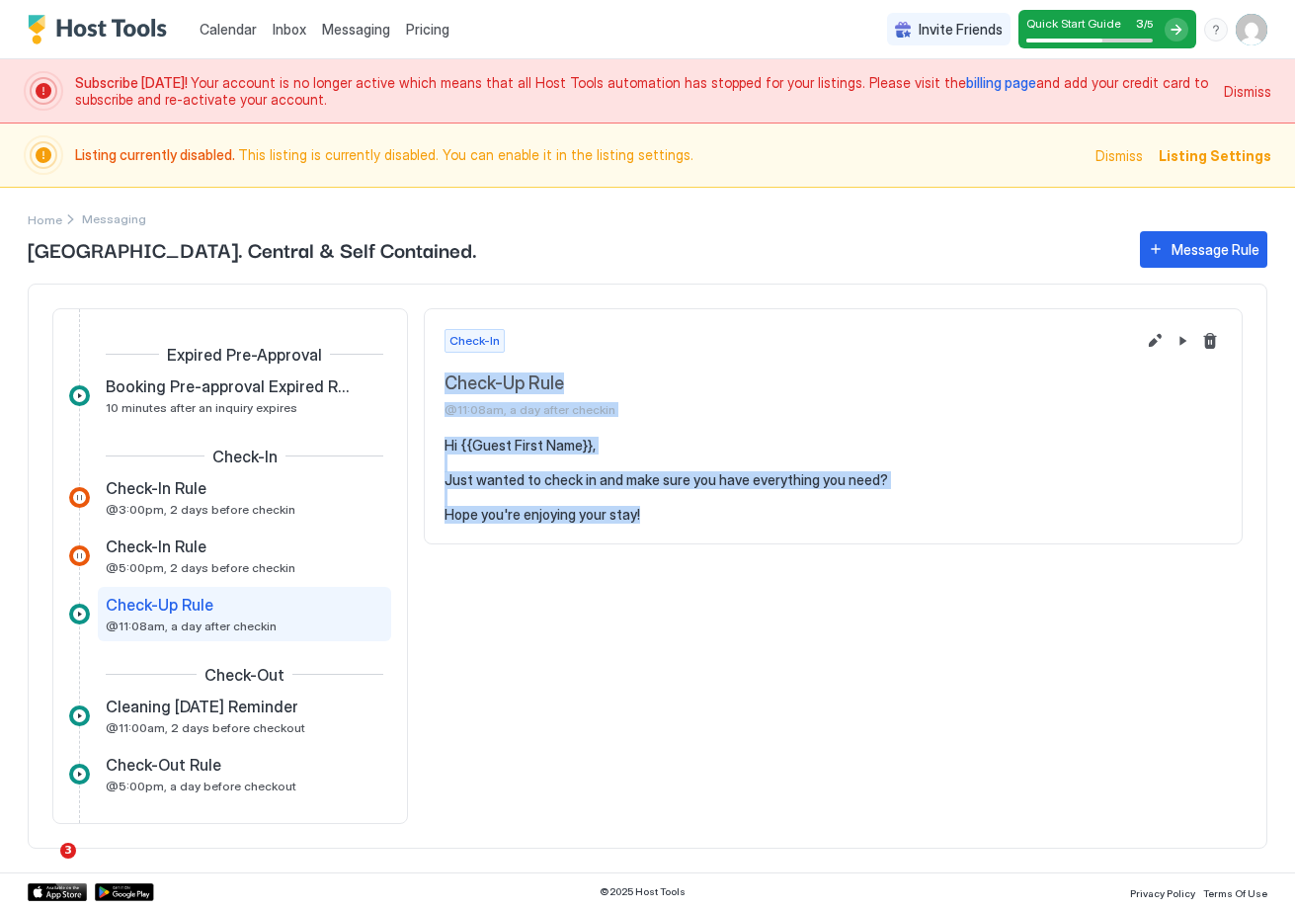
drag, startPoint x: 586, startPoint y: 472, endPoint x: 442, endPoint y: 378, distance: 172.1
click at [442, 378] on div "Check-In Check-Up Rule @11:08am, a day after checkin Hi {{Guest First Name}}, J…" at bounding box center [833, 426] width 819 height 237
copy div "Check-Up Rule @11:08am, a day after checkin Hi {{Guest First Name}}, Just wante…"
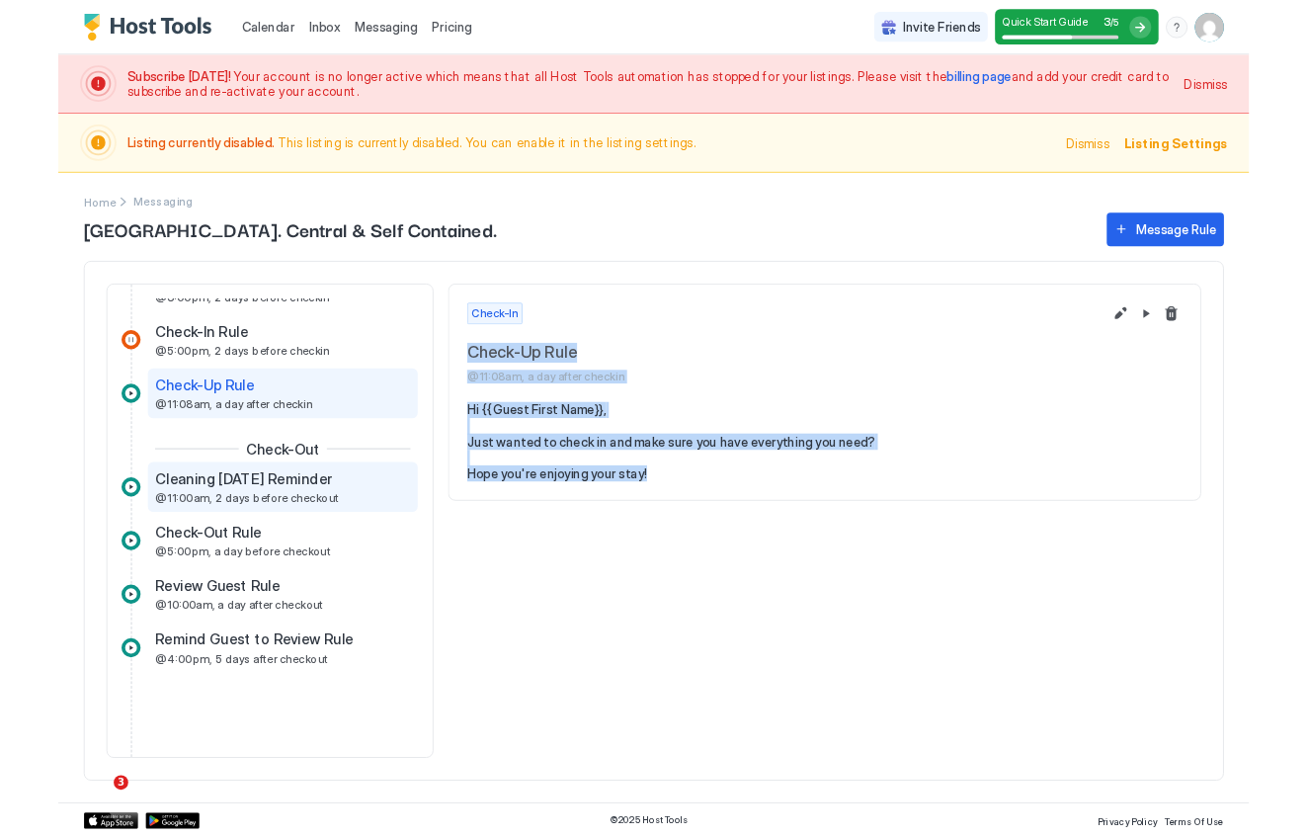
scroll to position [207, 0]
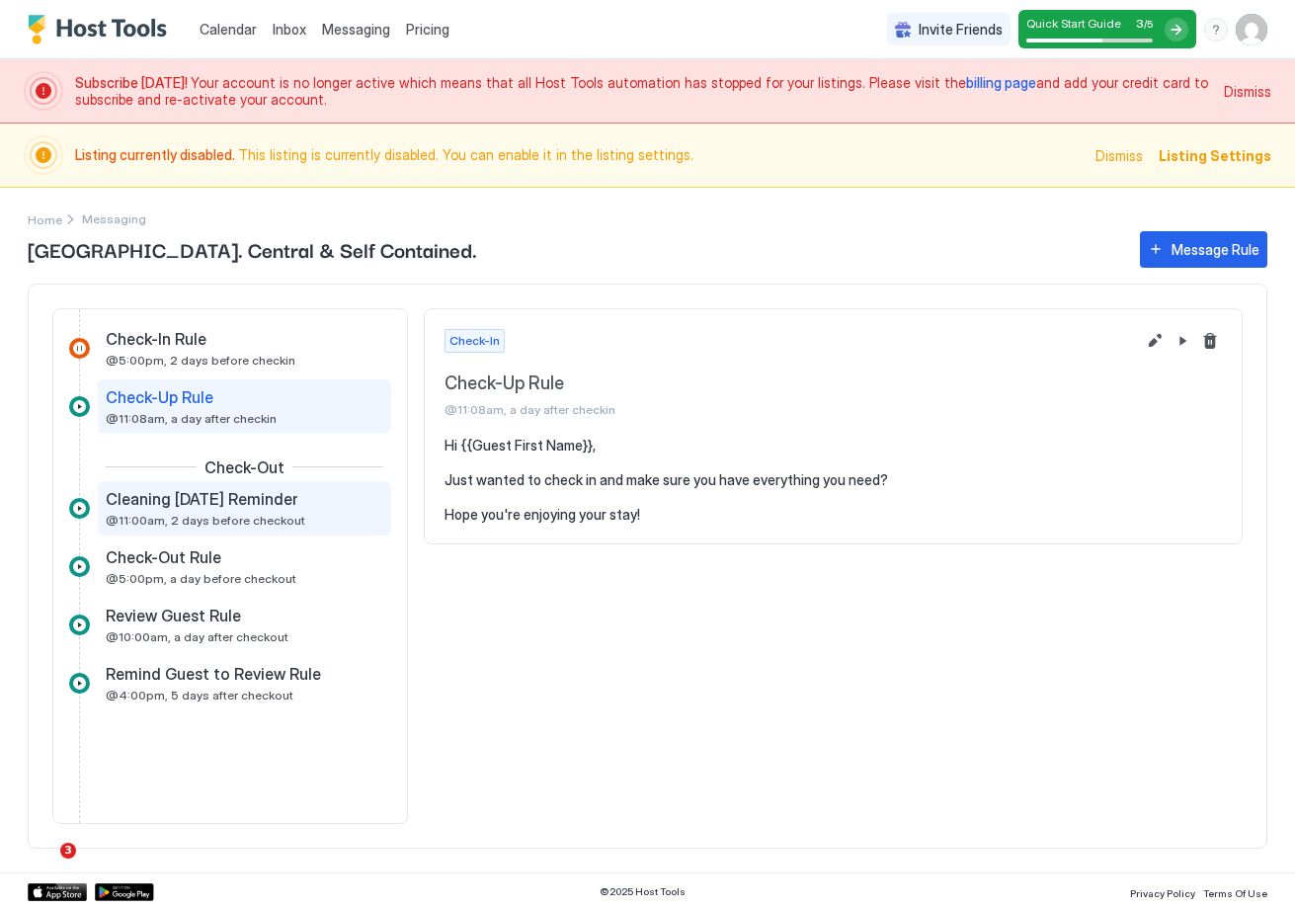
click at [284, 517] on span "@11:00am, 2 days before checkout" at bounding box center [206, 520] width 200 height 15
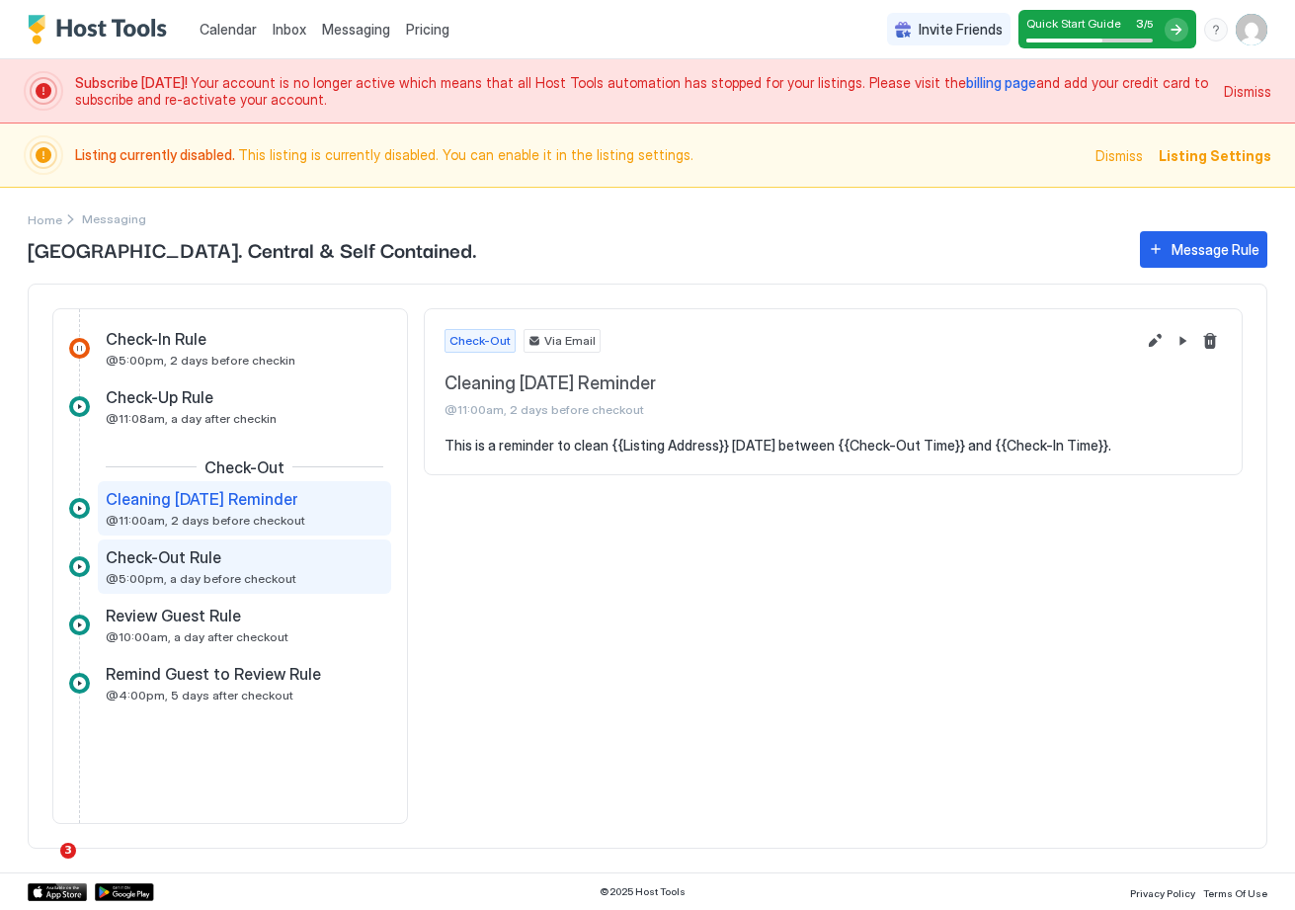
click at [279, 561] on div "Check-Out Rule" at bounding box center [231, 557] width 250 height 20
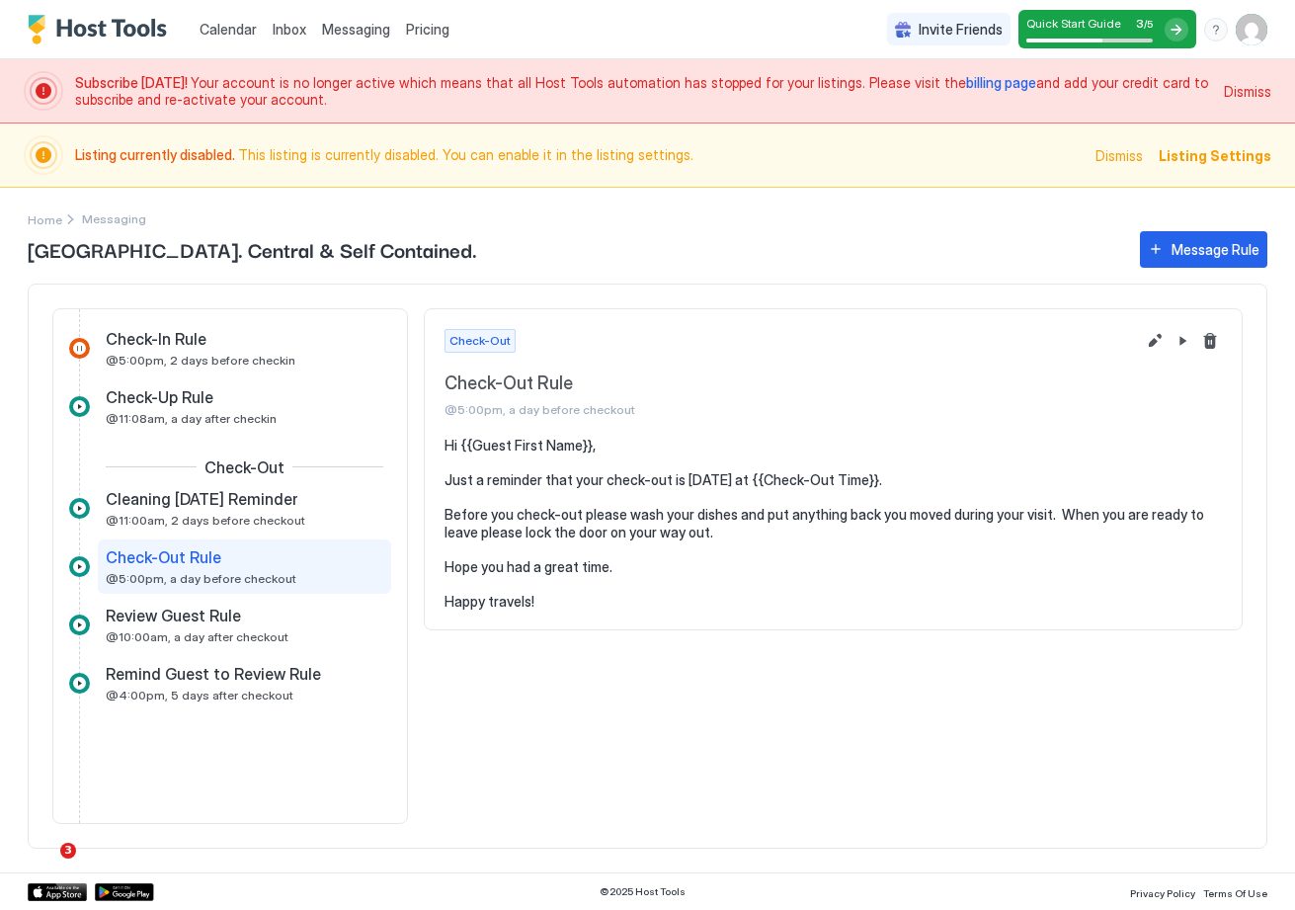
click at [577, 589] on pre "Hi {{Guest First Name}}, Just a reminder that your check-out is [DATE] at {{Che…" at bounding box center [833, 523] width 777 height 173
click at [583, 590] on pre "Hi {{Guest First Name}}, Just a reminder that your check-out is [DATE] at {{Che…" at bounding box center [833, 523] width 777 height 173
drag, startPoint x: 544, startPoint y: 559, endPoint x: 446, endPoint y: 380, distance: 203.8
click at [446, 380] on div "Check-Out Check-Out Rule @5:00pm, a day before checkout Hi {{Guest First Name}}…" at bounding box center [833, 469] width 819 height 323
copy div "Check-Out Rule @5:00pm, a day before checkout Hi {{Guest First Name}}, Just a r…"
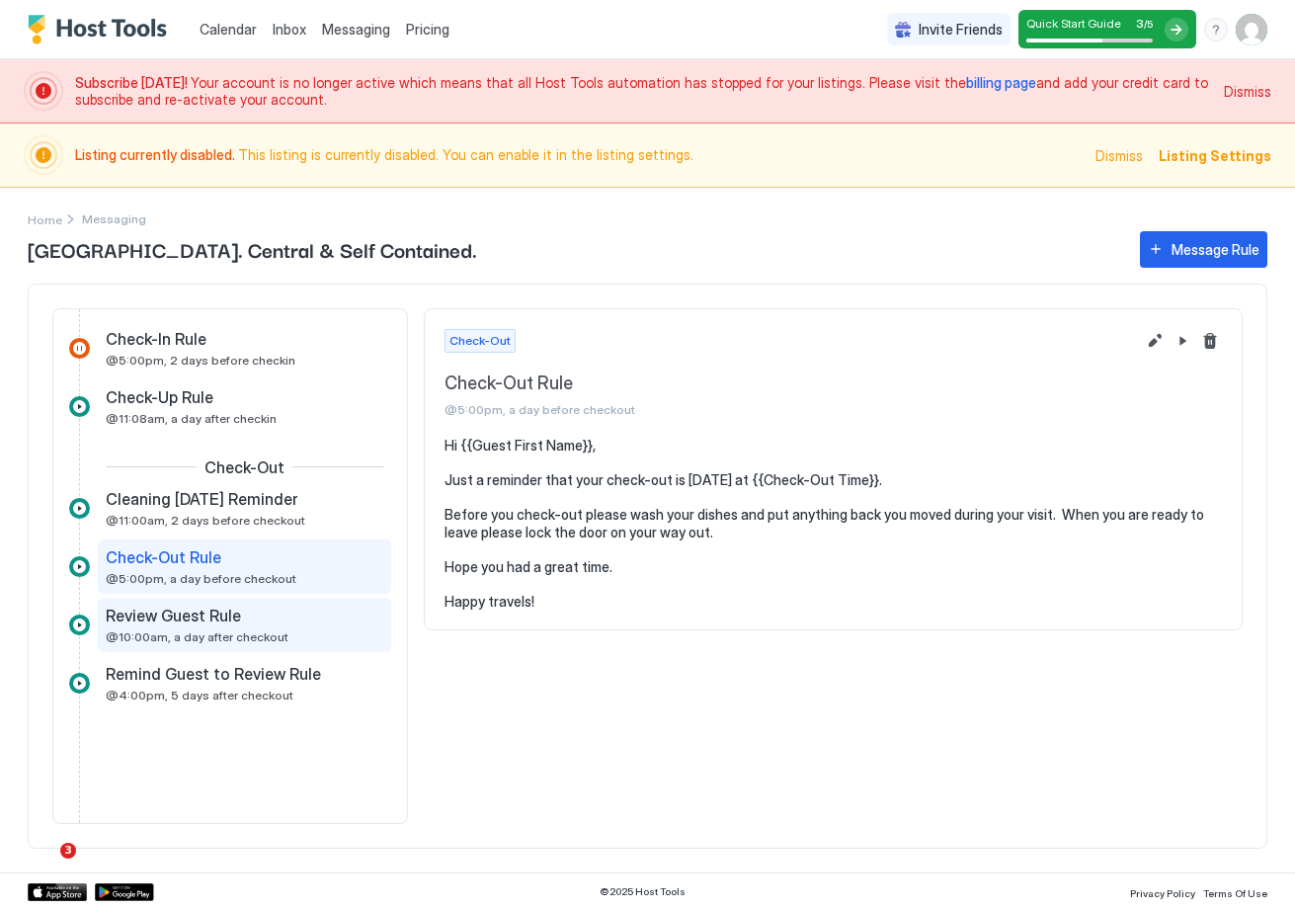
click at [182, 623] on span "Review Guest Rule" at bounding box center [173, 616] width 135 height 20
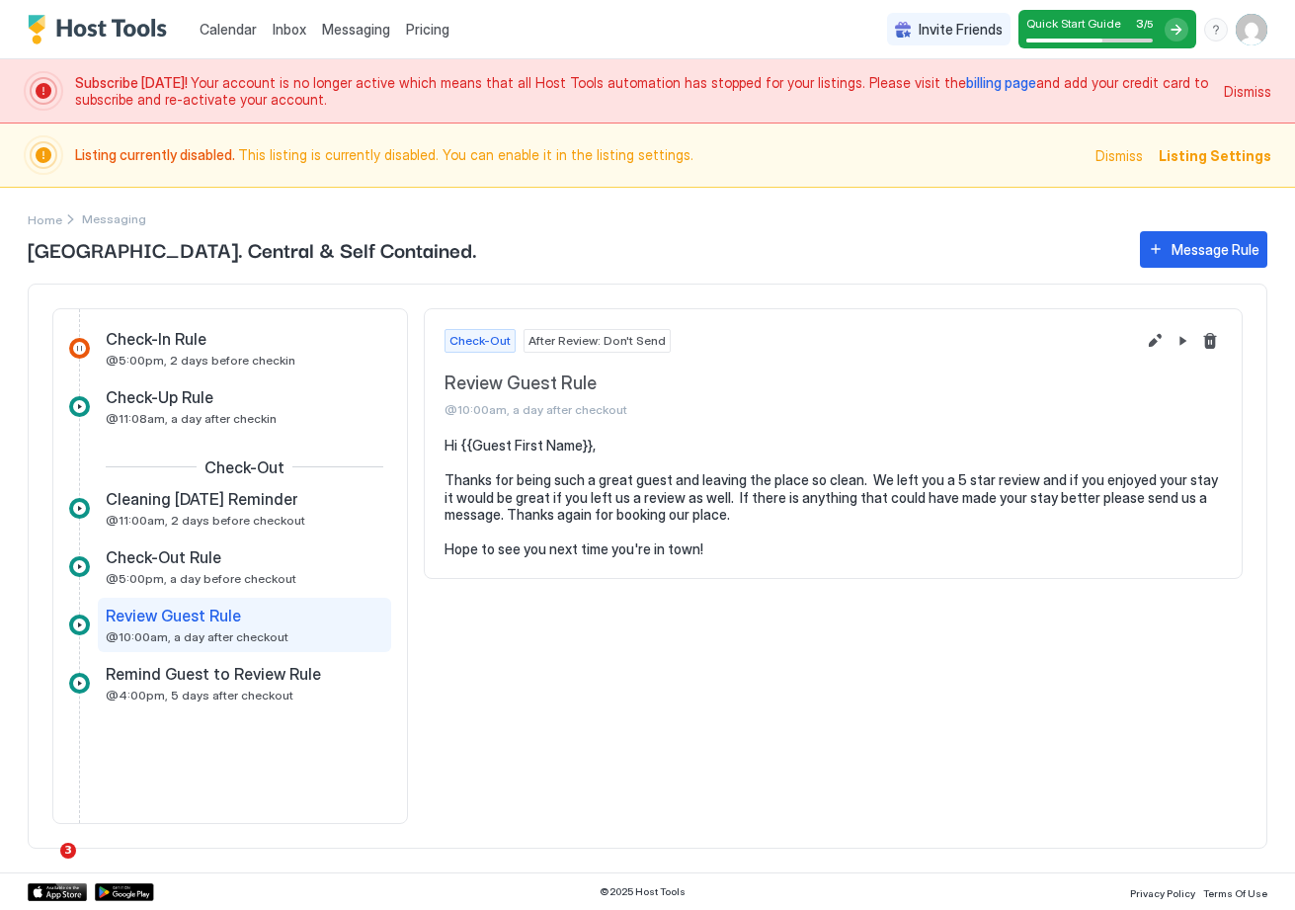
click at [628, 404] on span "@10:00am, a day after checkout" at bounding box center [790, 409] width 690 height 15
drag, startPoint x: 595, startPoint y: 380, endPoint x: 444, endPoint y: 381, distance: 151.1
click at [443, 381] on div "Check-Out After Review: Don't Send Review Guest Rule @10:00am, a day after chec…" at bounding box center [833, 373] width 817 height 128
copy span "Review Guest Rule"
click at [701, 540] on pre "Hi {{Guest First Name}}, Thanks for being such a great guest and leaving the pl…" at bounding box center [833, 498] width 777 height 122
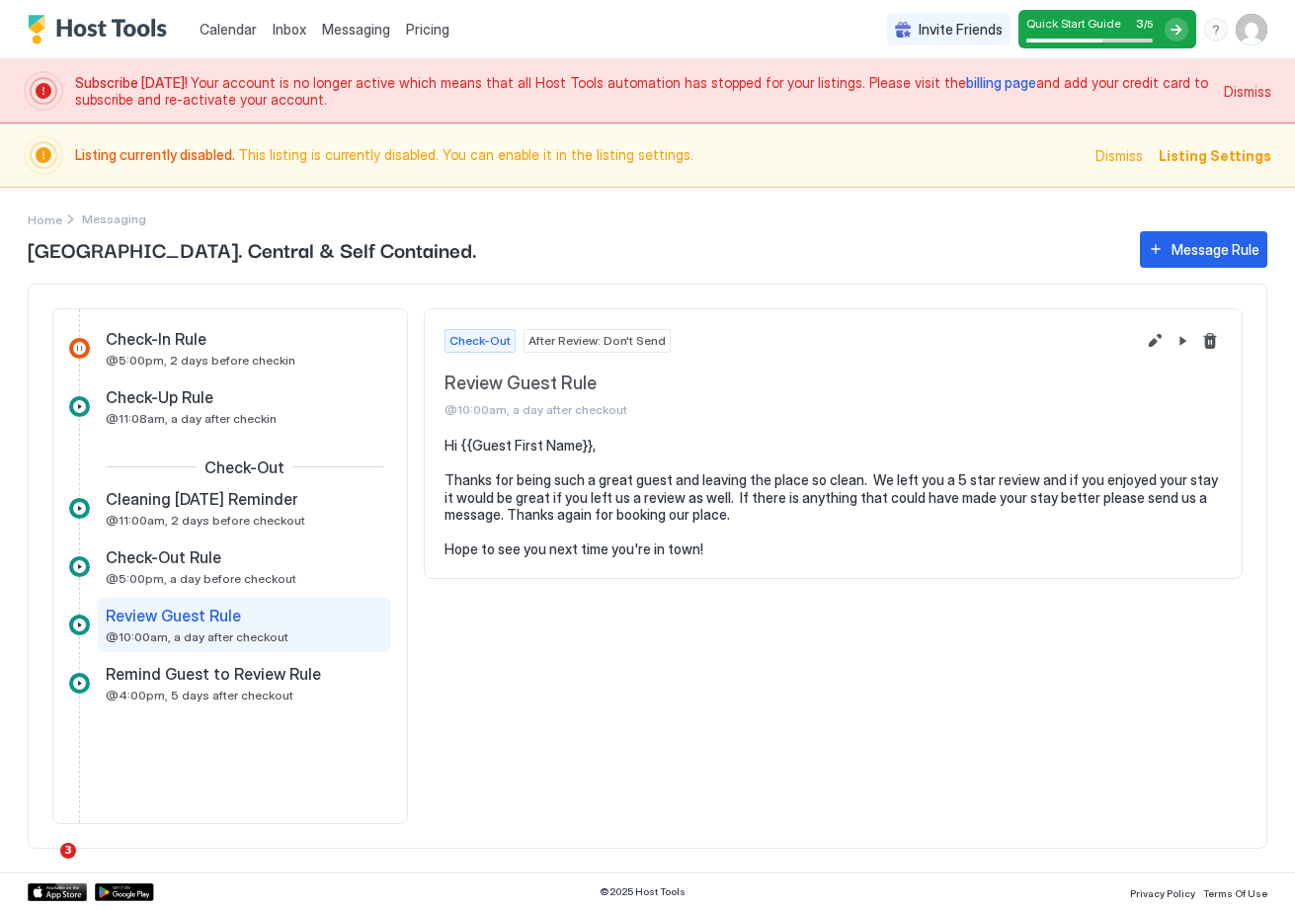
click at [716, 547] on pre "Hi {{Guest First Name}}, Thanks for being such a great guest and leaving the pl…" at bounding box center [833, 498] width 777 height 122
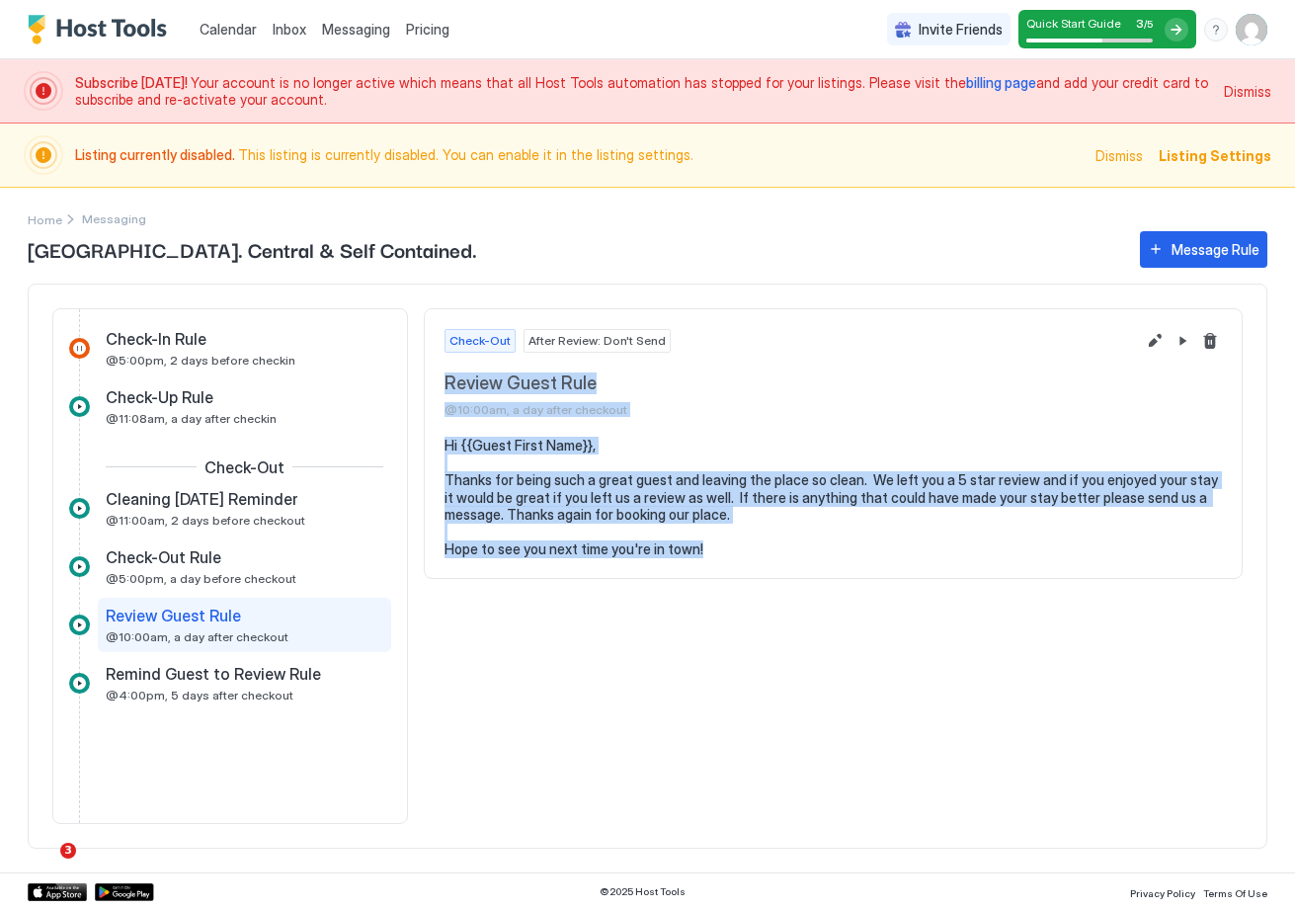
drag, startPoint x: 637, startPoint y: 511, endPoint x: 443, endPoint y: 387, distance: 230.5
click at [443, 388] on div "Check-Out After Review: Don't Send Review Guest Rule @10:00am, a day after chec…" at bounding box center [833, 444] width 819 height 272
copy div "Review Guest Rule @10:00am, a day after checkout Hi {{Guest First Name}}, Thank…"
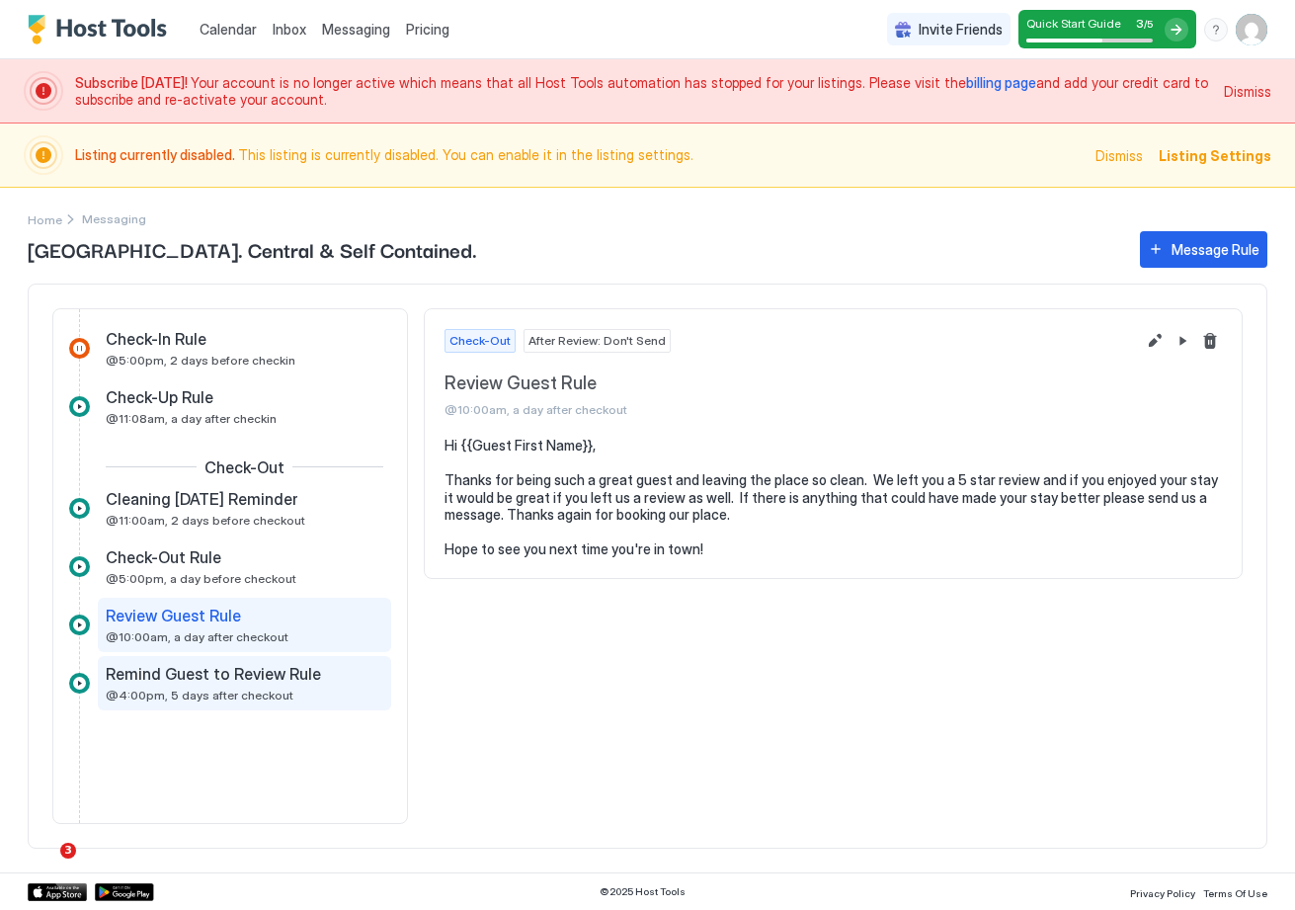
click at [254, 679] on span "Remind Guest to Review Rule" at bounding box center [213, 674] width 215 height 20
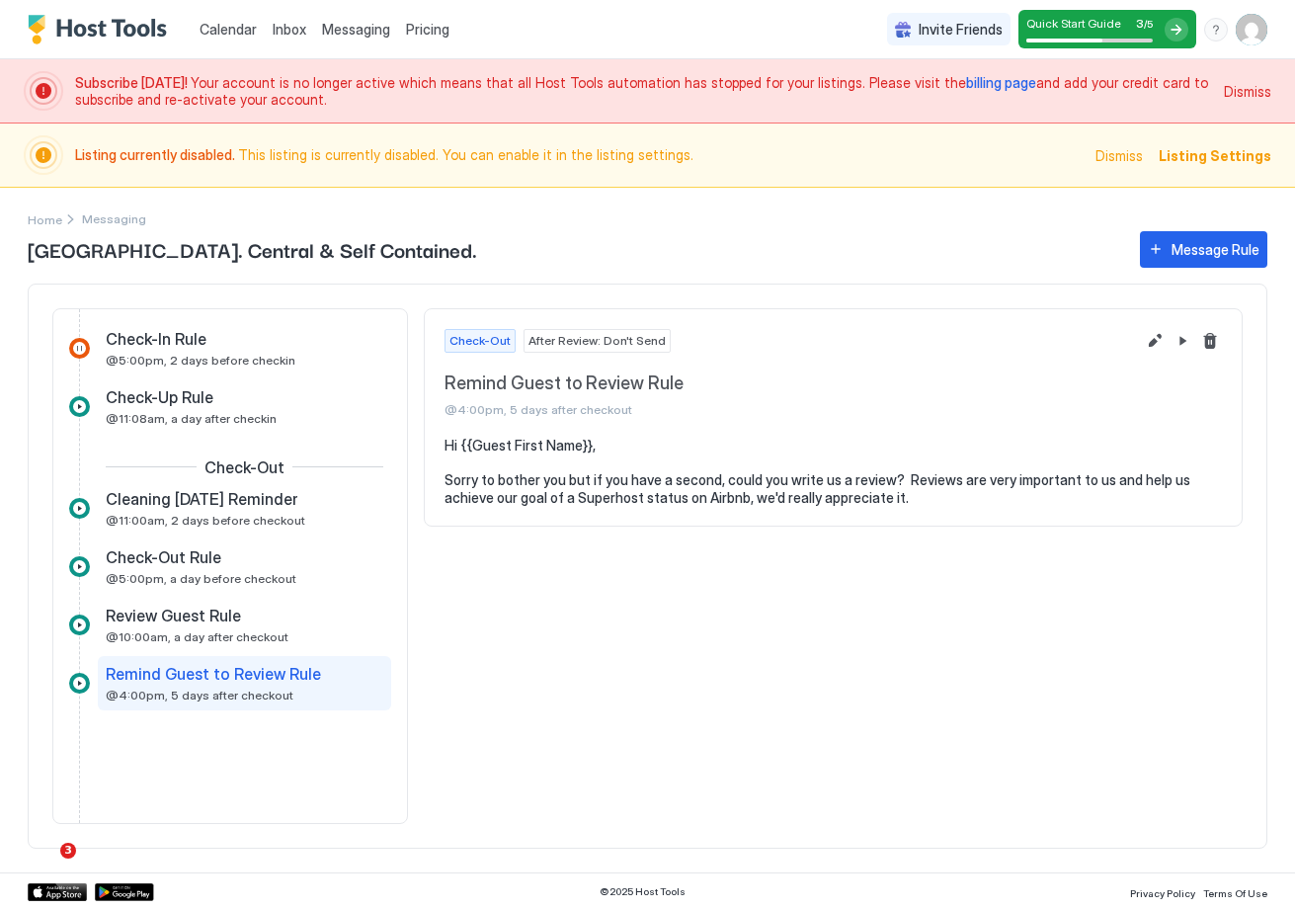
drag, startPoint x: 740, startPoint y: 370, endPoint x: 712, endPoint y: 381, distance: 29.7
click at [740, 370] on div "Check-Out After Review: Don't Send Remind Guest to Review Rule @4:00pm, 5 days …" at bounding box center [790, 373] width 690 height 89
drag, startPoint x: 707, startPoint y: 382, endPoint x: 437, endPoint y: 381, distance: 270.7
click at [437, 381] on div "Check-Out After Review: Don't Send Remind Guest to Review Rule @4:00pm, 5 days …" at bounding box center [833, 373] width 817 height 128
copy span "Remind Guest to Review Rule"
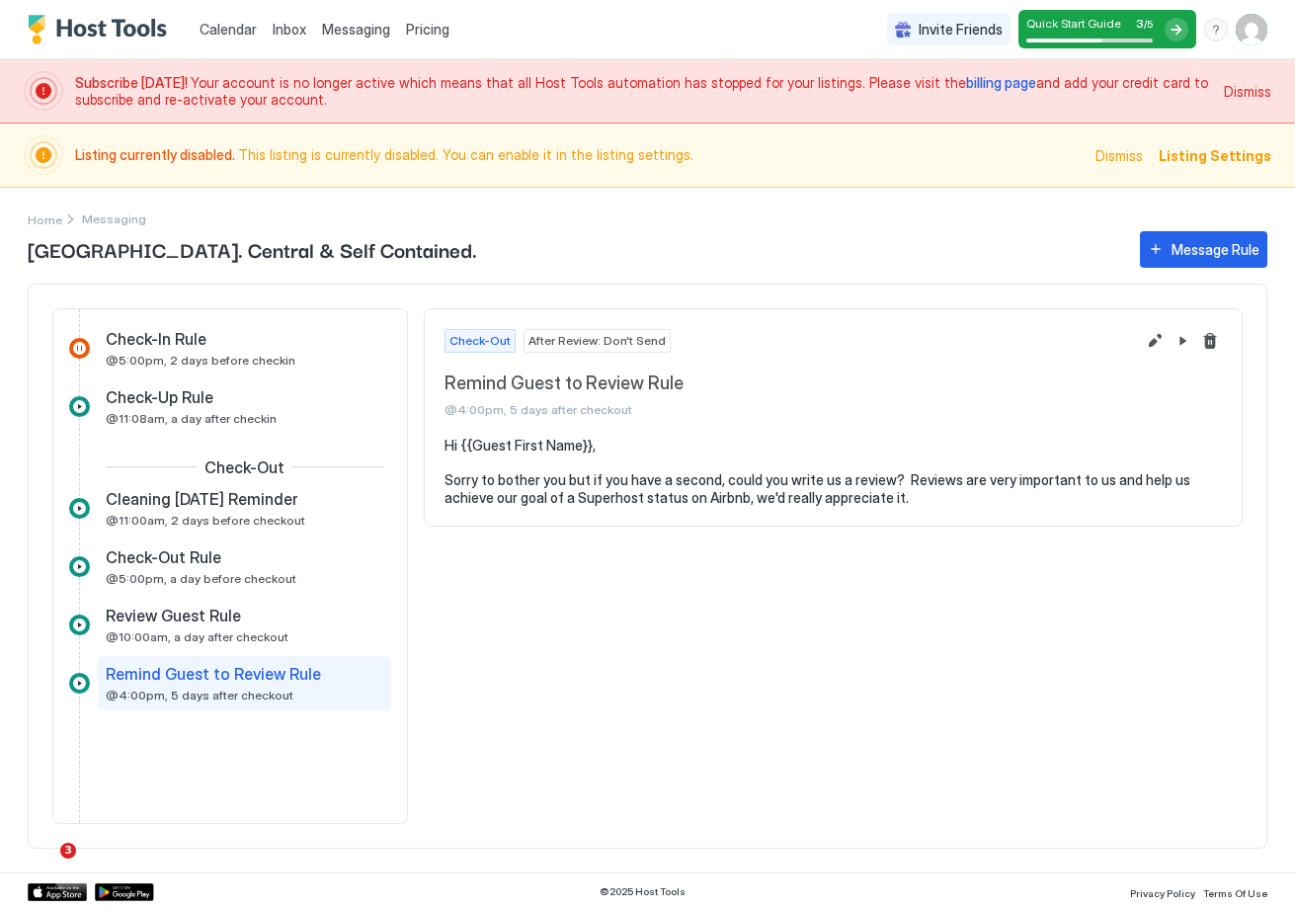
drag, startPoint x: 902, startPoint y: 503, endPoint x: 923, endPoint y: 504, distance: 20.8
click at [903, 503] on pre "Hi {{Guest First Name}}, Sorry to bother you but if you have a second, could yo…" at bounding box center [833, 471] width 777 height 69
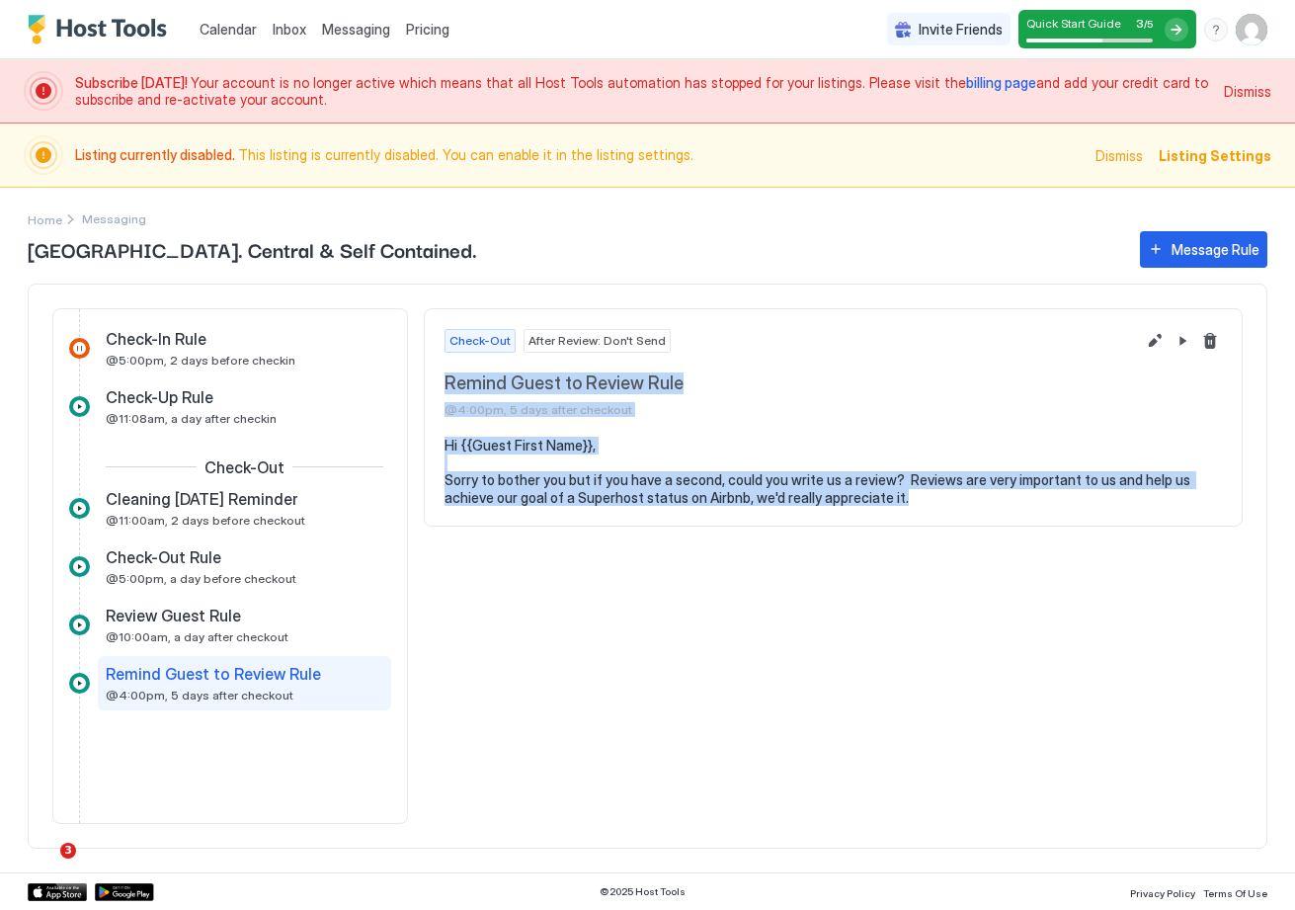
drag, startPoint x: 925, startPoint y: 503, endPoint x: 443, endPoint y: 381, distance: 497.1
click at [443, 381] on div "Check-Out After Review: Don't Send Remind Guest to Review Rule @4:00pm, 5 days …" at bounding box center [833, 417] width 819 height 219
copy div "Remind Guest to Review Rule @4:00pm, 5 days after checkout Hi {{Guest First Nam…"
